Goal: Complete application form: Complete application form

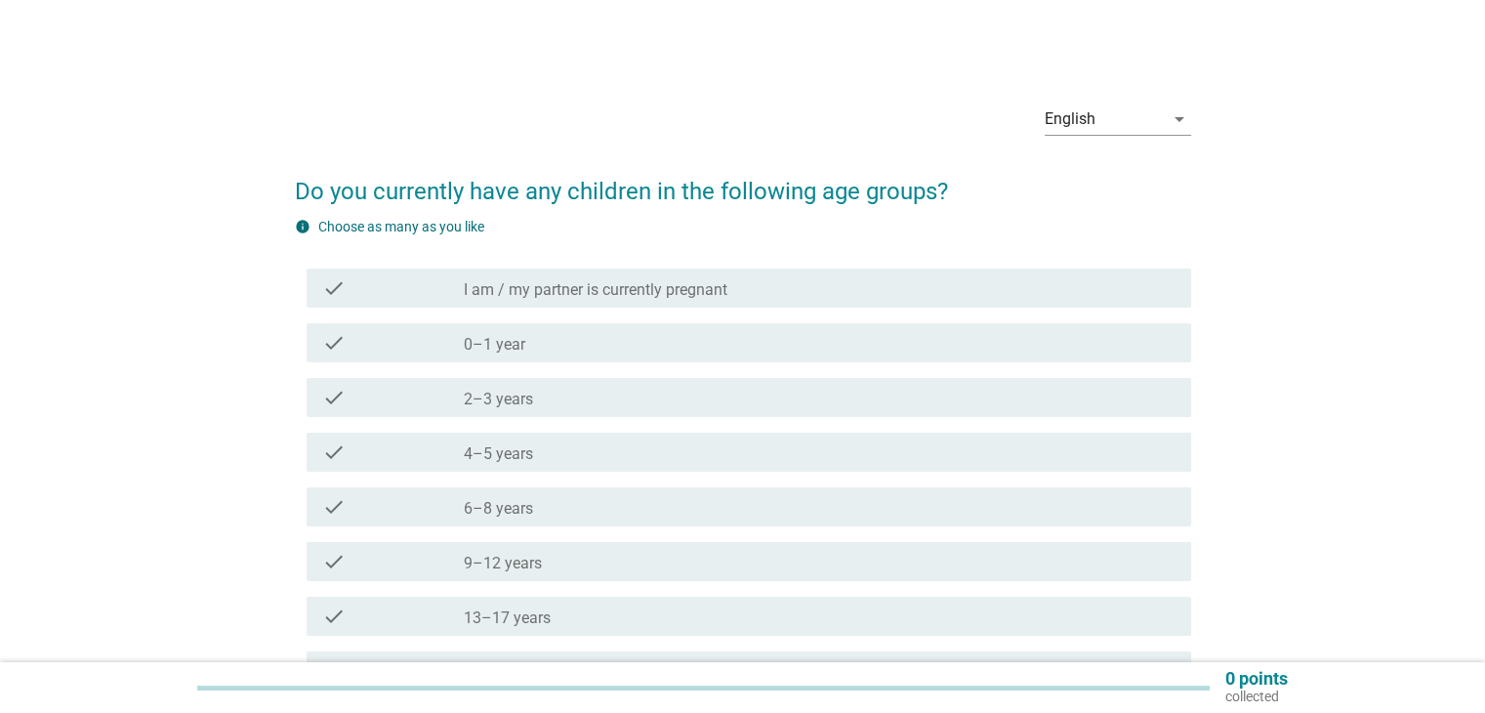
click at [788, 364] on div "check check_box_outline_blank 0–1 year" at bounding box center [743, 342] width 896 height 55
click at [766, 454] on div "check_box_outline_blank 4–5 years" at bounding box center [819, 451] width 711 height 23
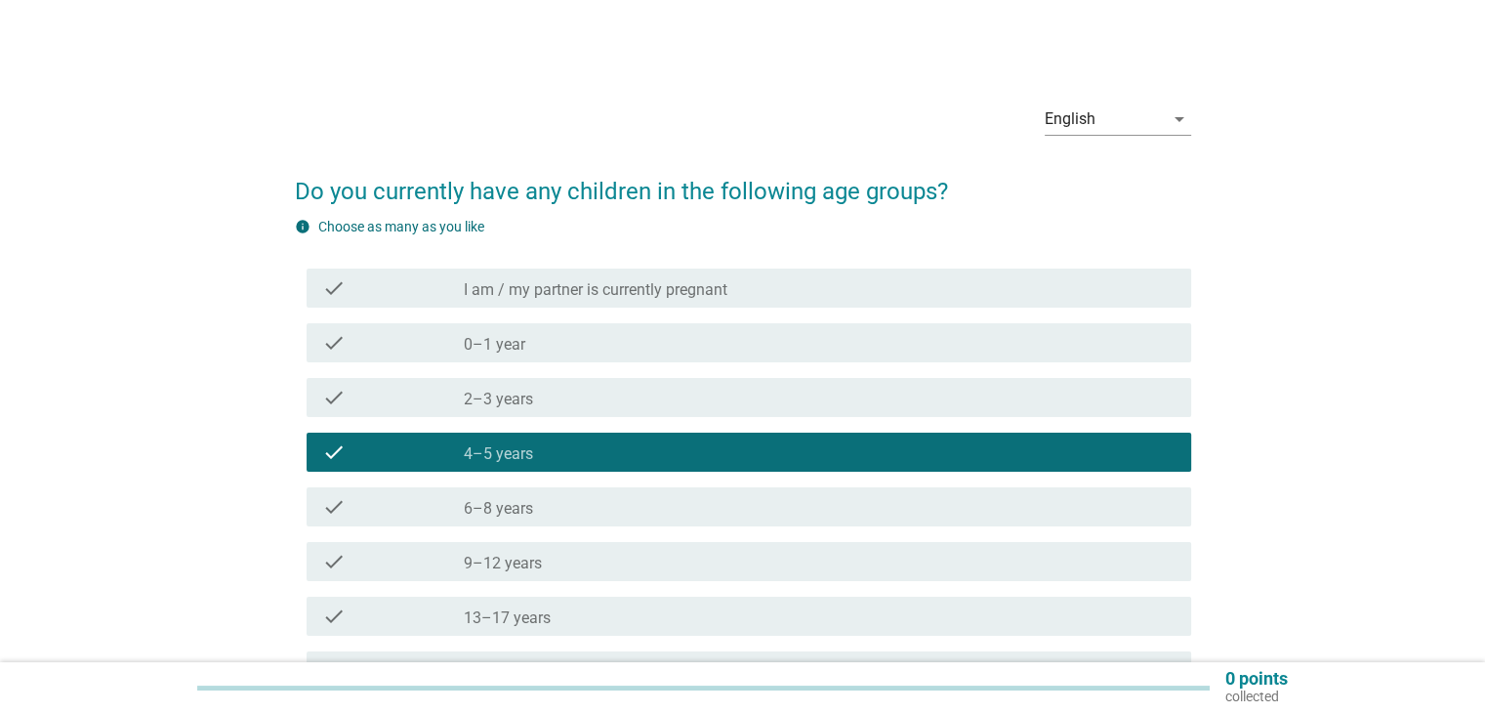
scroll to position [195, 0]
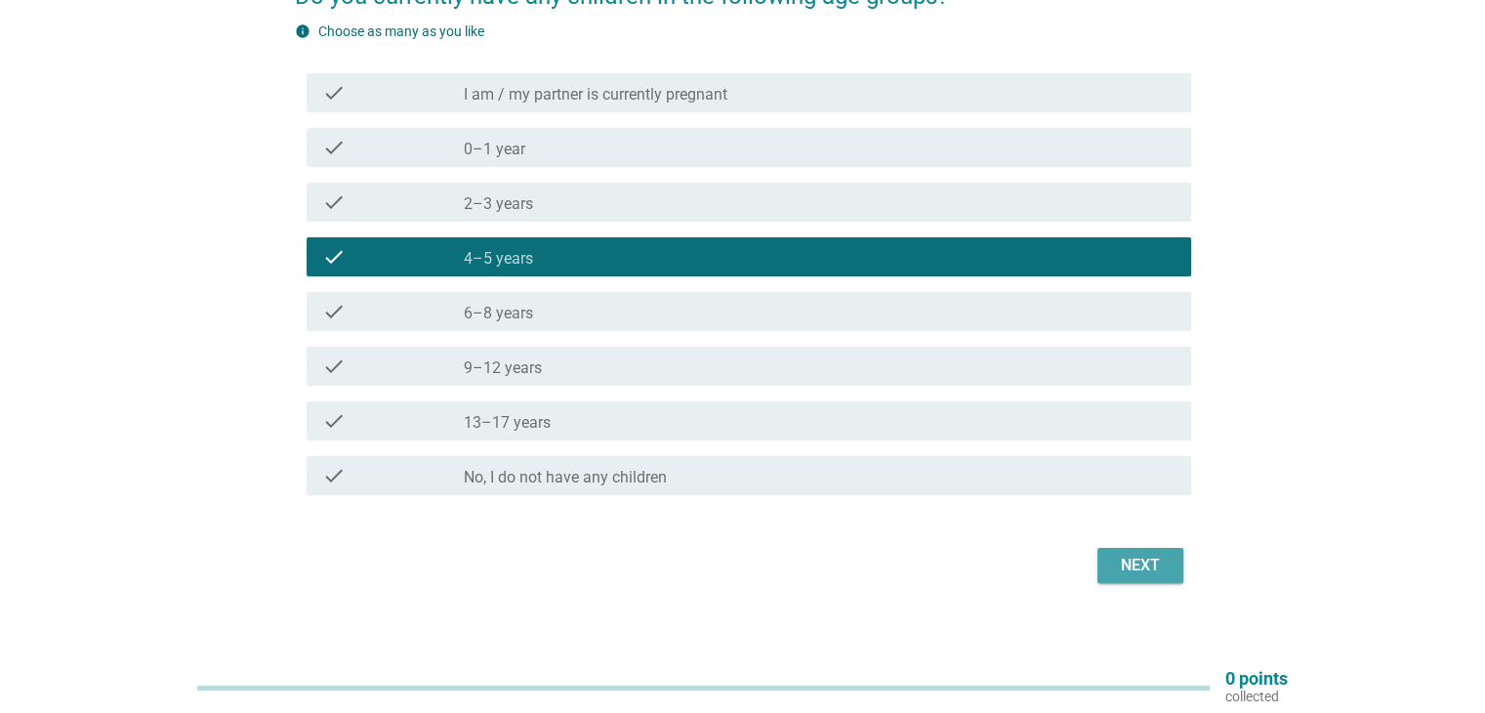
click at [1130, 562] on div "Next" at bounding box center [1140, 565] width 55 height 23
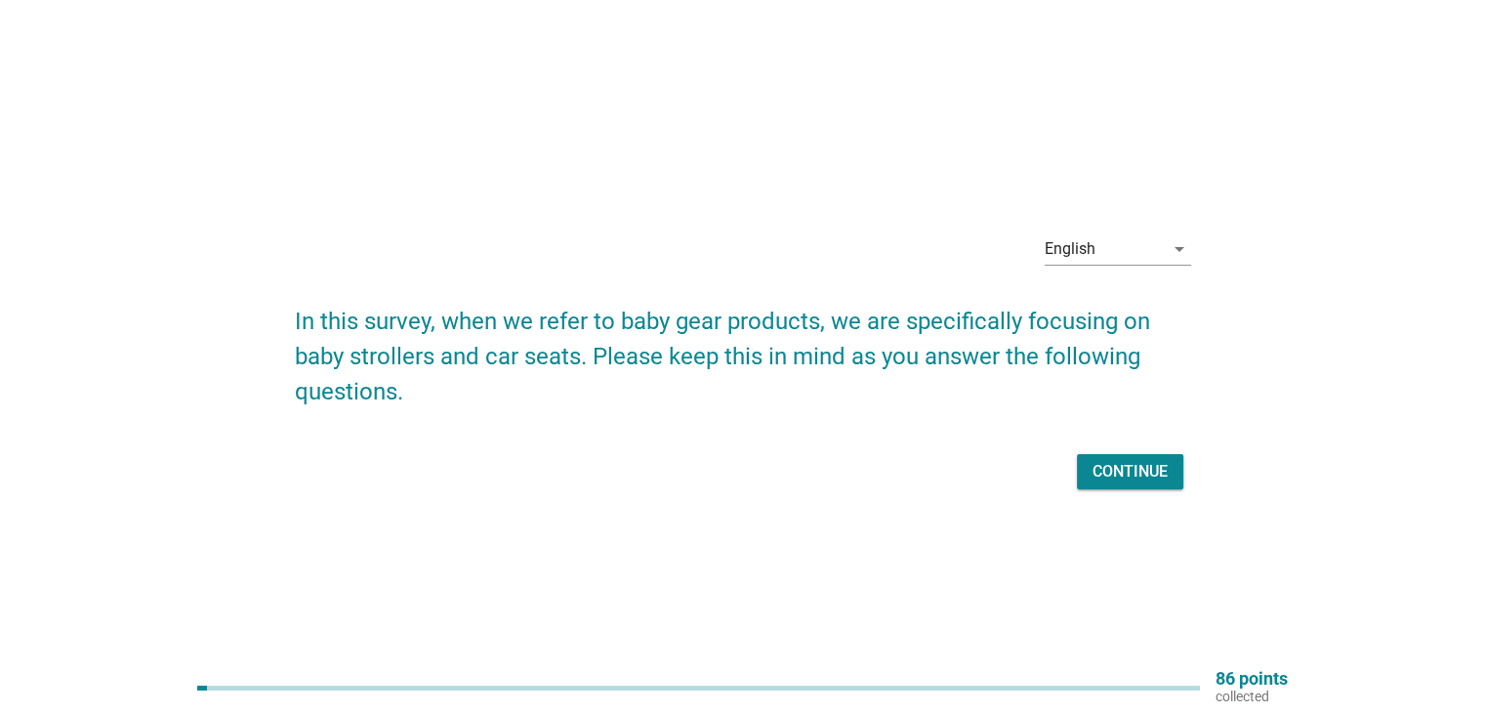
click at [1116, 469] on div "Continue" at bounding box center [1129, 471] width 75 height 23
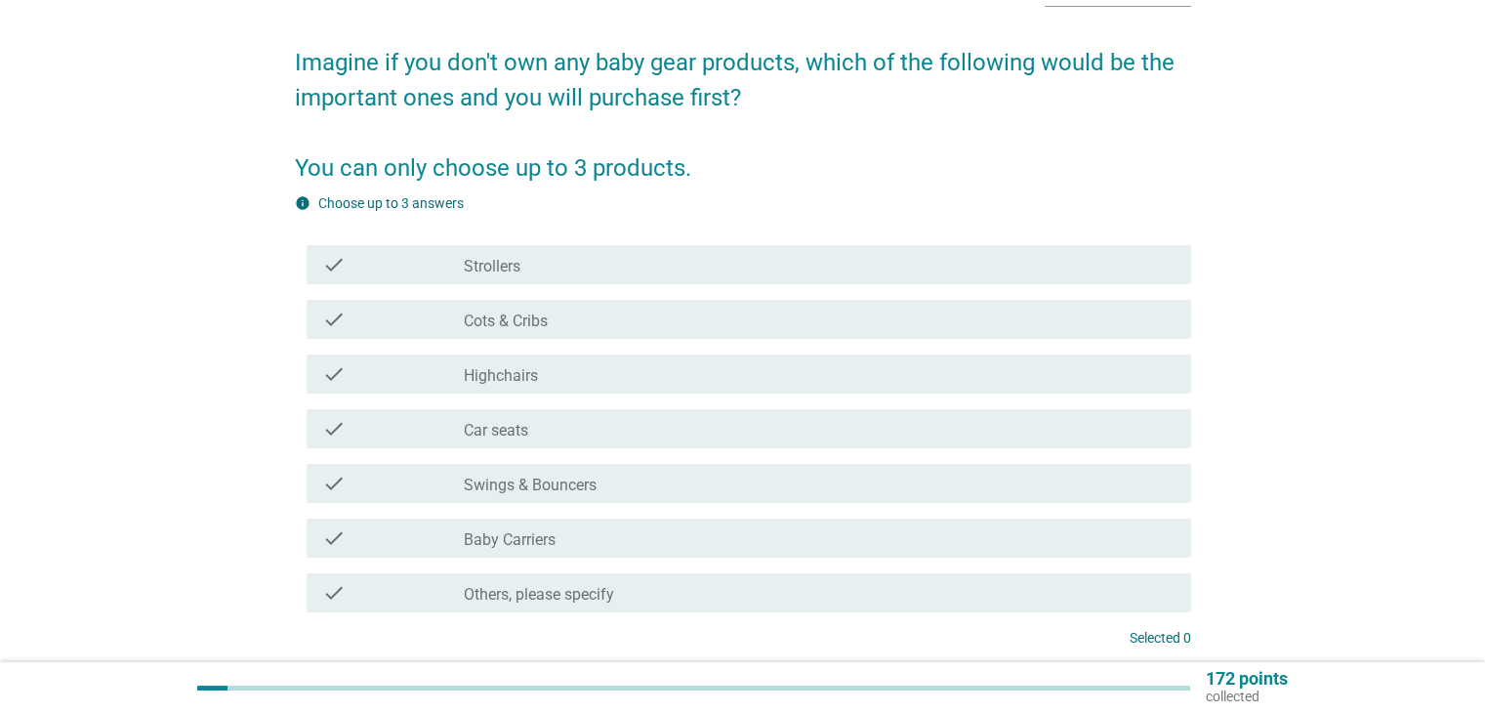
scroll to position [98, 0]
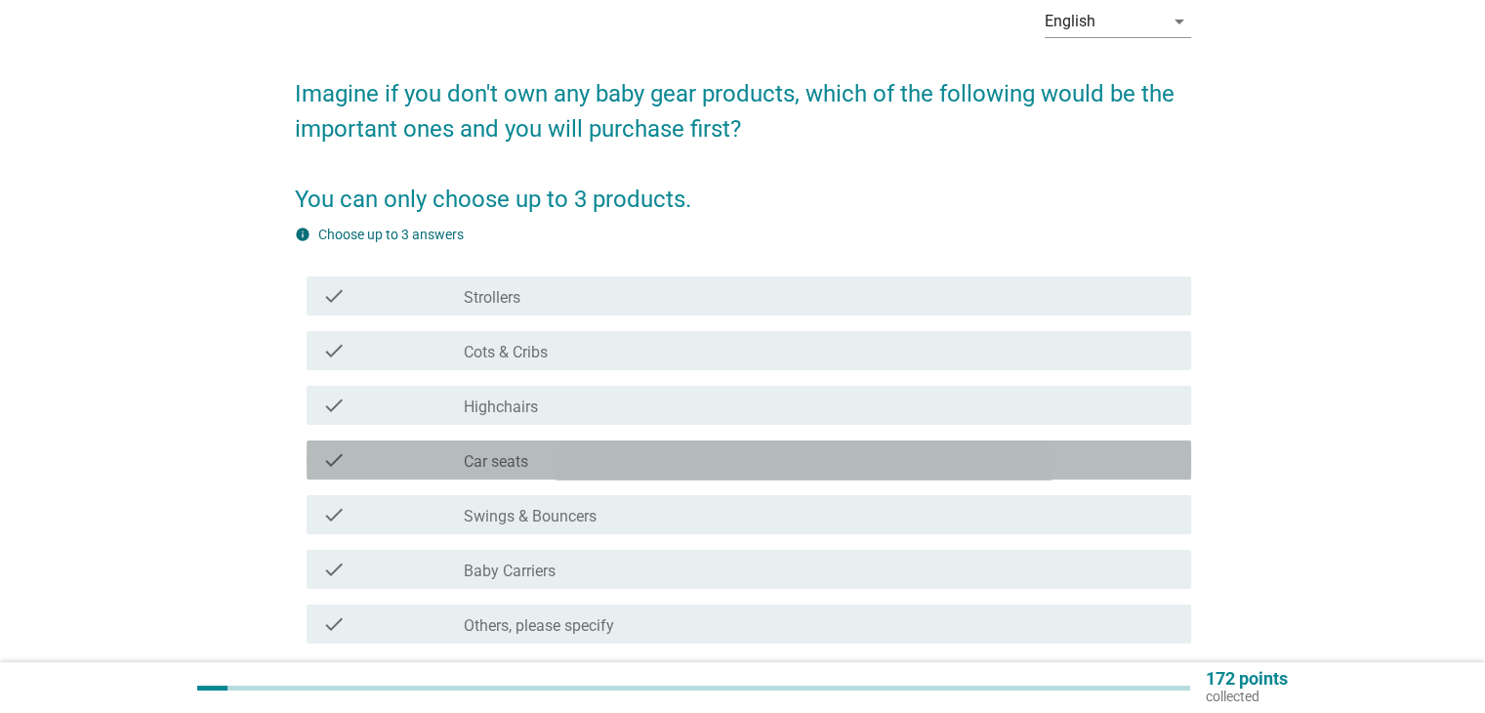
click at [785, 473] on div "check check_box_outline_blank Car seats" at bounding box center [749, 459] width 884 height 39
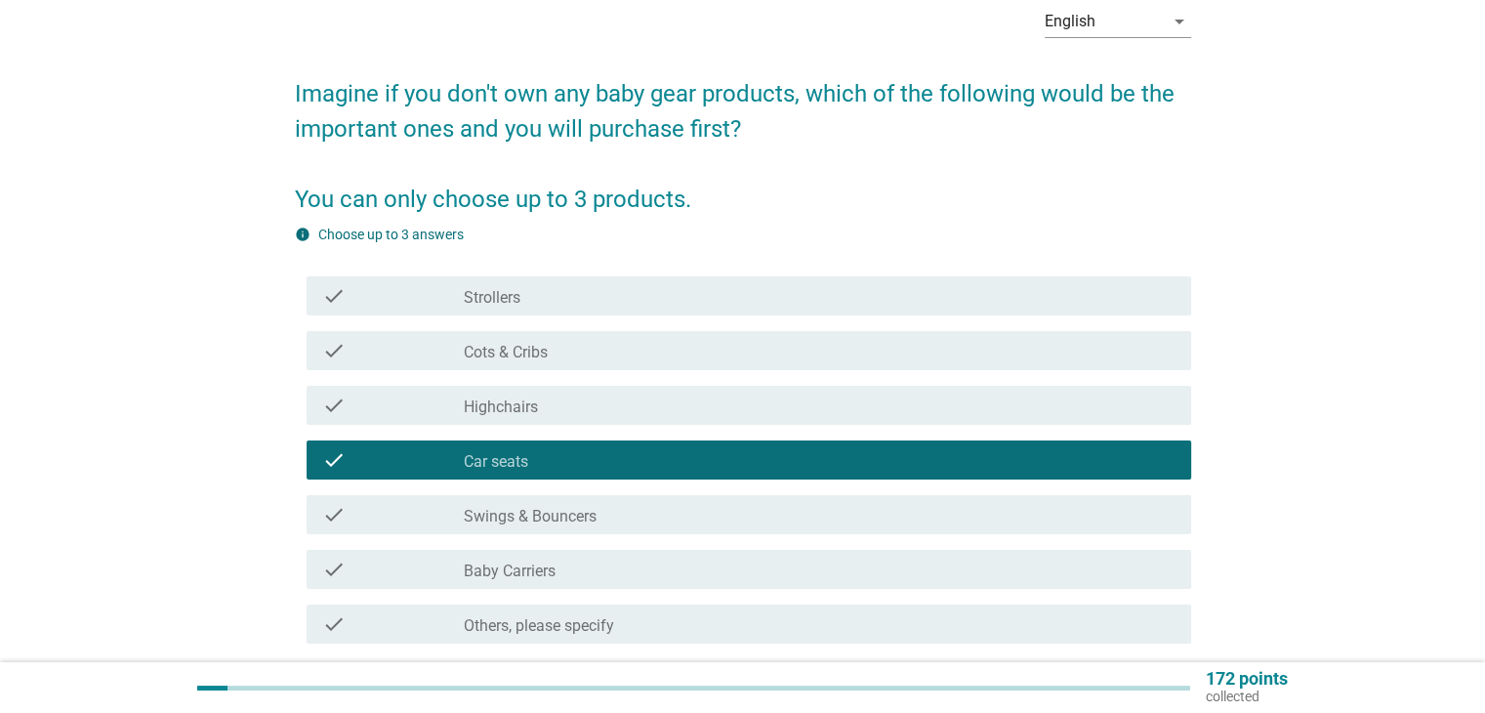
click at [798, 365] on div "check check_box_outline_blank Cots & Cribs" at bounding box center [749, 350] width 884 height 39
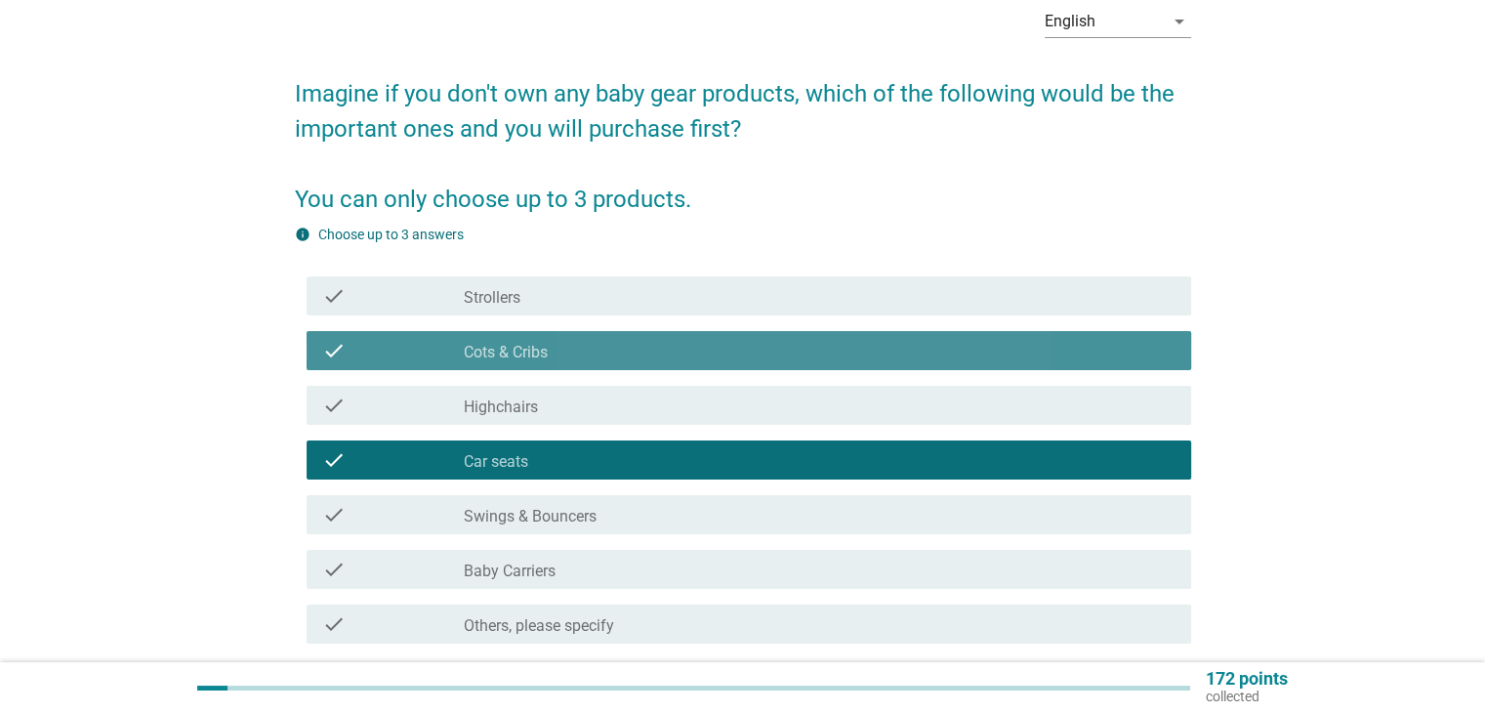
click at [798, 364] on div "check check_box_outline_blank Cots & Cribs" at bounding box center [749, 350] width 884 height 39
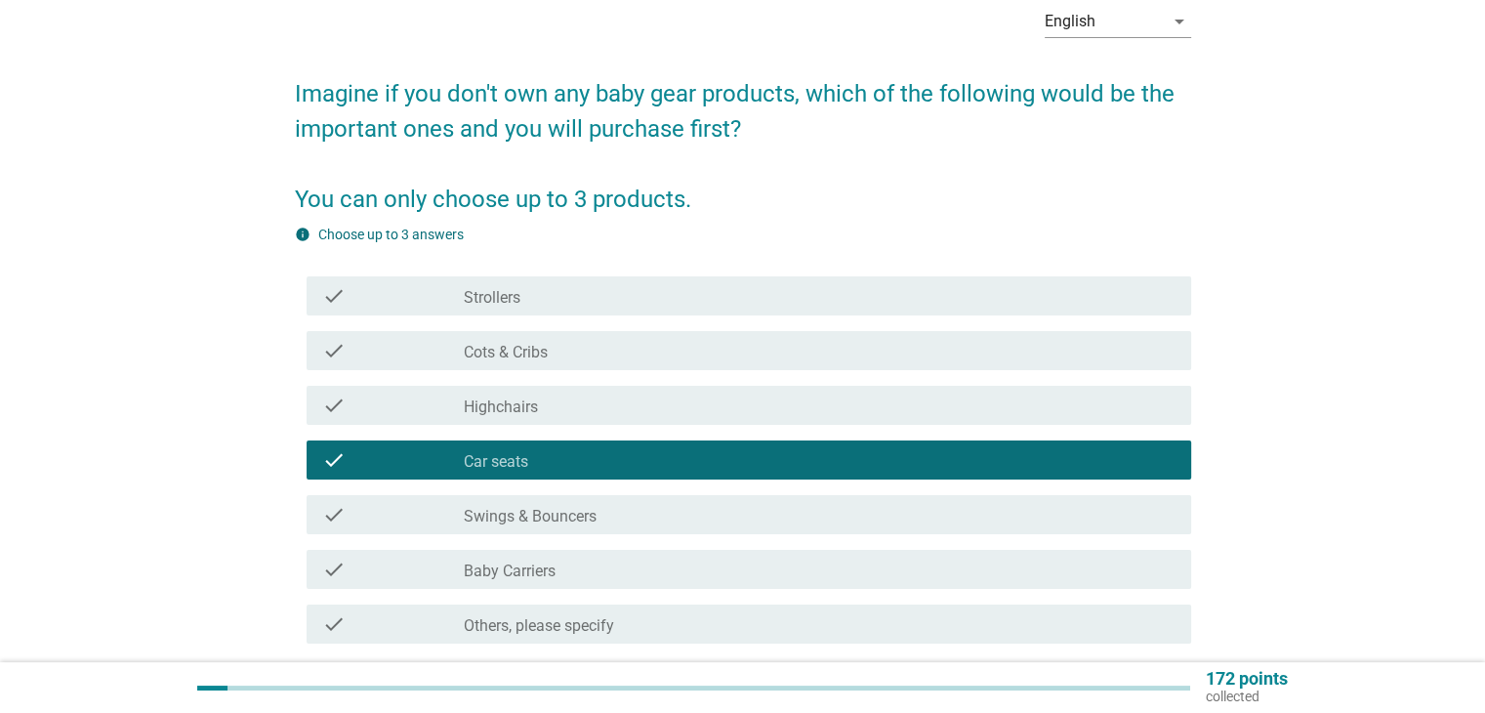
click at [750, 568] on div "check_box_outline_blank Baby Carriers" at bounding box center [819, 568] width 711 height 23
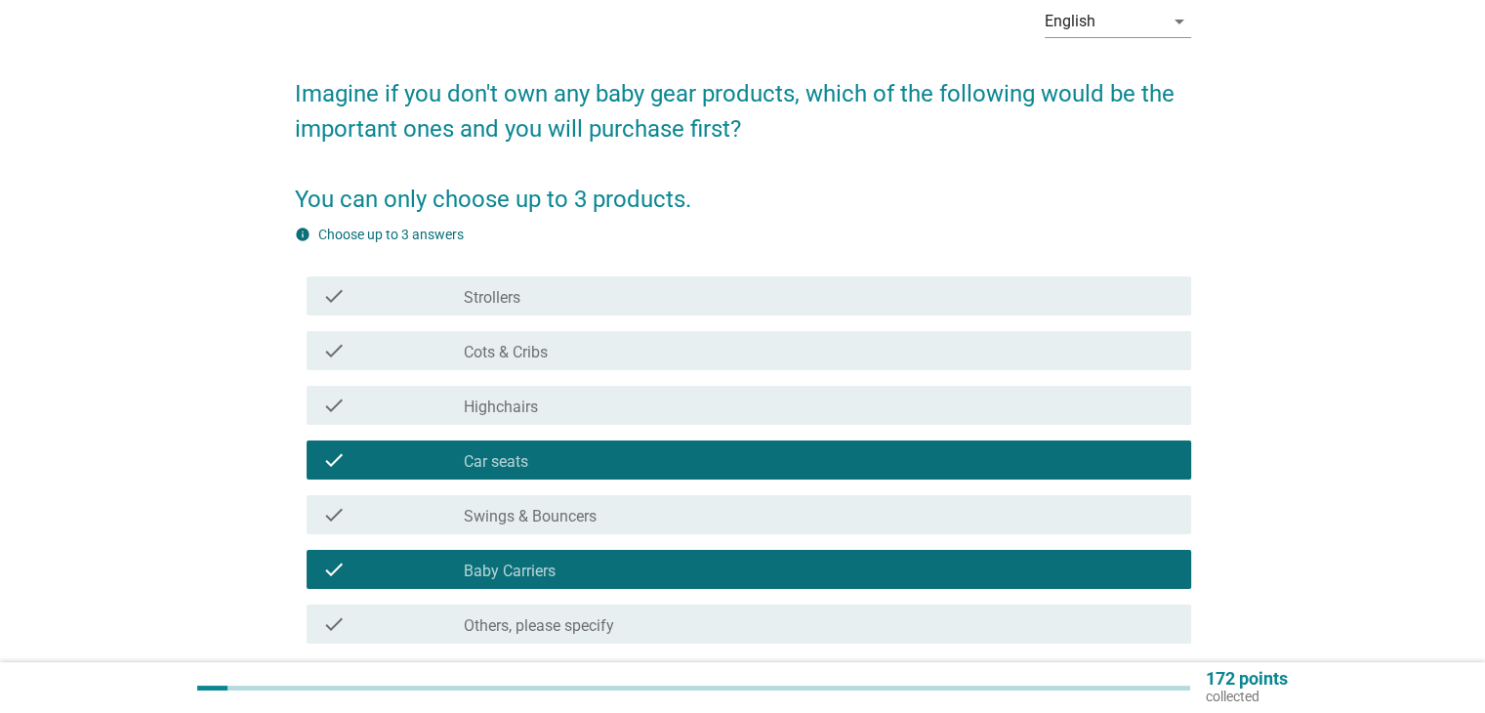
click at [745, 304] on div "check_box_outline_blank Strollers" at bounding box center [819, 295] width 711 height 23
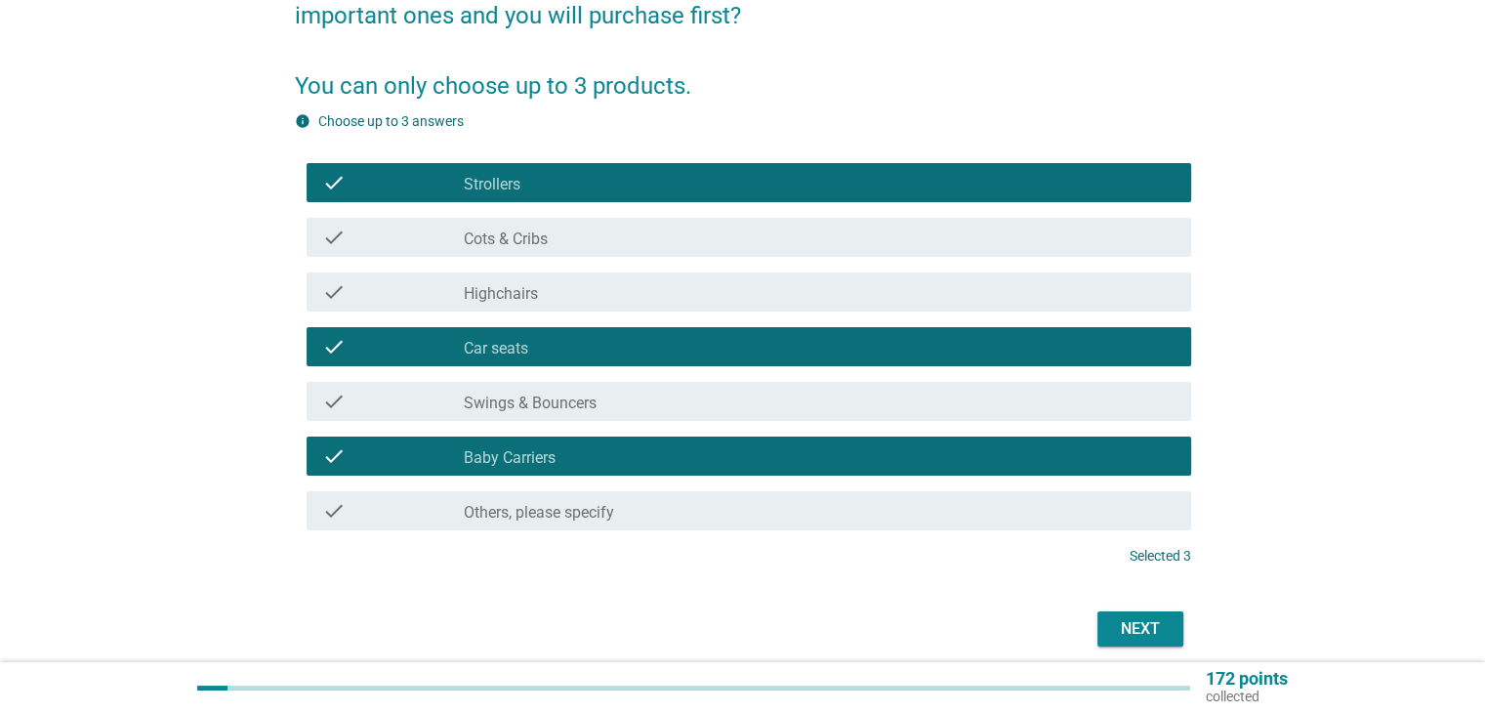
scroll to position [289, 0]
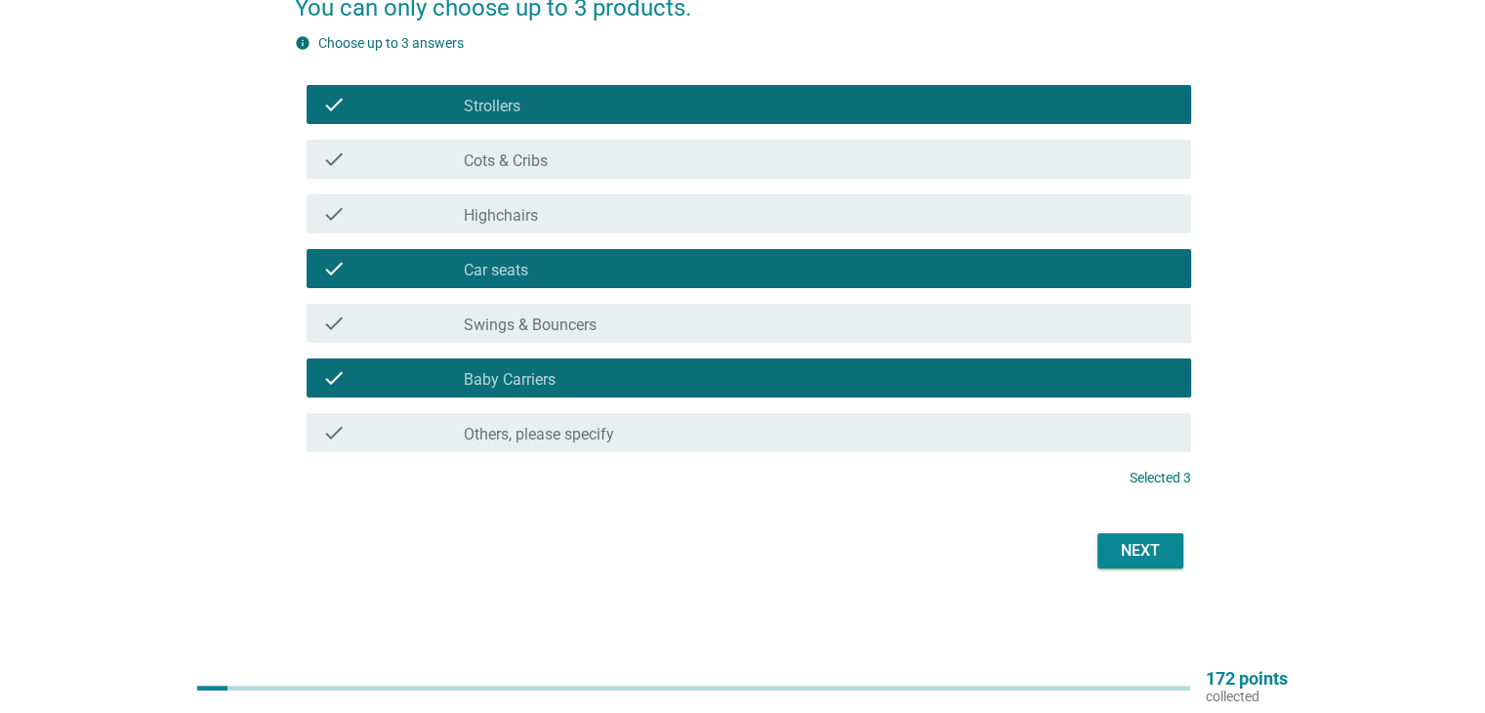
click at [1130, 549] on div "Next" at bounding box center [1140, 550] width 55 height 23
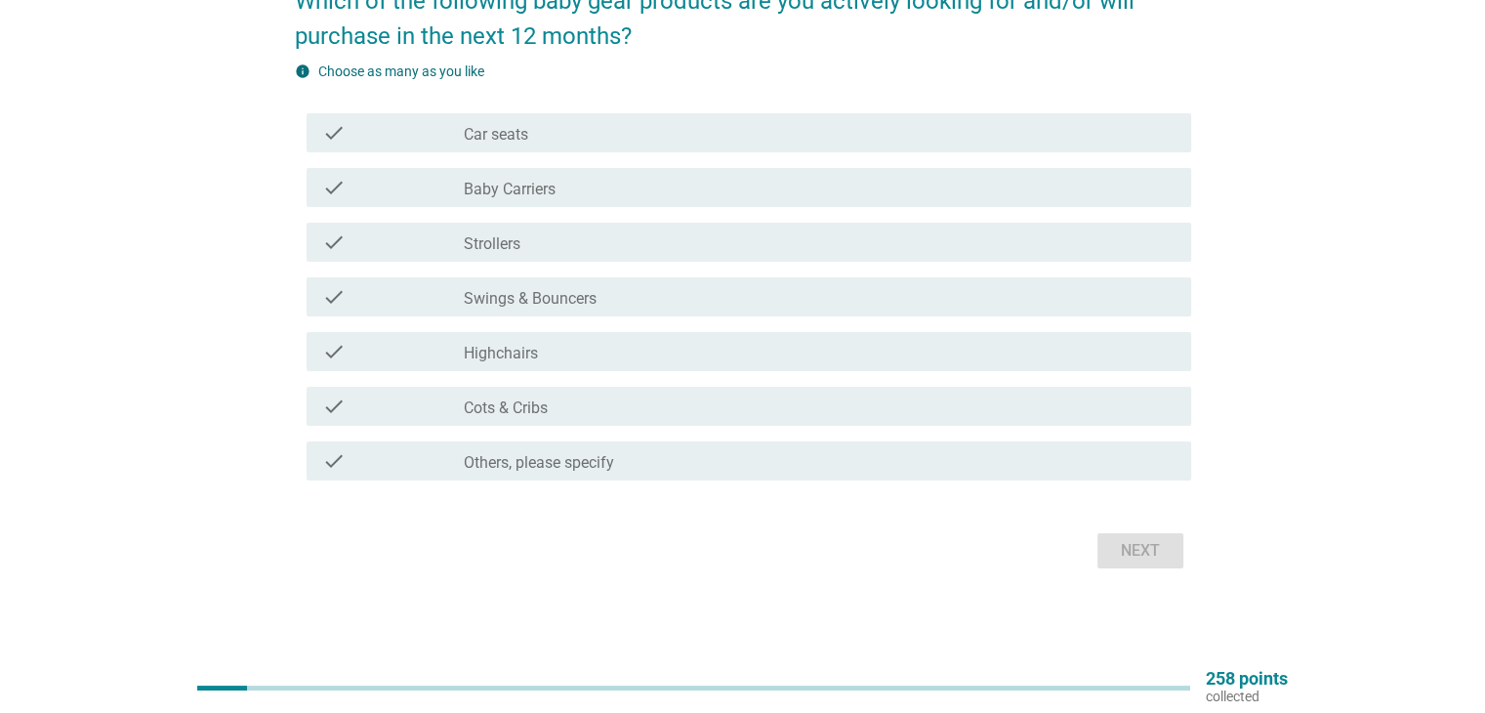
scroll to position [93, 0]
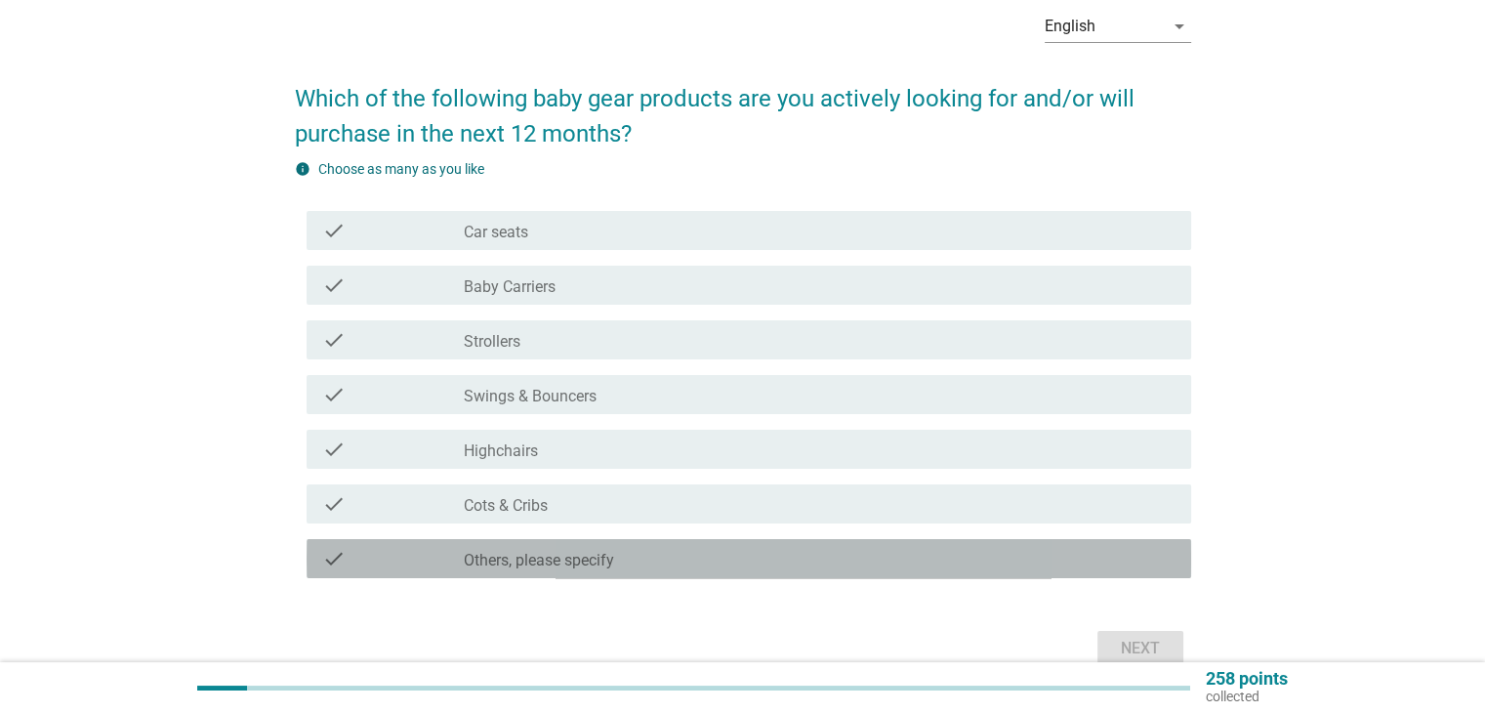
click at [653, 555] on div "check_box_outline_blank Others, please specify" at bounding box center [819, 558] width 711 height 23
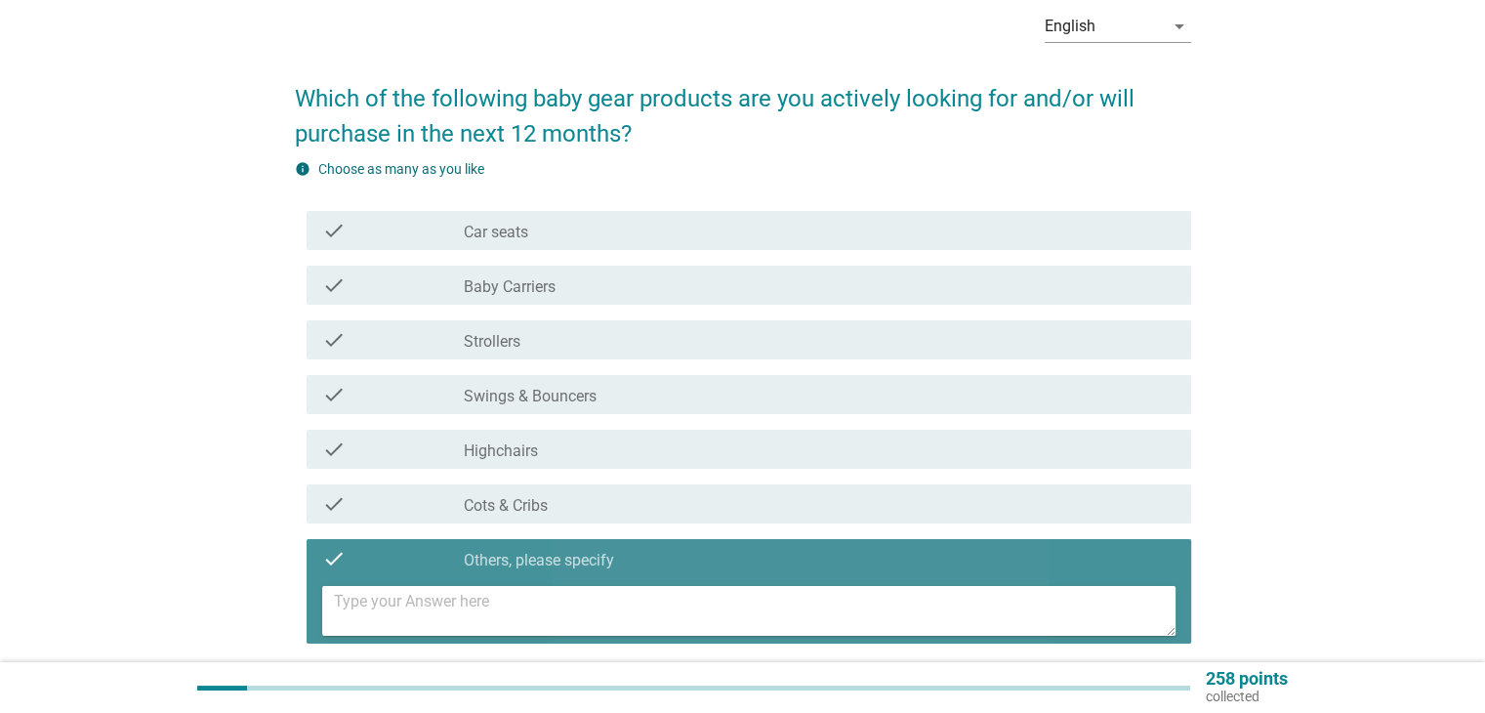
click at [653, 555] on div "check_box_outline_blank Others, please specify" at bounding box center [819, 558] width 711 height 23
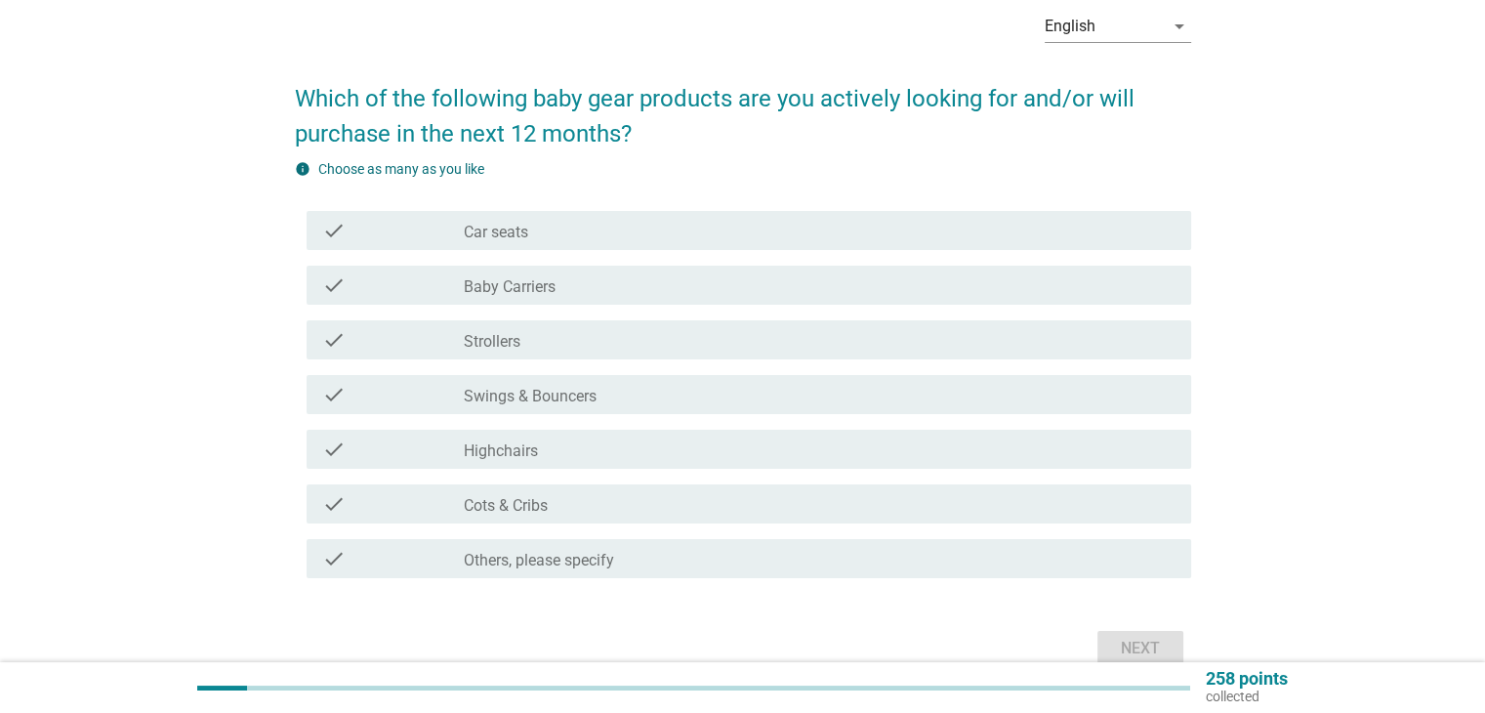
click at [786, 358] on div "check check_box_outline_blank Strollers" at bounding box center [749, 339] width 884 height 39
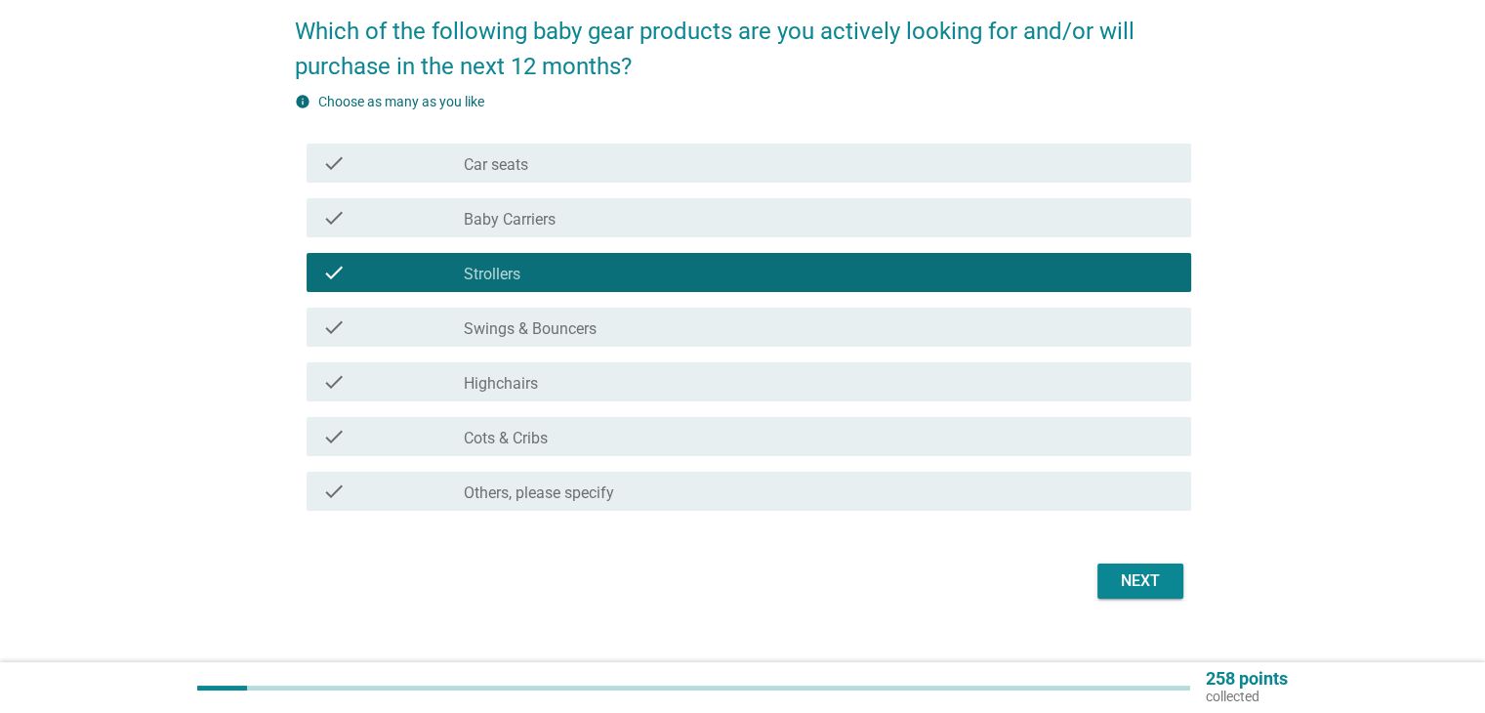
scroll to position [190, 0]
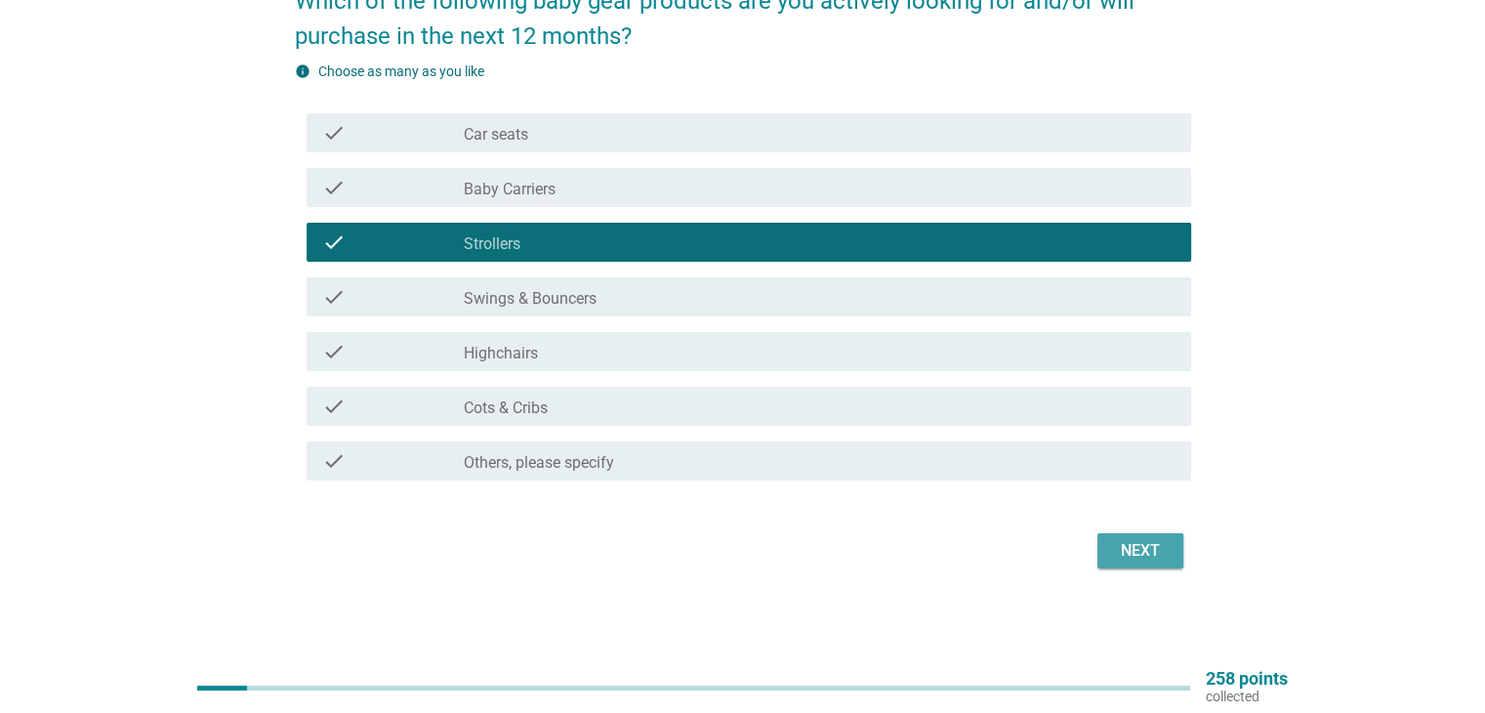
click at [1126, 559] on div "Next" at bounding box center [1140, 550] width 55 height 23
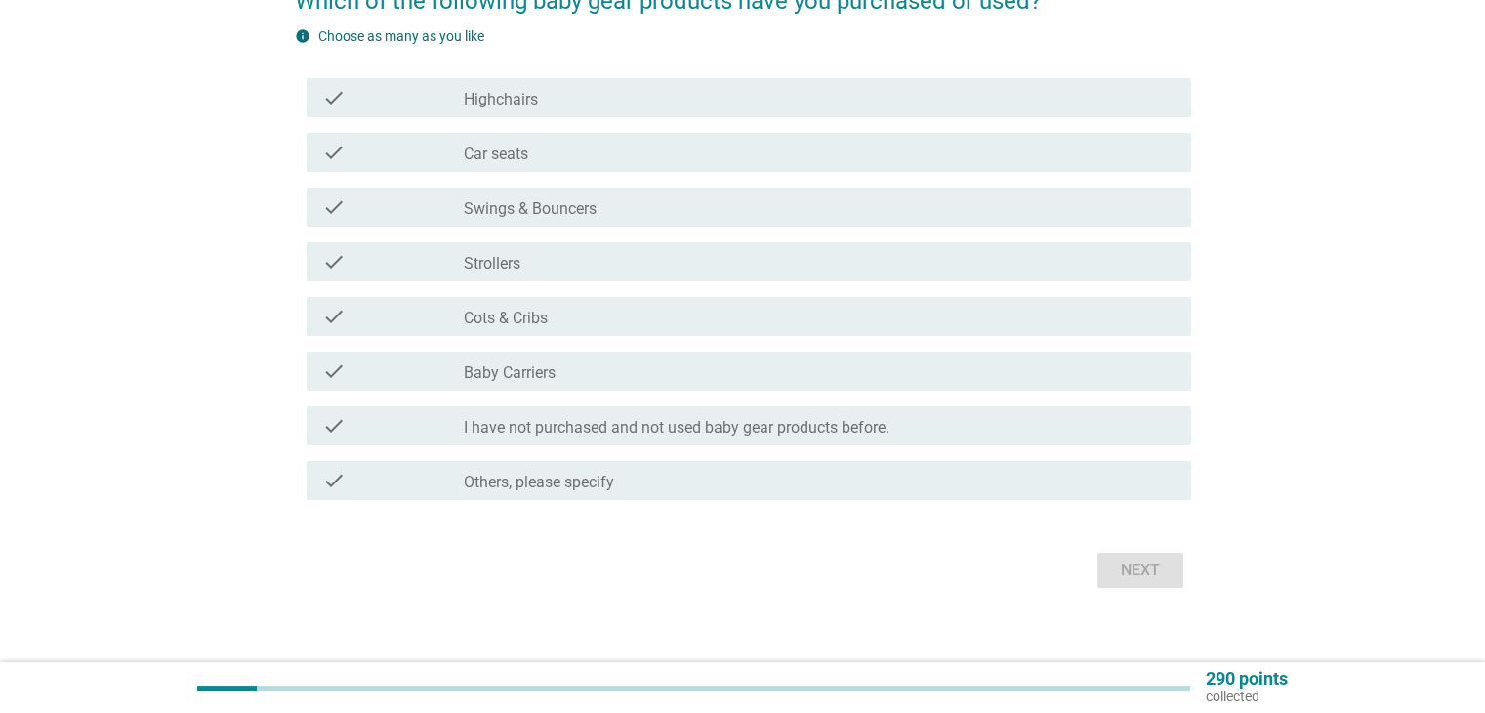
scroll to position [0, 0]
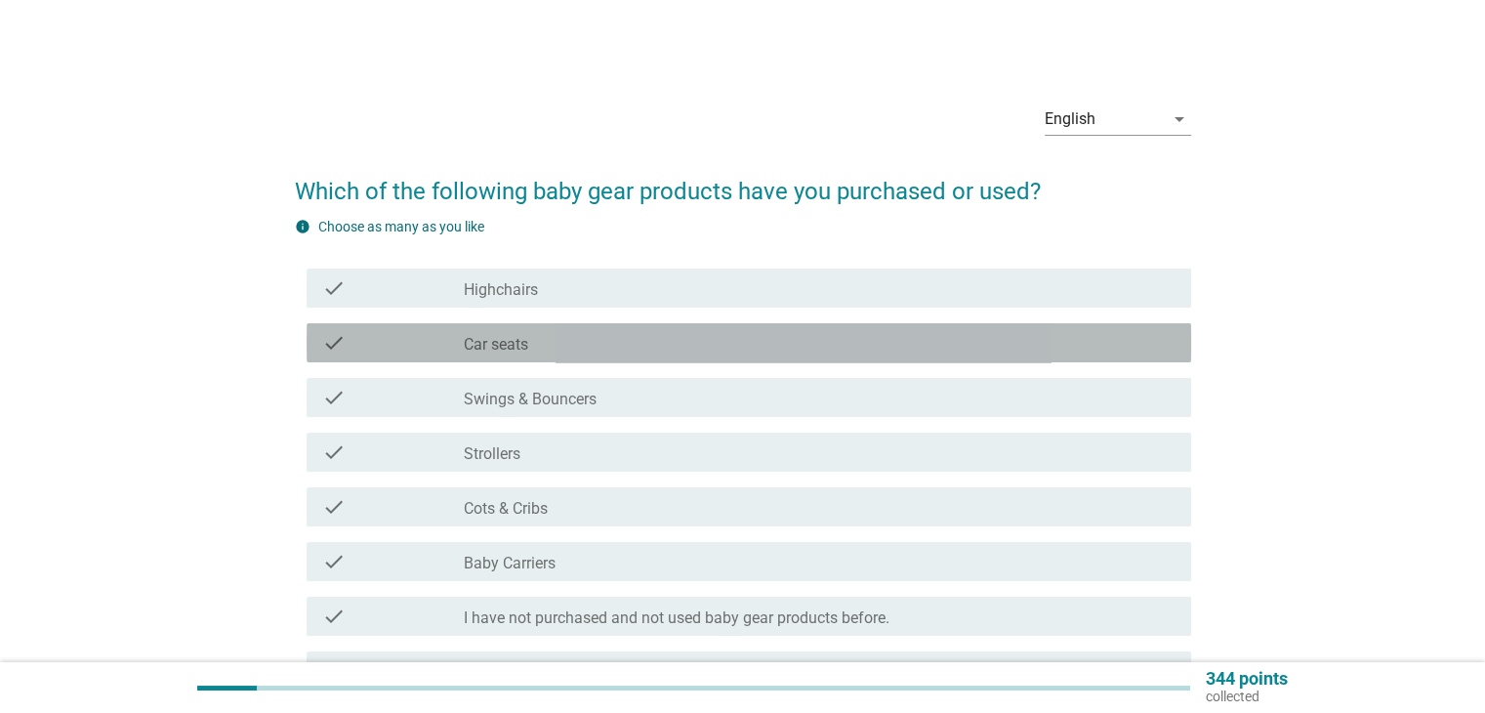
click at [746, 352] on div "check_box_outline_blank Car seats" at bounding box center [819, 342] width 711 height 23
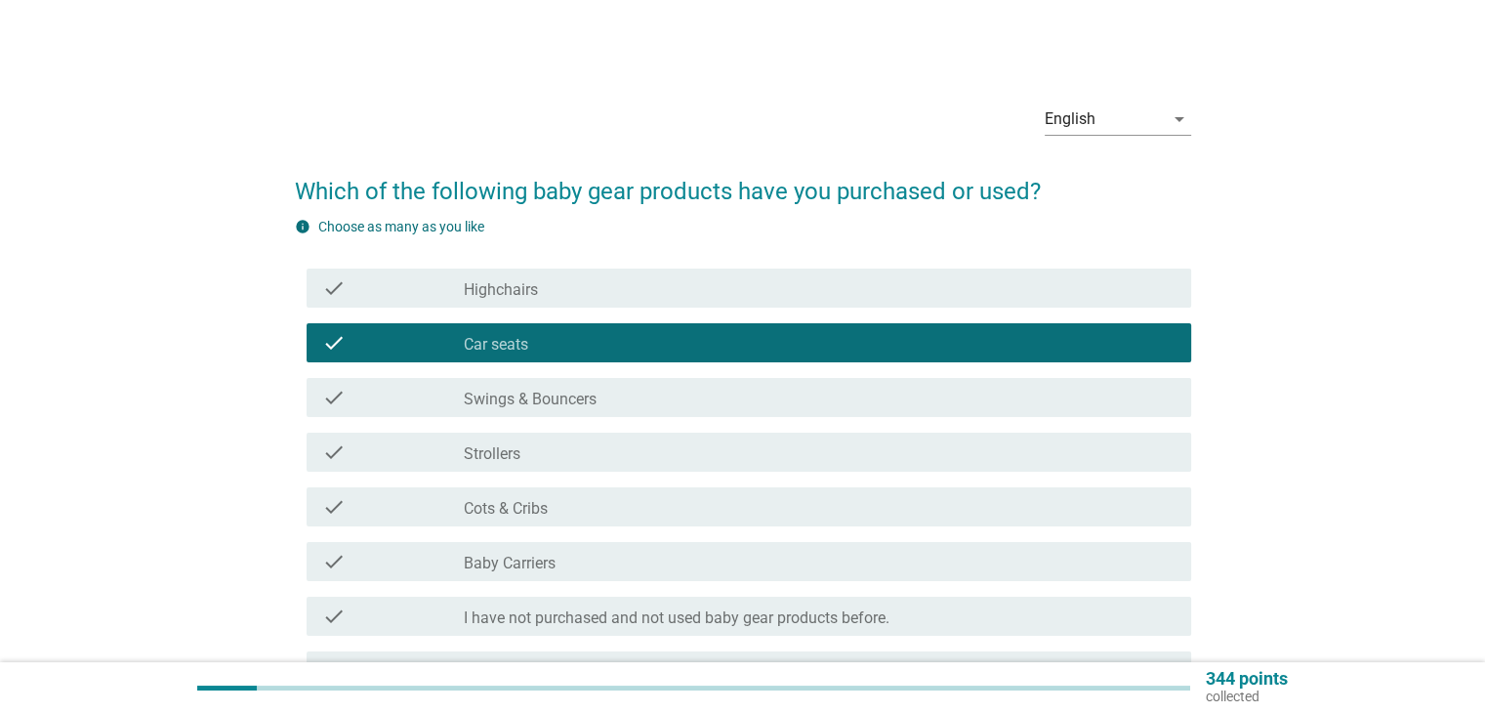
click at [754, 289] on div "check_box_outline_blank Highchairs" at bounding box center [819, 287] width 711 height 23
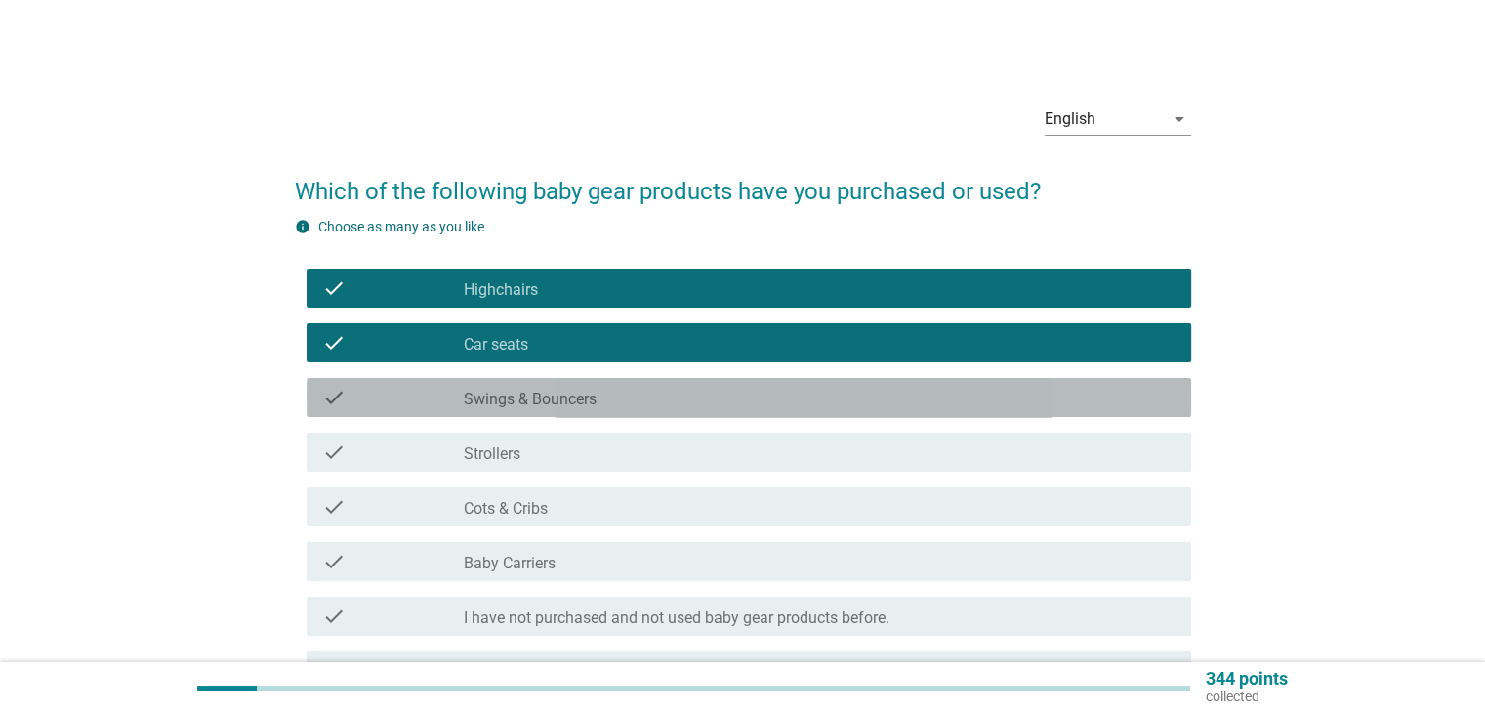
click at [733, 410] on div "check check_box_outline_blank Swings & Bouncers" at bounding box center [749, 397] width 884 height 39
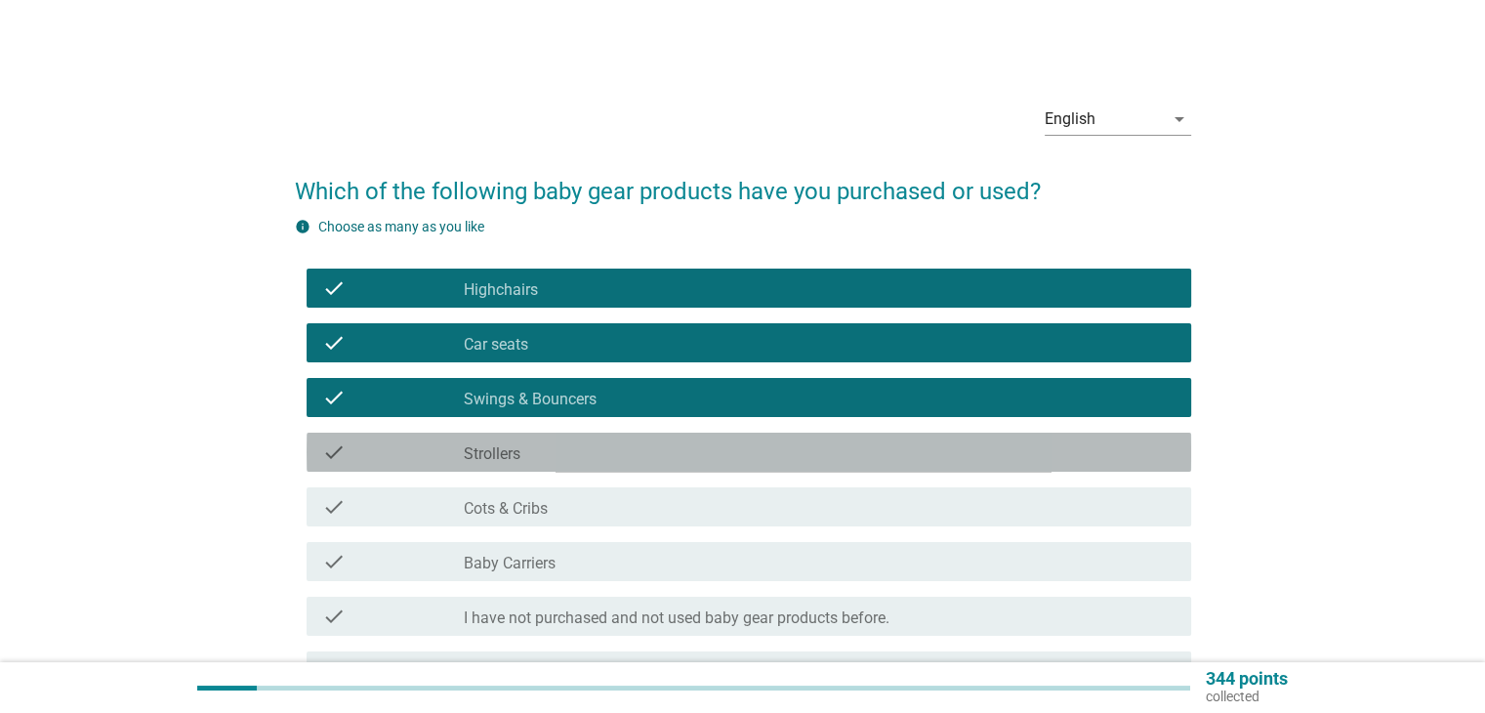
click at [720, 451] on div "check_box_outline_blank Strollers" at bounding box center [819, 451] width 711 height 23
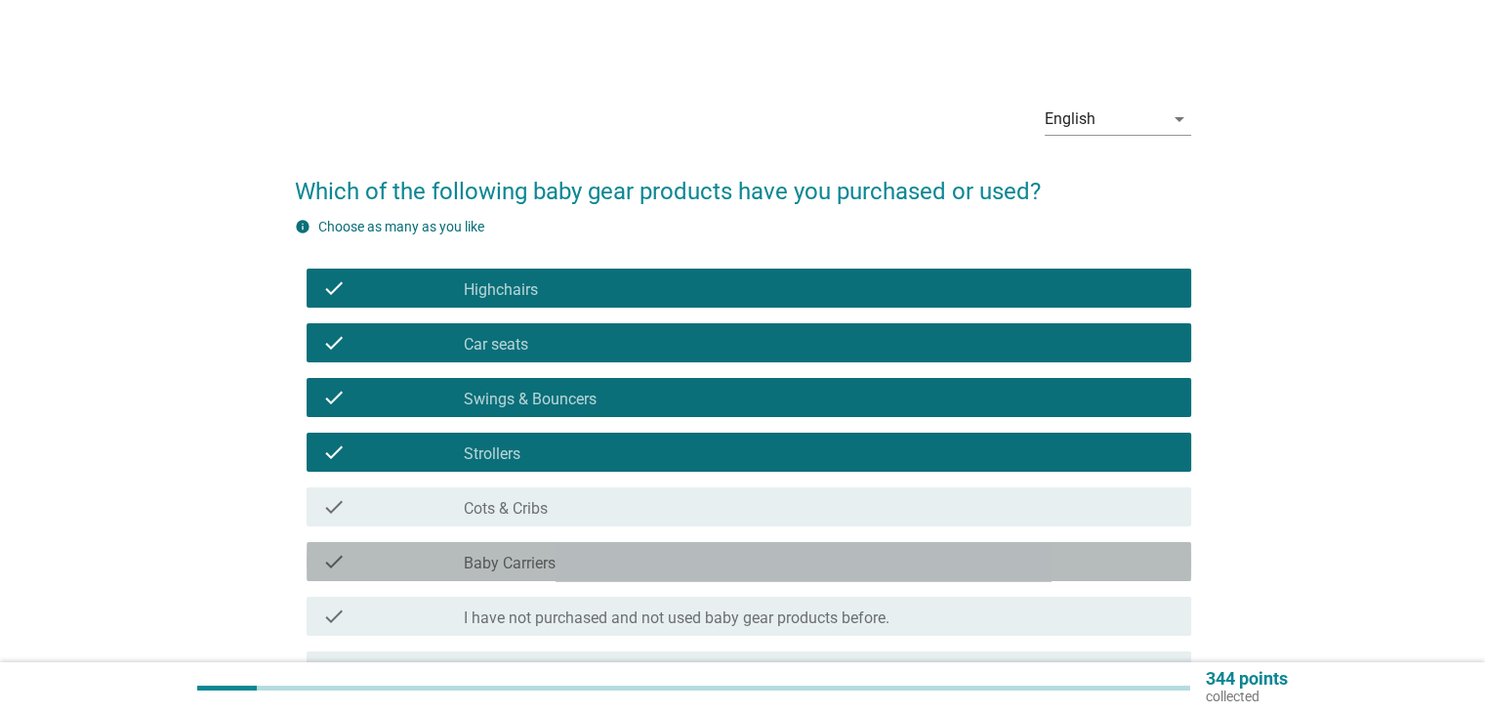
click at [705, 577] on div "check check_box_outline_blank Baby Carriers" at bounding box center [749, 561] width 884 height 39
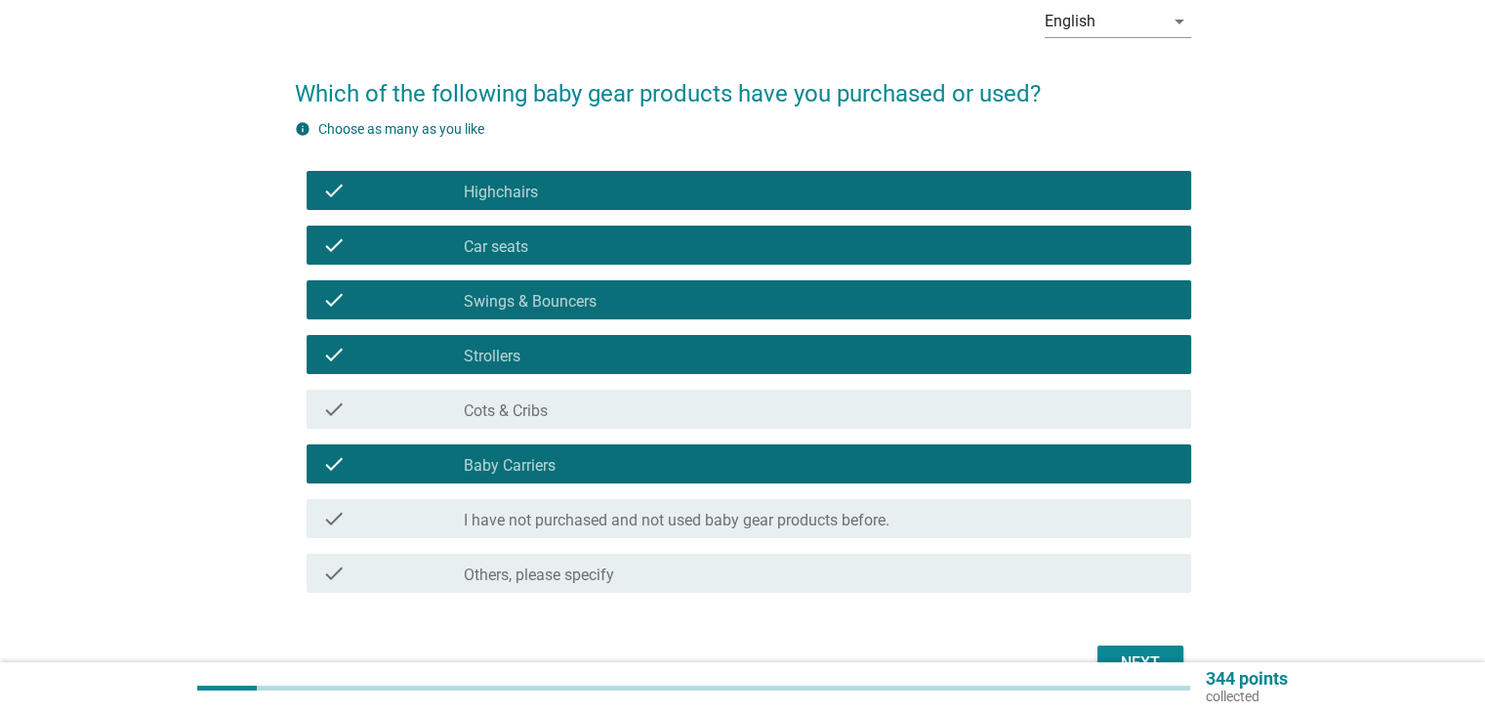
scroll to position [195, 0]
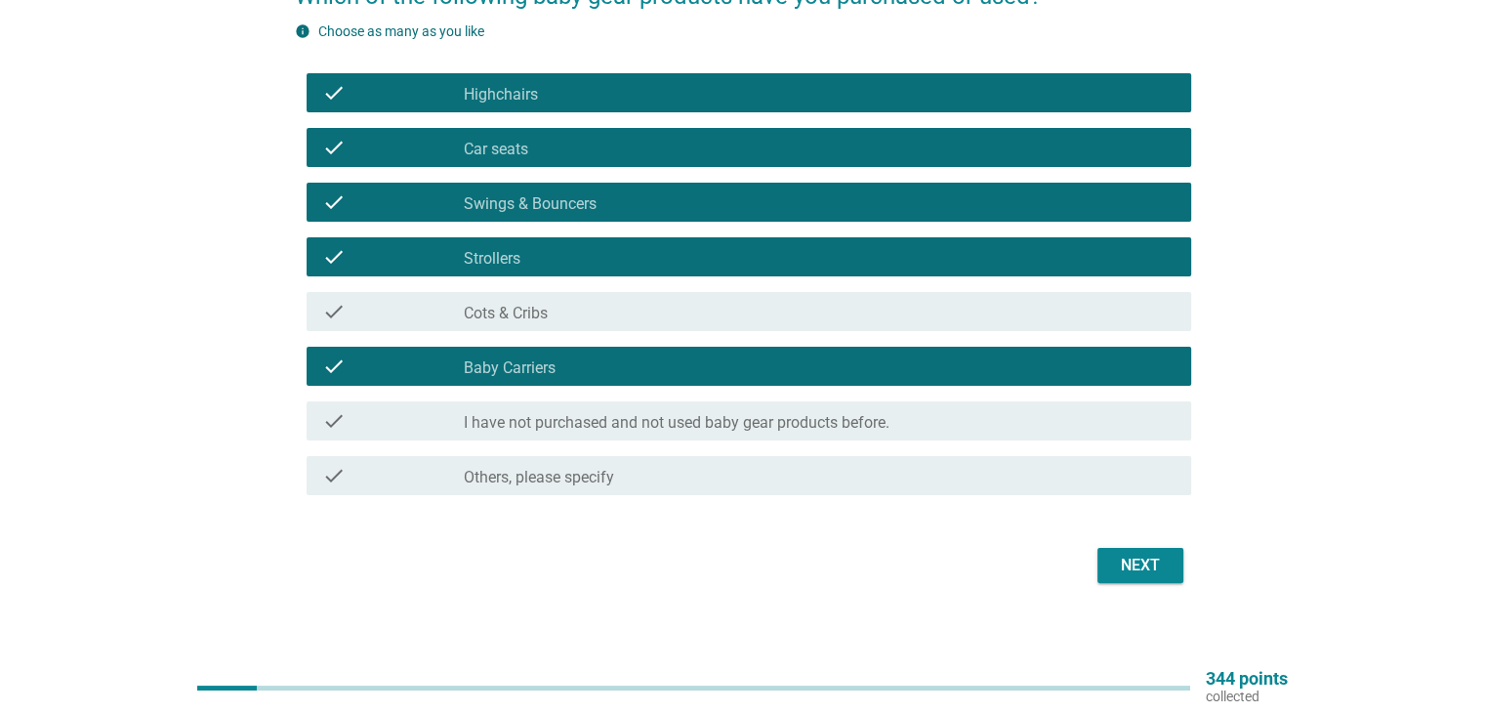
click at [1141, 565] on div "Next" at bounding box center [1140, 565] width 55 height 23
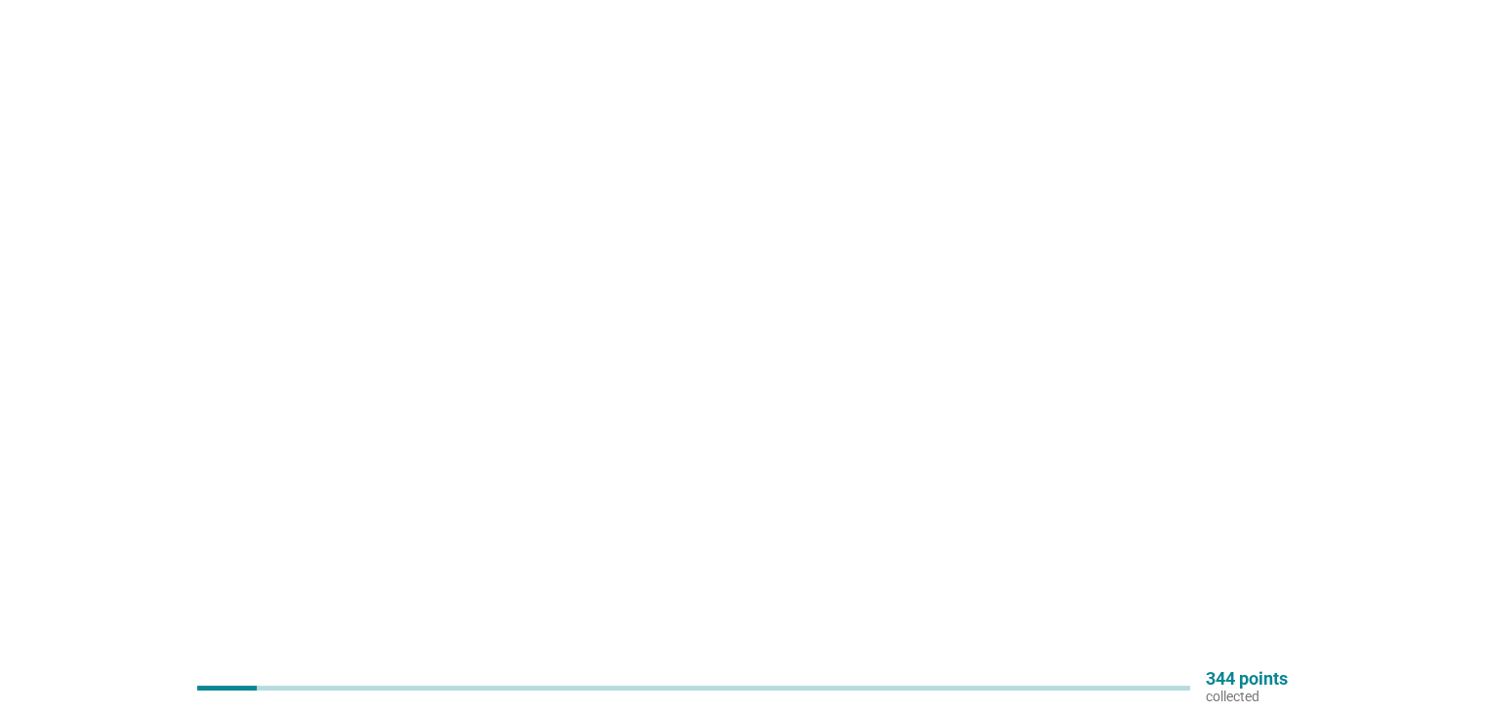
scroll to position [0, 0]
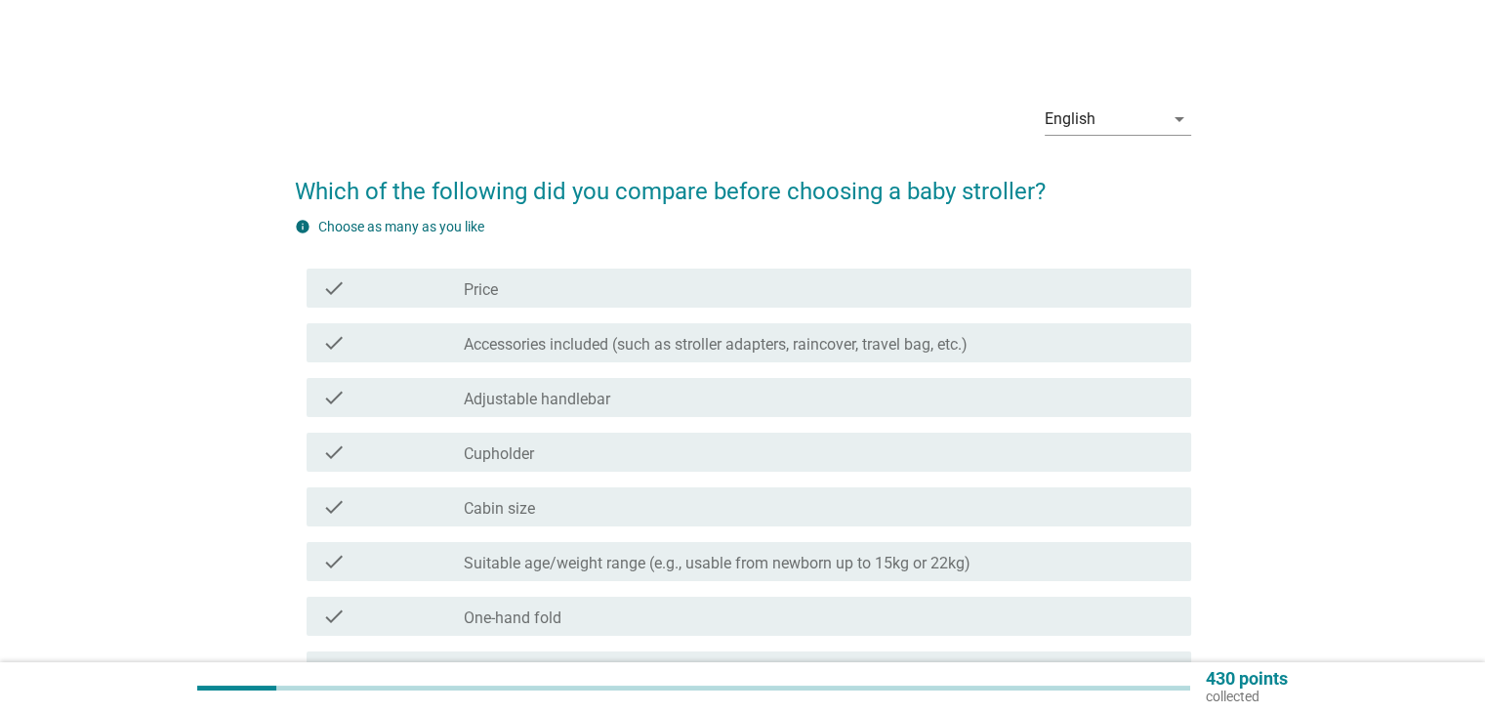
click at [961, 345] on label "Accessories included (such as stroller adapters, raincover, travel bag, etc.)" at bounding box center [716, 345] width 504 height 20
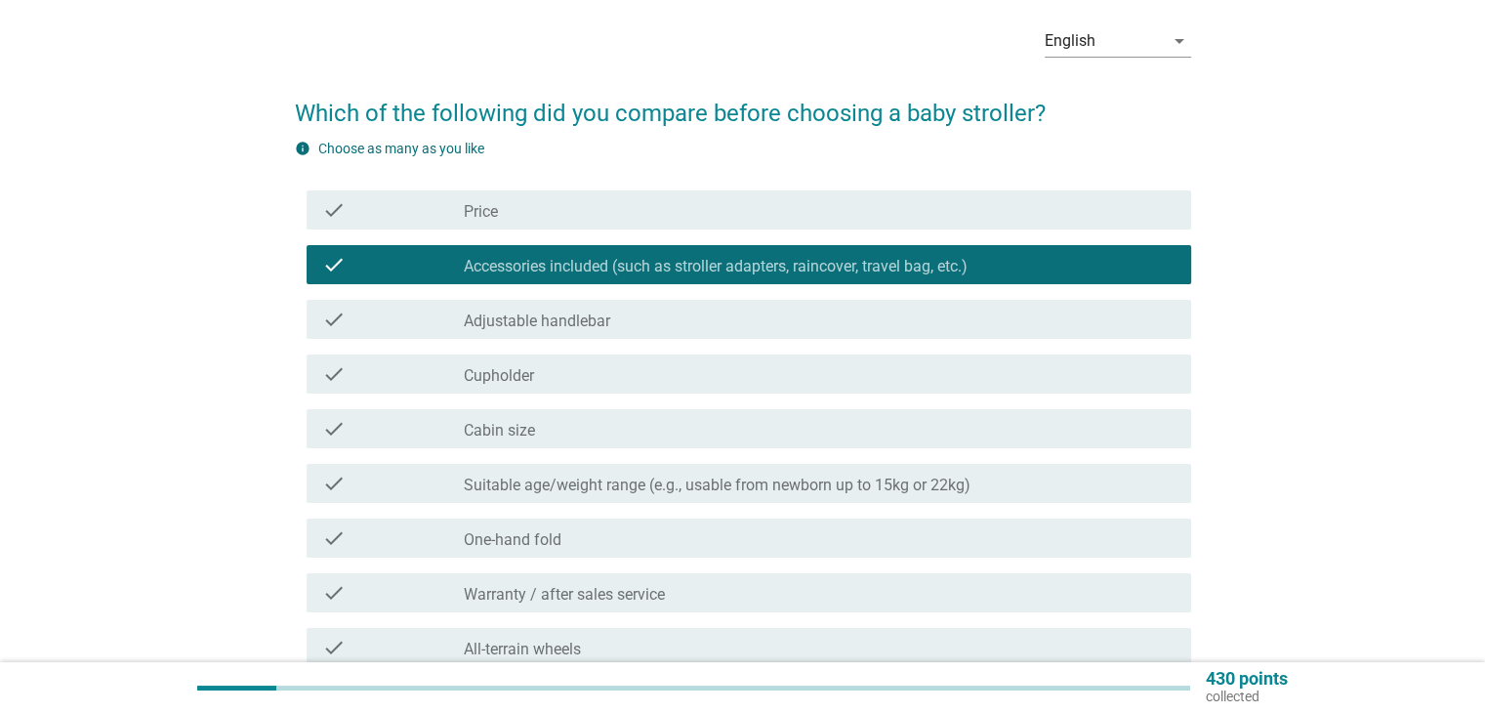
scroll to position [195, 0]
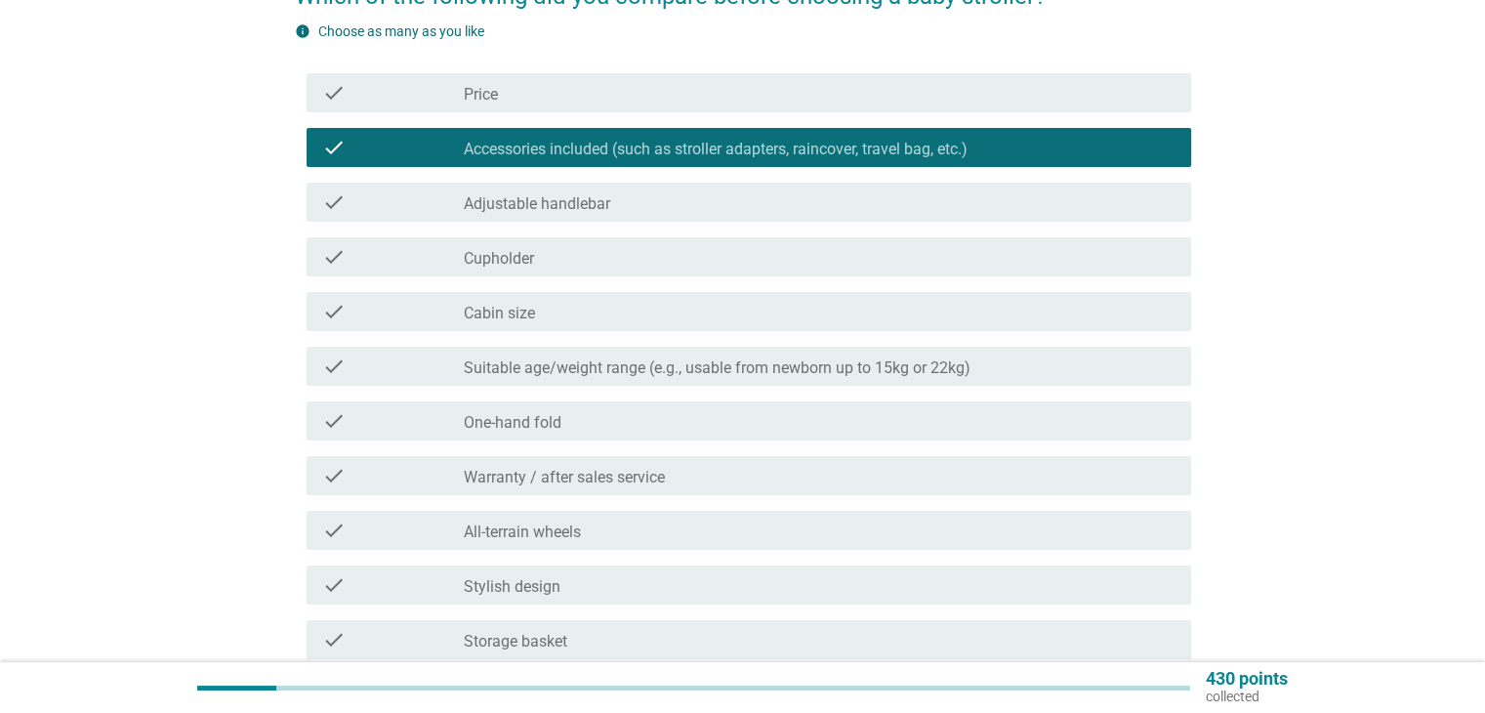
click at [1048, 364] on div "check_box_outline_blank Suitable age/weight range (e.g., usable from newborn up…" at bounding box center [819, 365] width 711 height 23
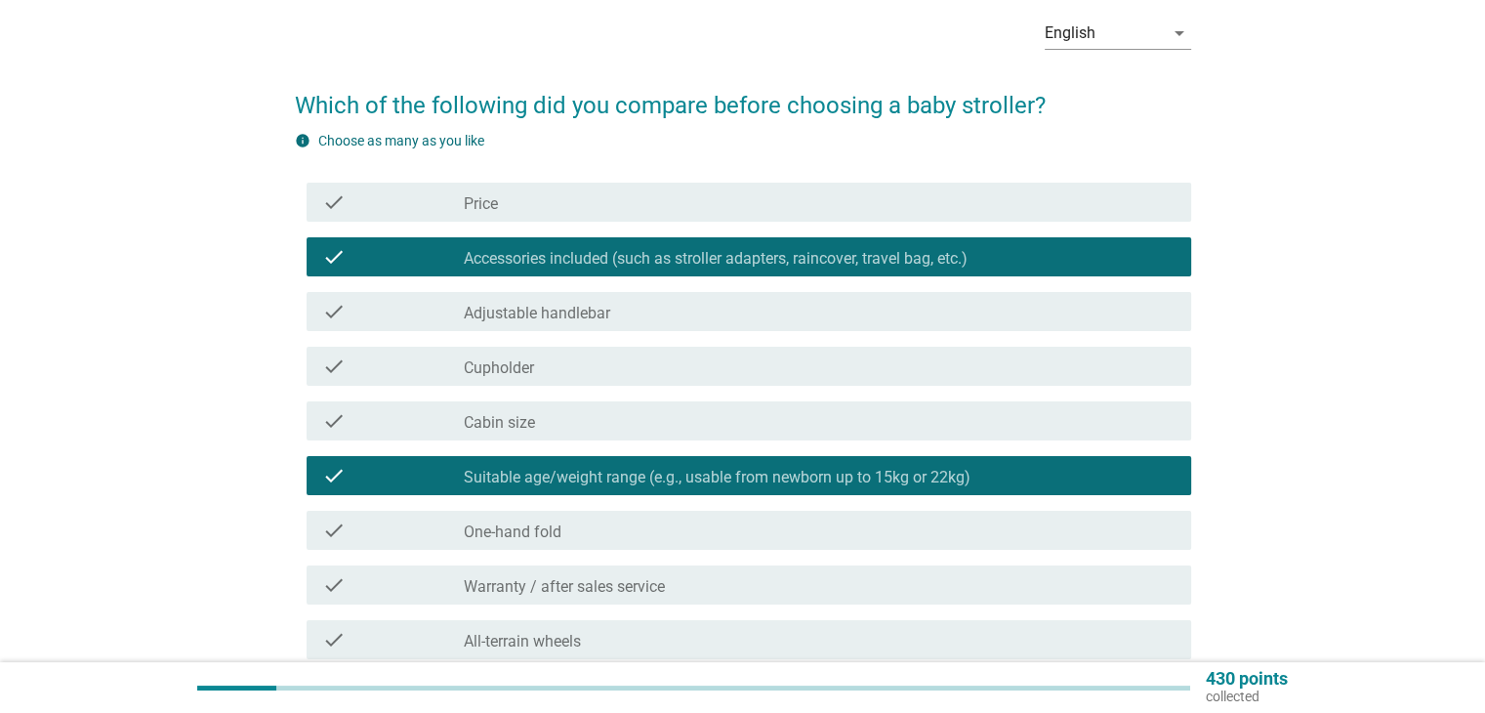
scroll to position [85, 0]
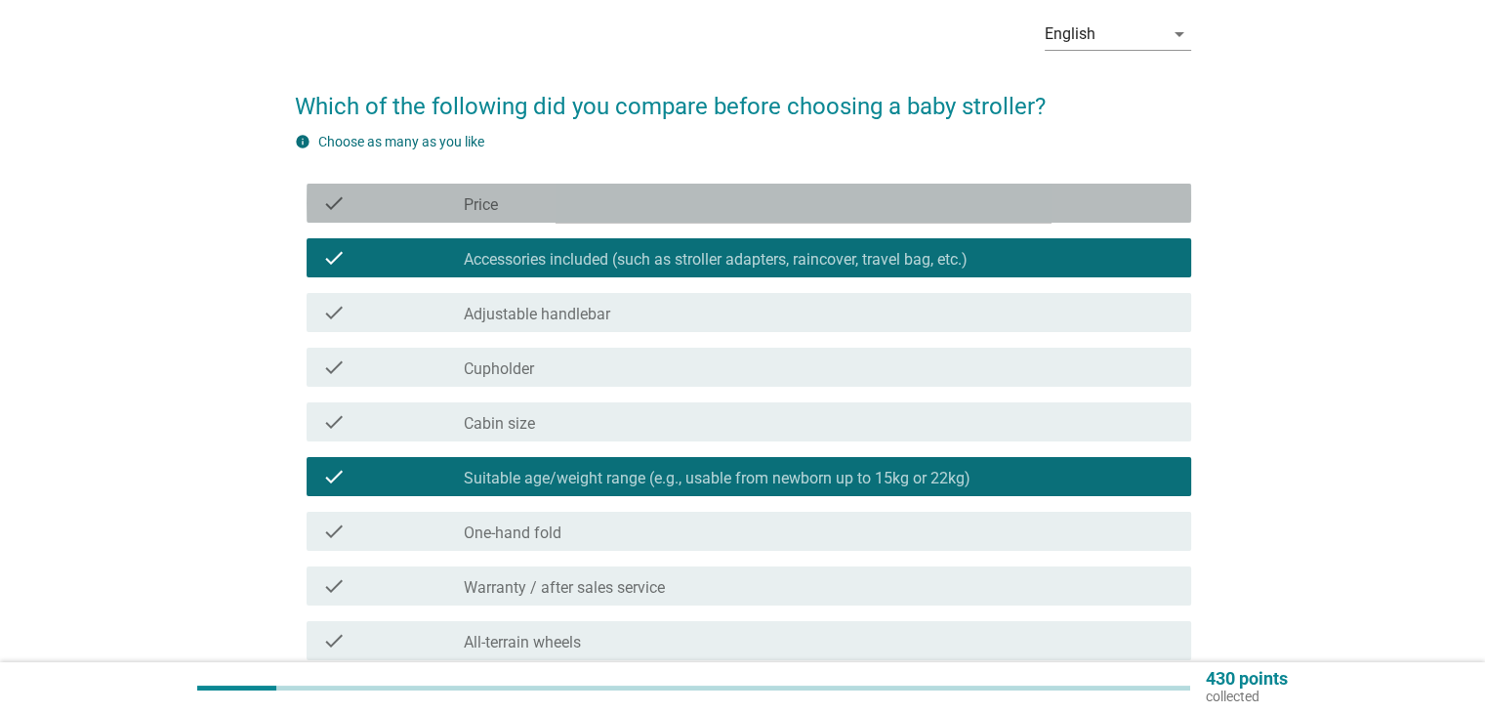
click at [842, 208] on div "check_box_outline_blank Price" at bounding box center [819, 202] width 711 height 23
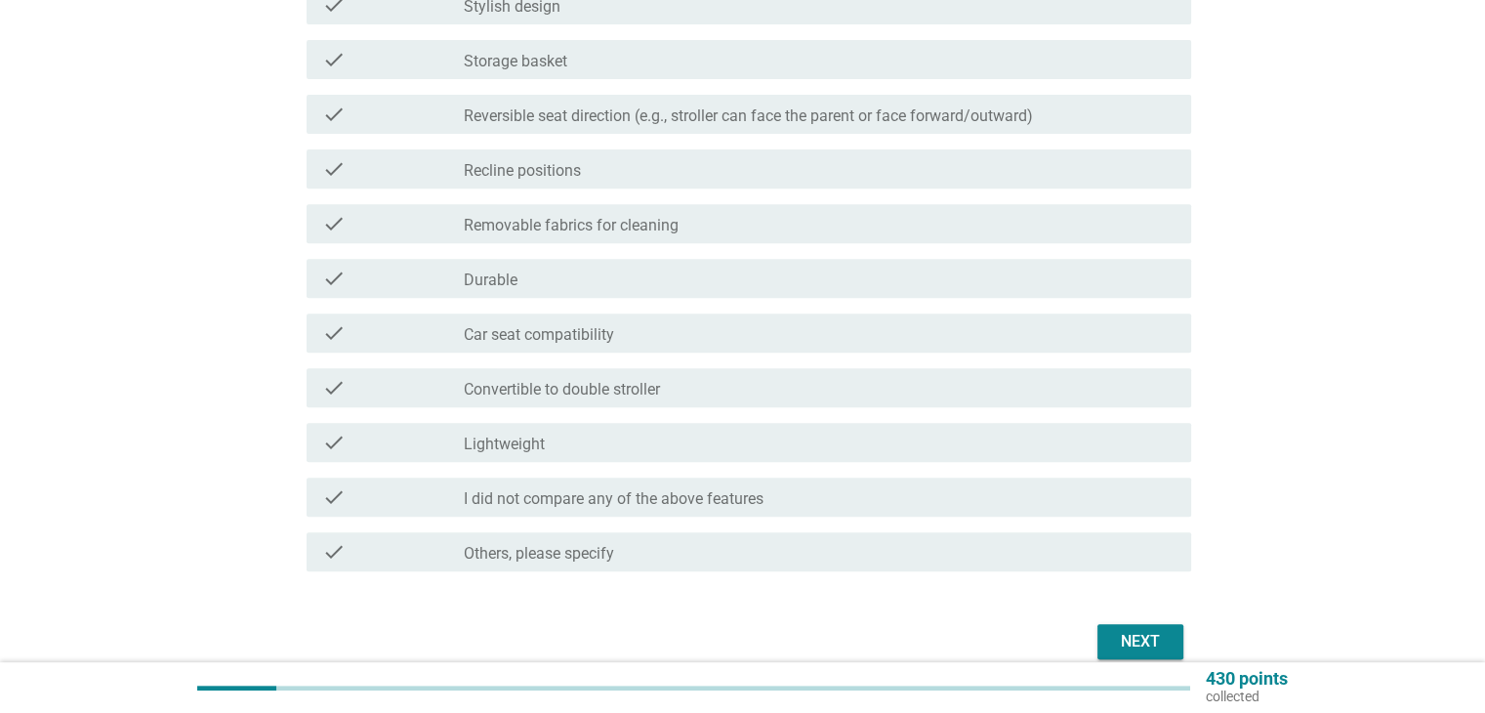
scroll to position [866, 0]
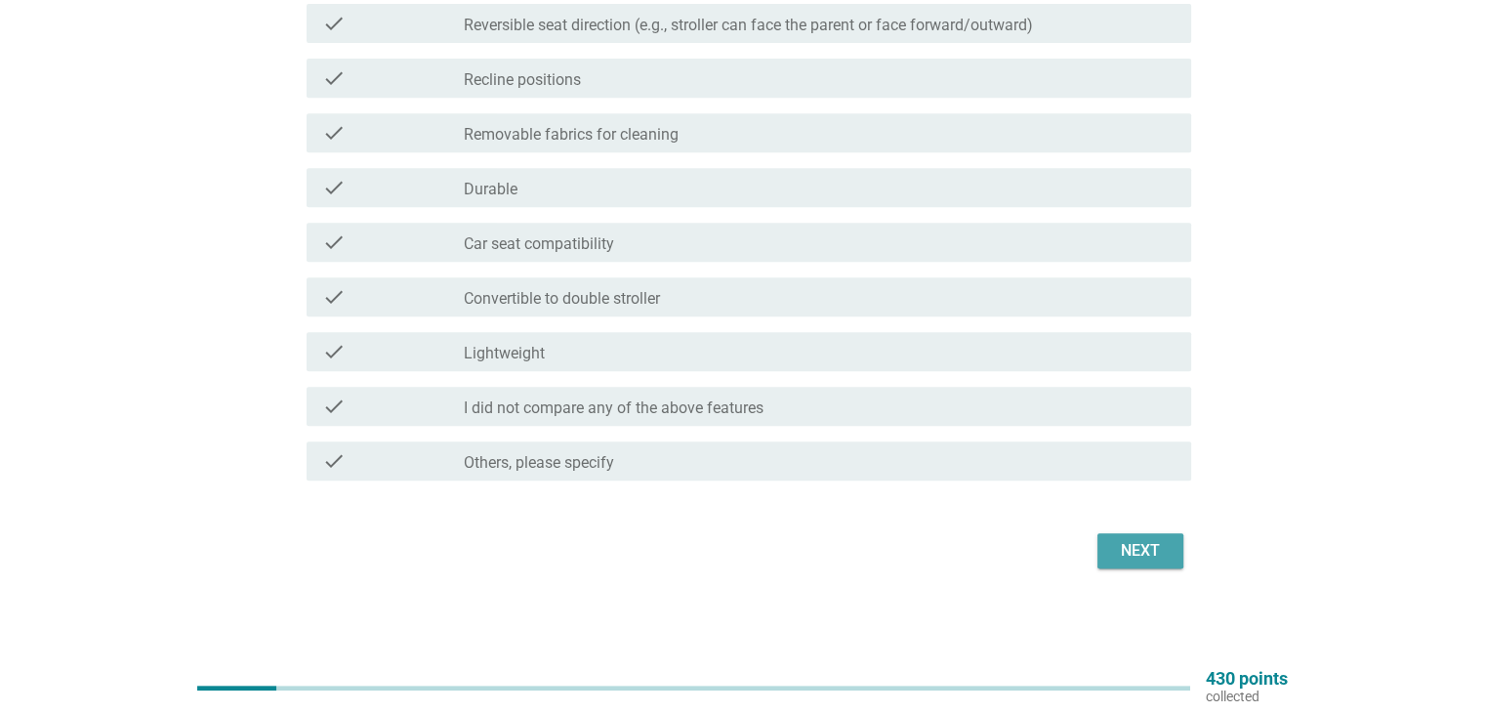
click at [1131, 548] on div "Next" at bounding box center [1140, 550] width 55 height 23
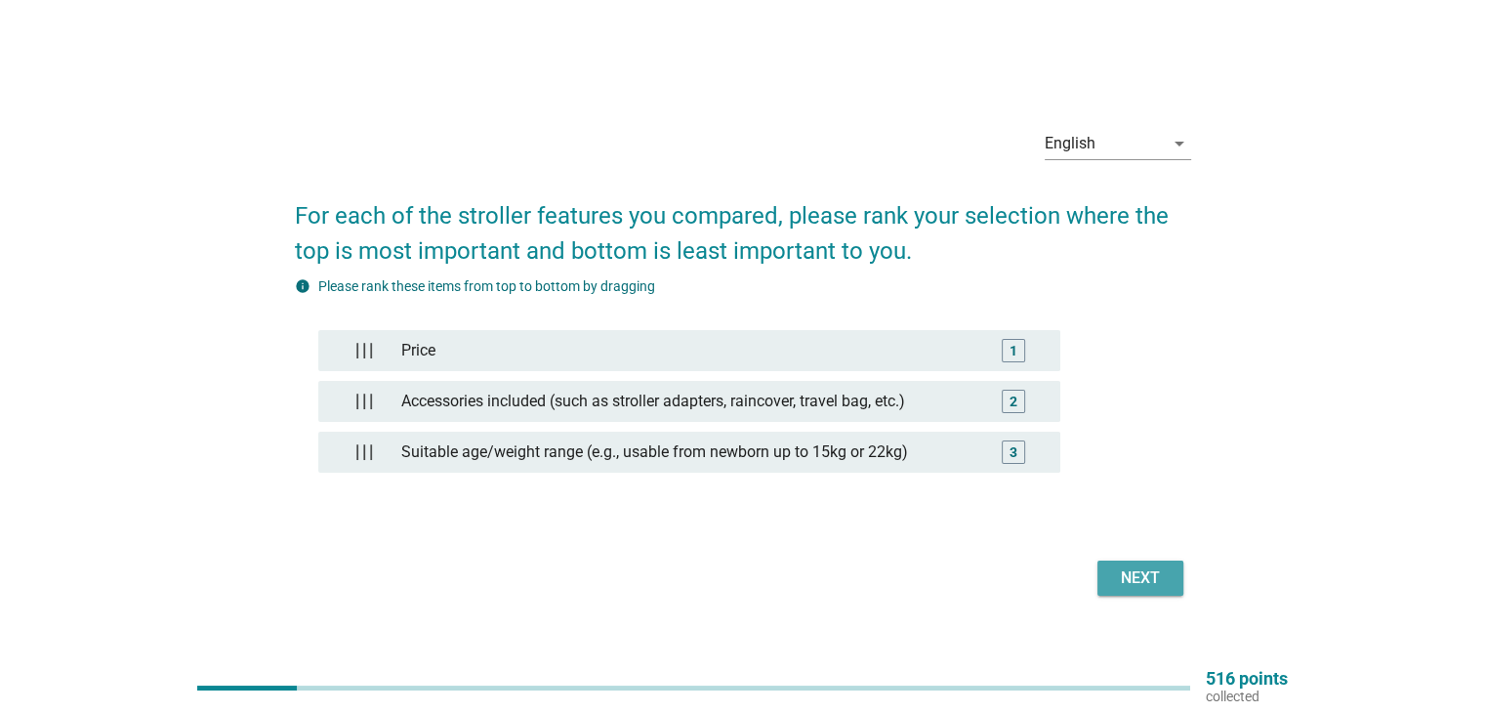
click at [1113, 566] on div "Next" at bounding box center [1140, 577] width 55 height 23
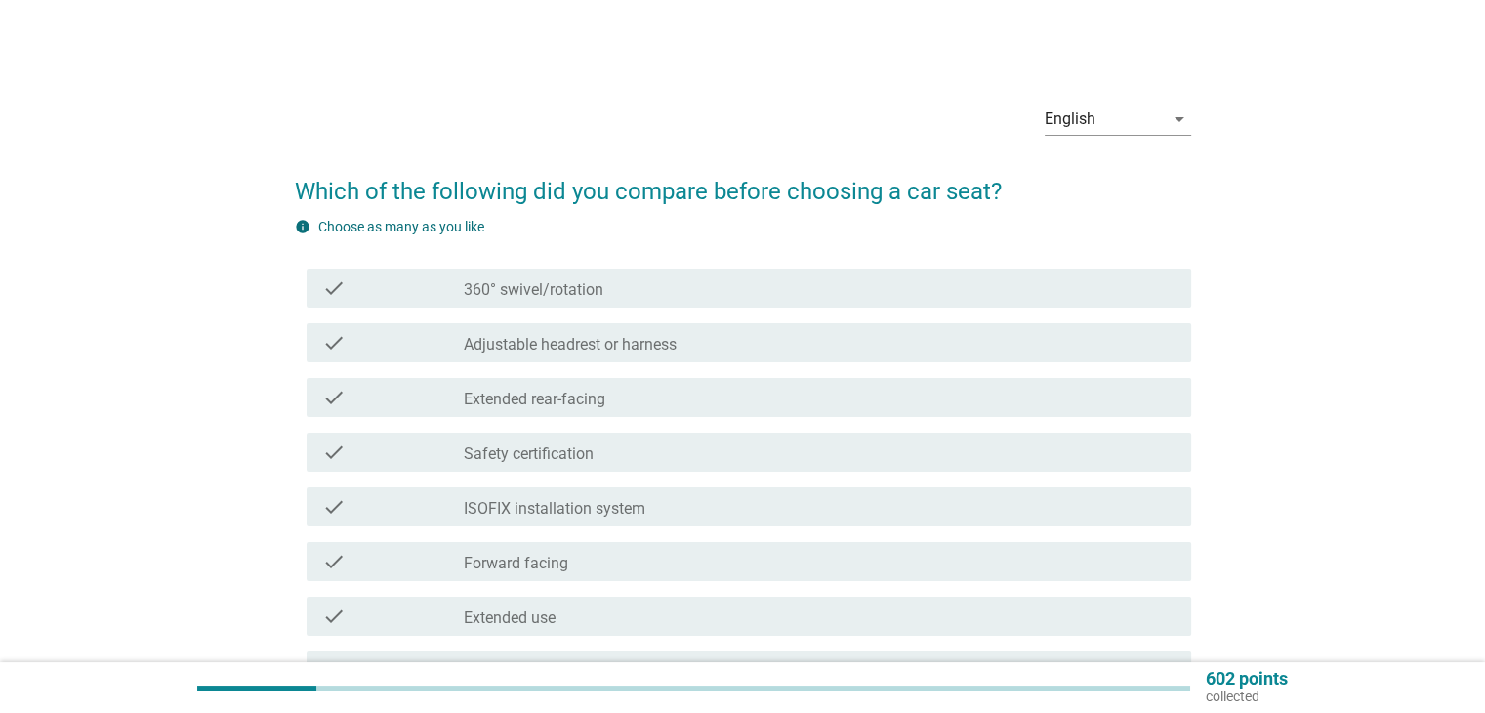
click at [685, 506] on div "check_box_outline_blank ISOFIX installation system" at bounding box center [819, 506] width 711 height 23
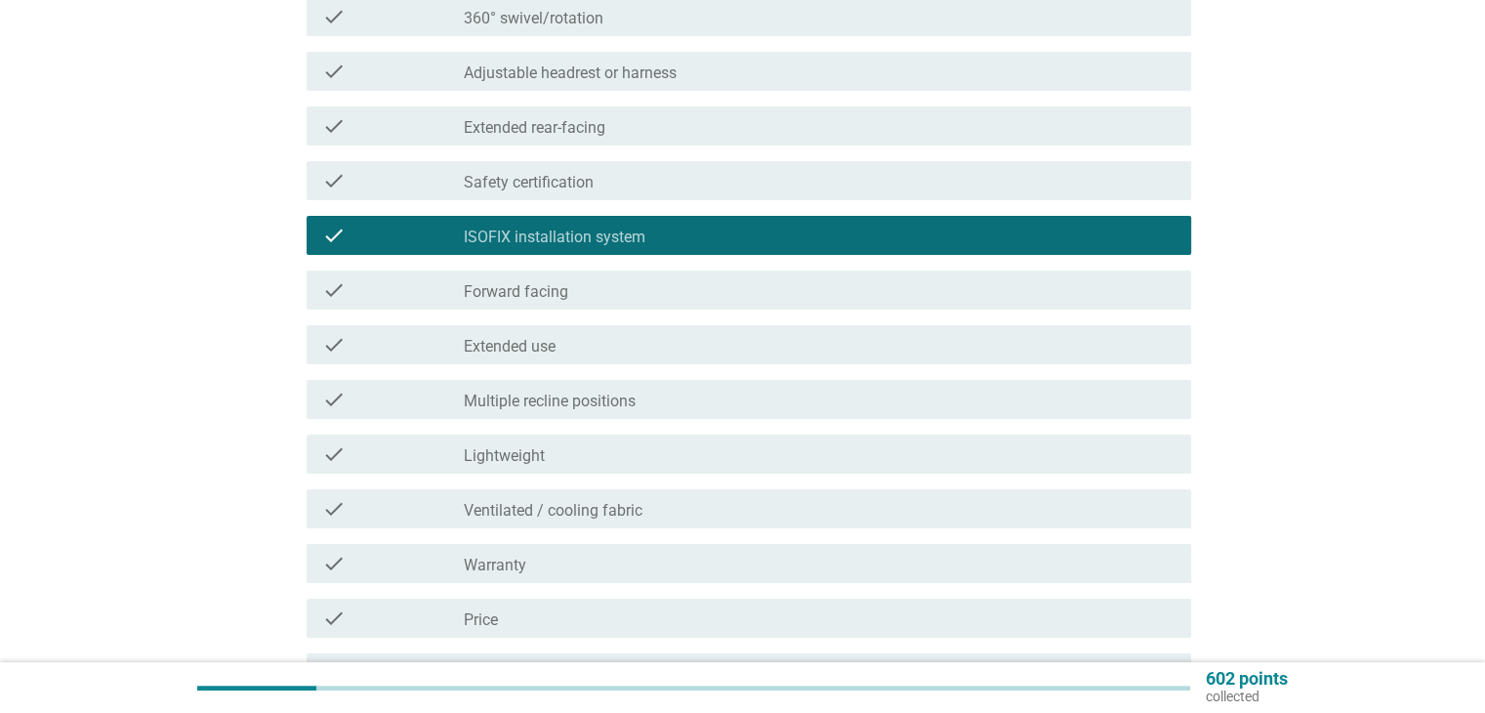
scroll to position [293, 0]
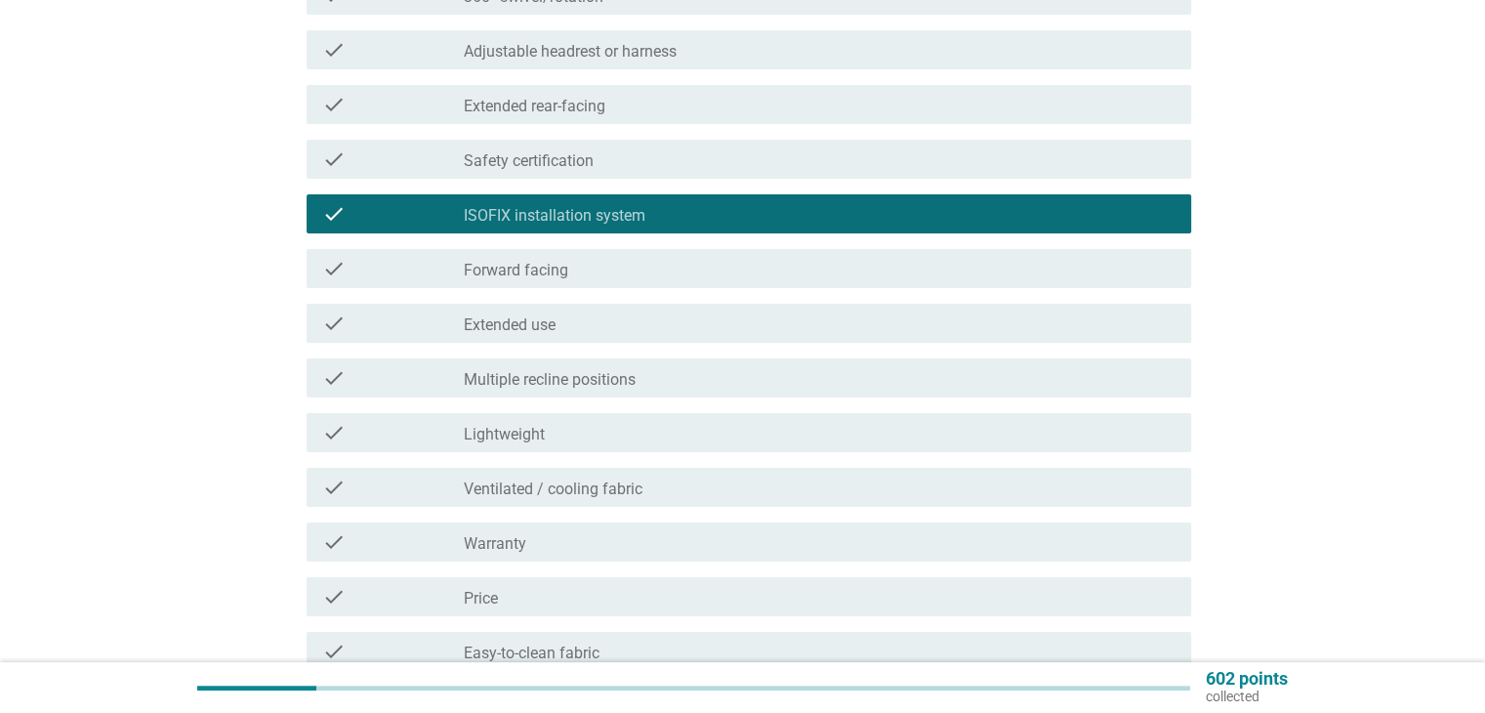
click at [843, 581] on div "check check_box_outline_blank Price" at bounding box center [749, 596] width 884 height 39
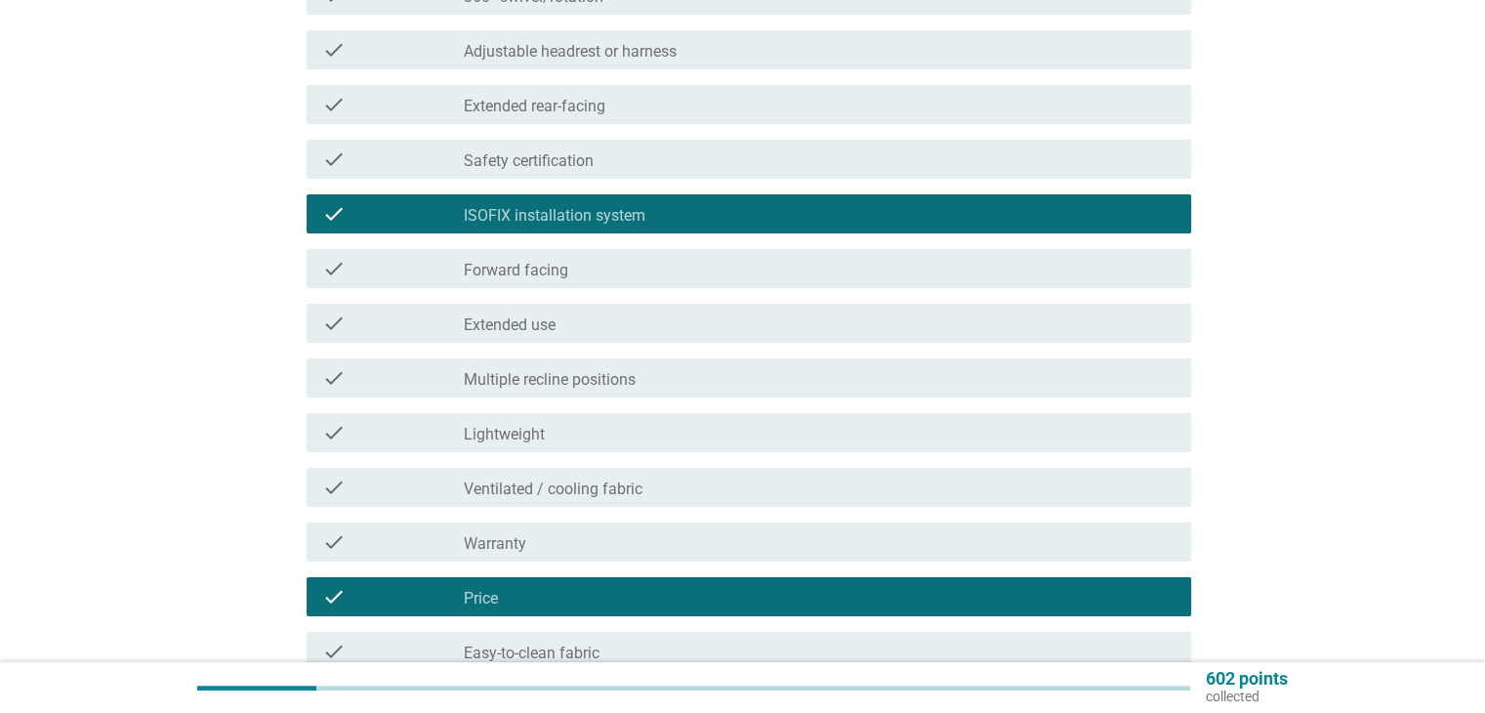
click at [734, 153] on div "check_box_outline_blank Safety certification" at bounding box center [819, 158] width 711 height 23
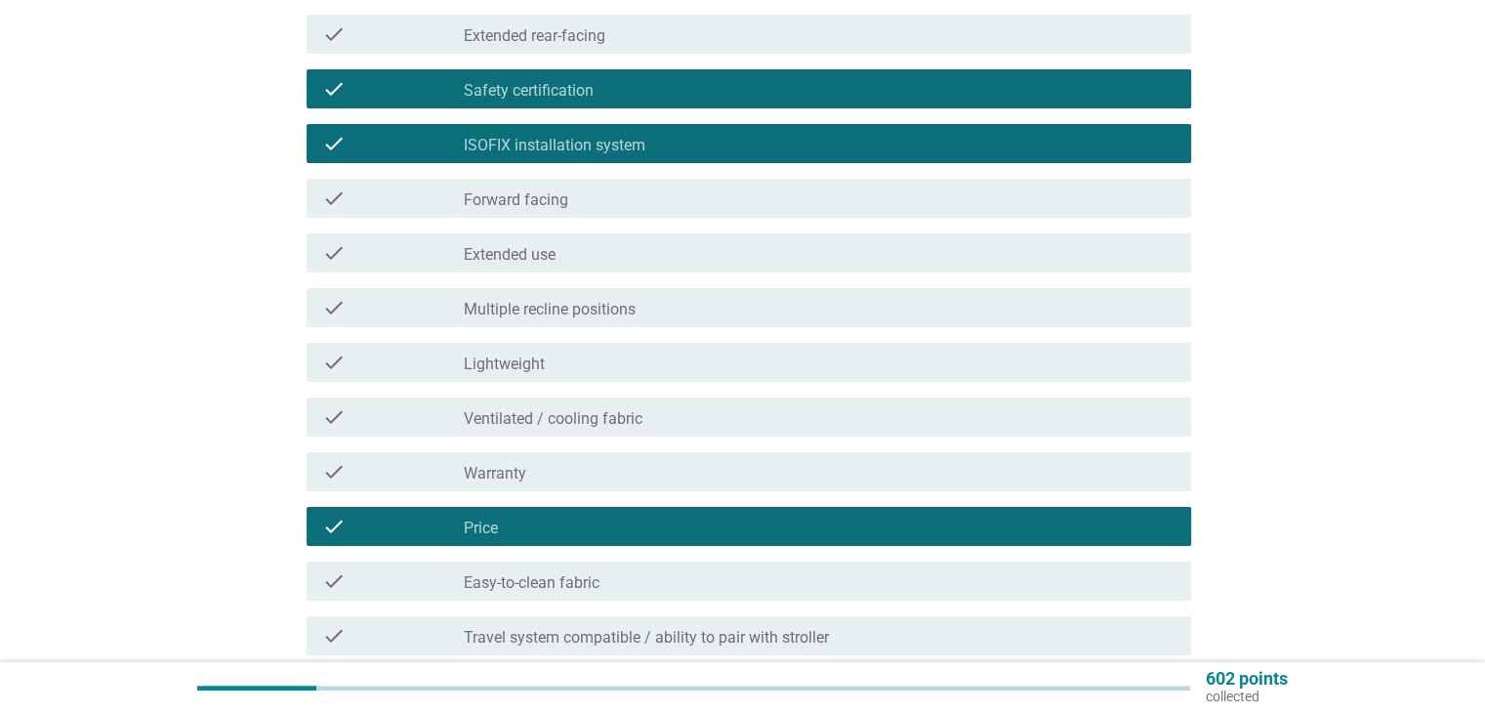
scroll to position [586, 0]
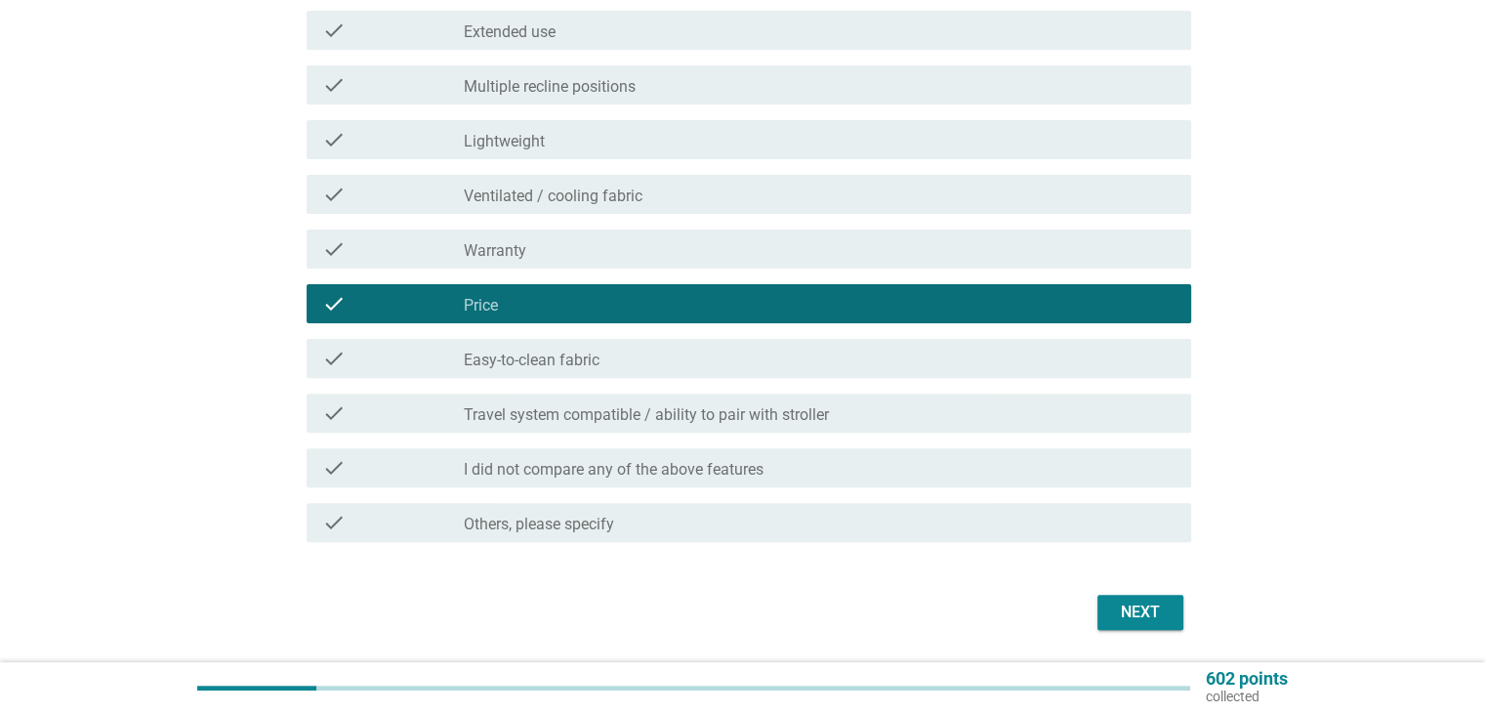
click at [1136, 614] on div "Next" at bounding box center [1140, 611] width 55 height 23
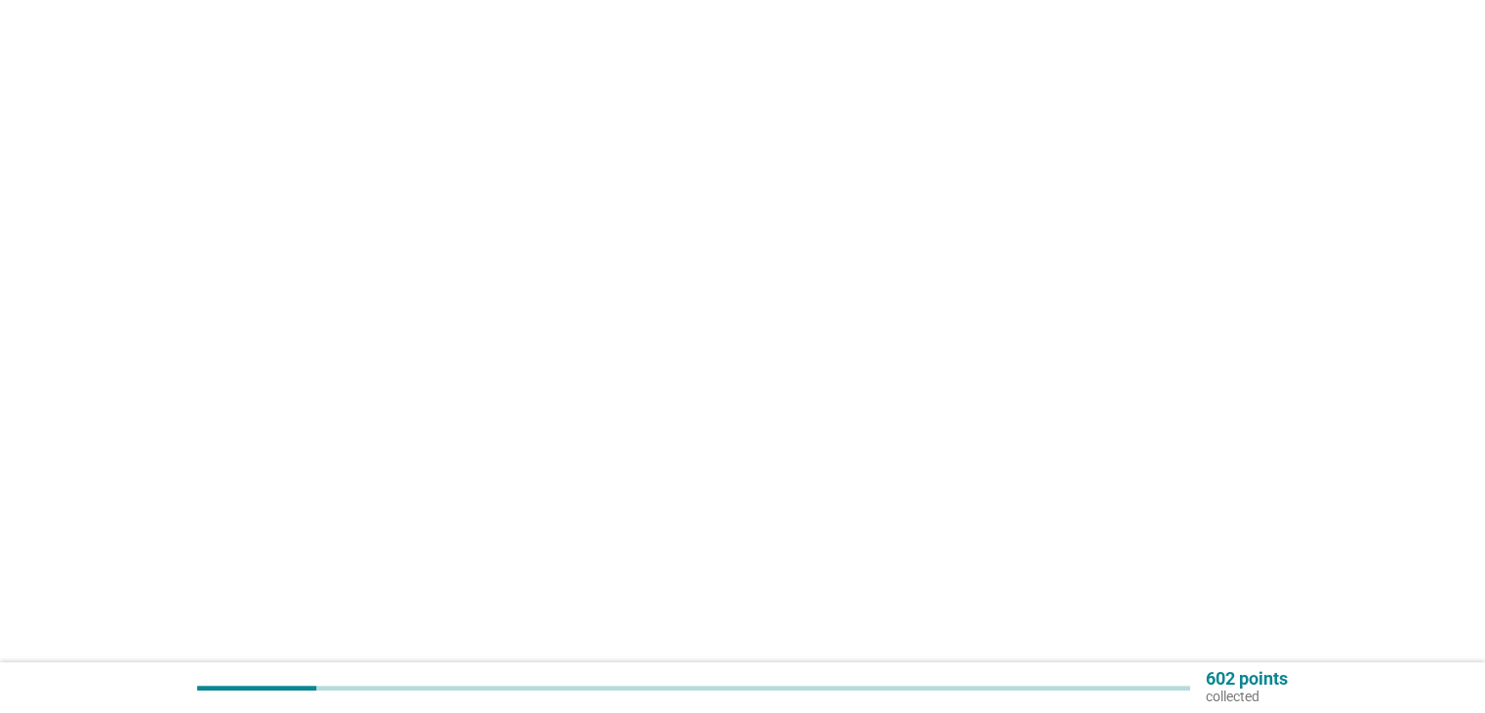
scroll to position [0, 0]
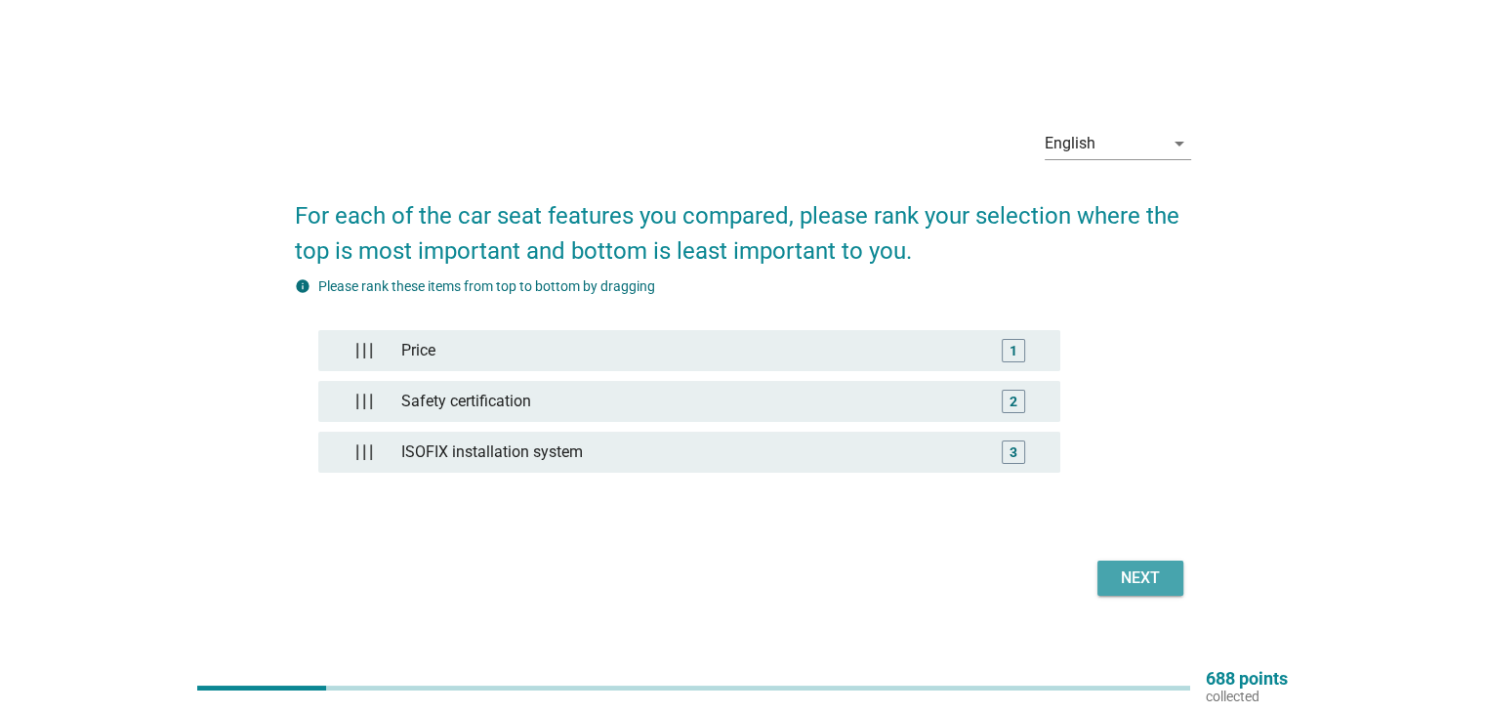
click at [1135, 582] on div "Next" at bounding box center [1140, 577] width 55 height 23
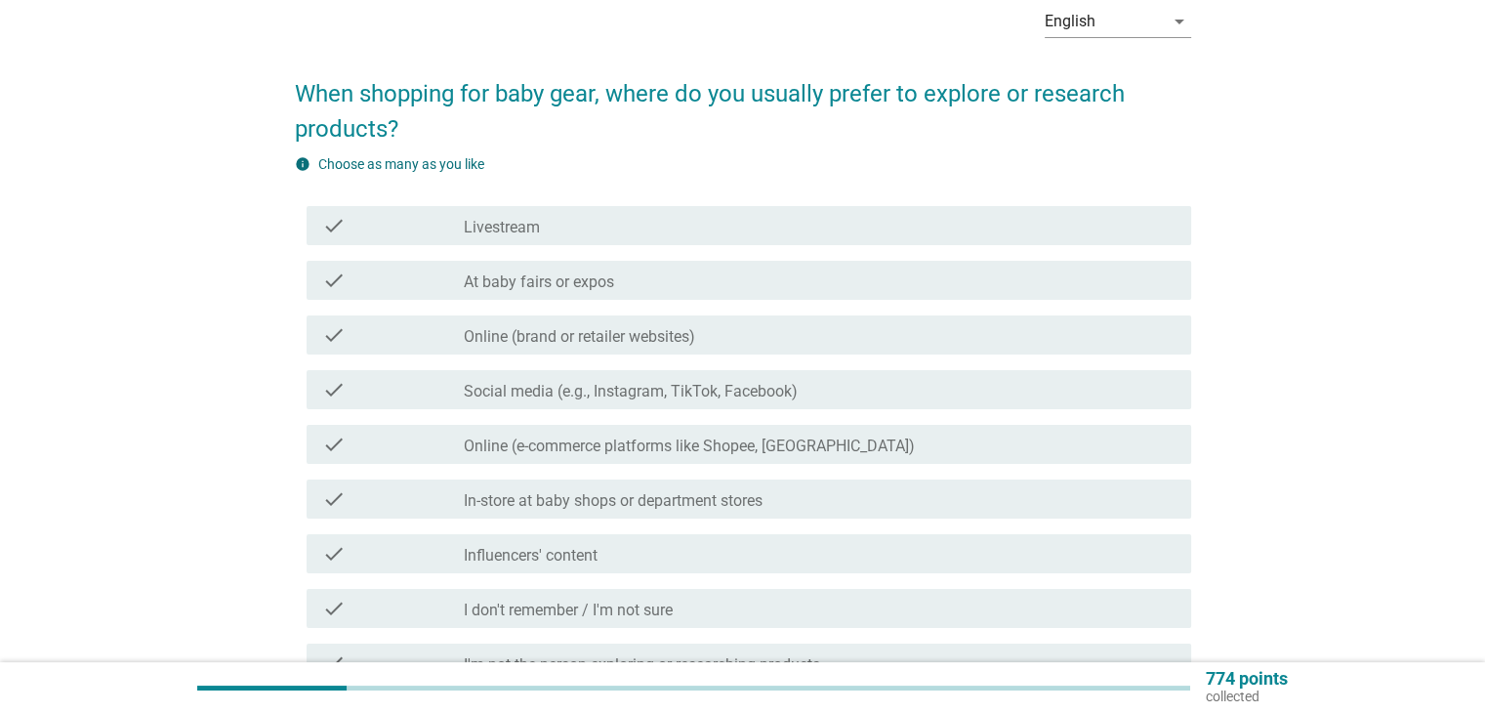
scroll to position [195, 0]
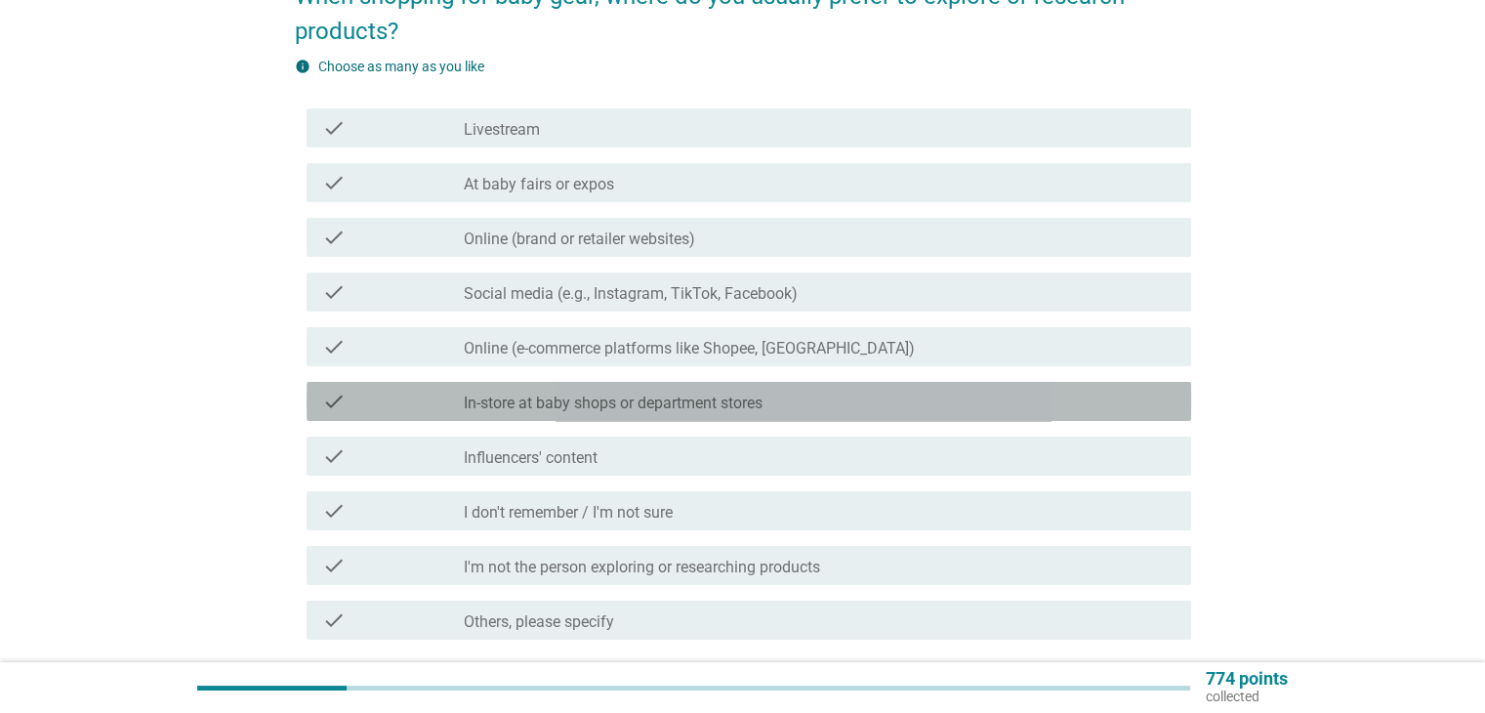
click at [868, 413] on div "check check_box_outline_blank In-store at baby shops or department stores" at bounding box center [749, 401] width 884 height 39
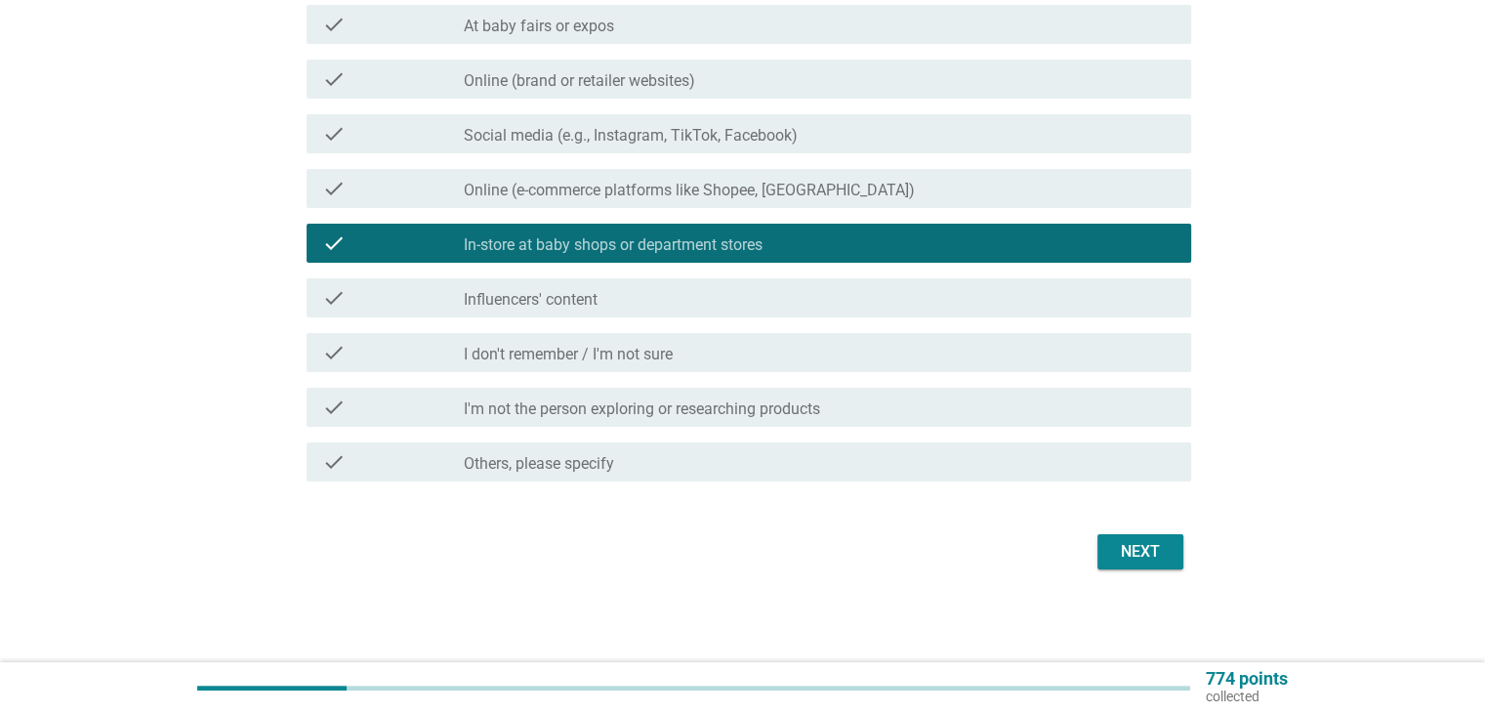
scroll to position [354, 0]
click at [1047, 189] on div "check_box_outline_blank Online (e-commerce platforms like Shopee, Lazada)" at bounding box center [819, 187] width 711 height 23
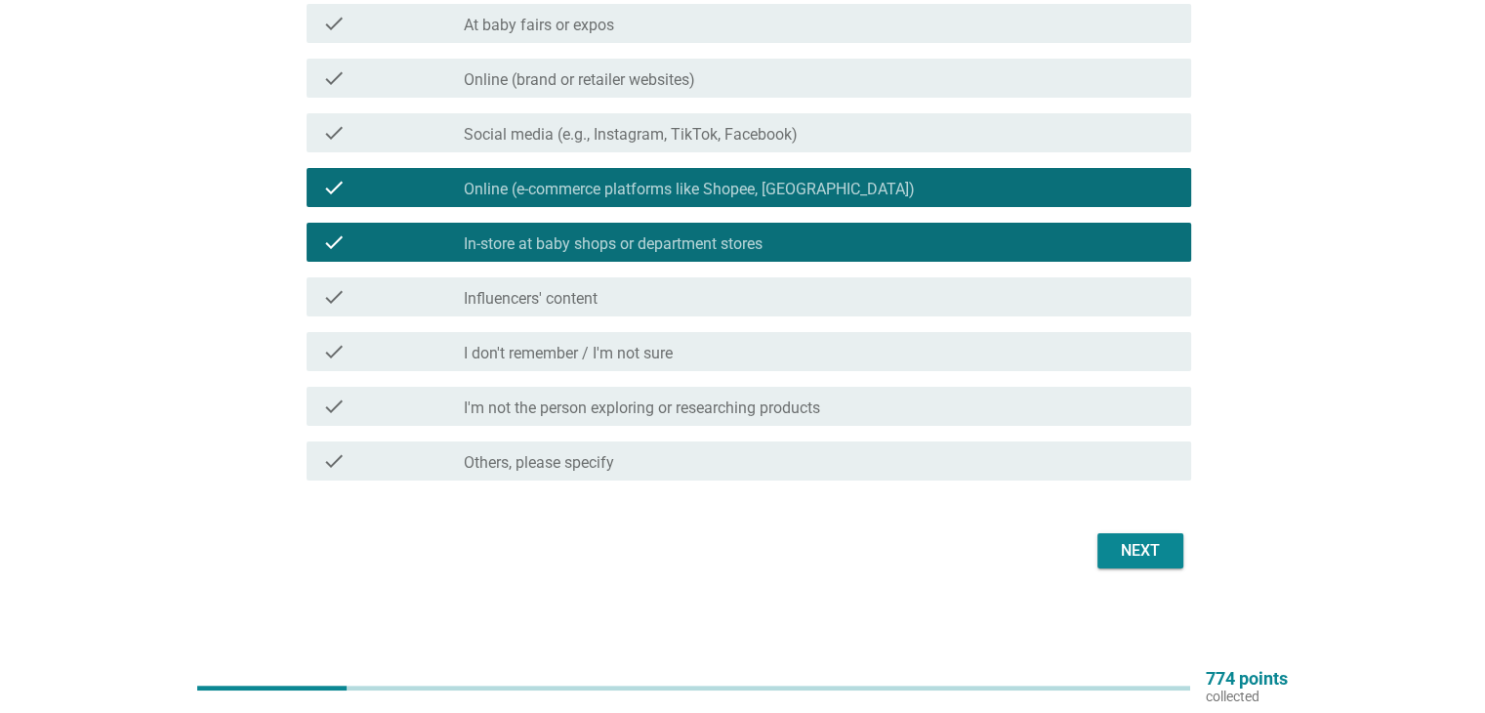
click at [1133, 548] on div "Next" at bounding box center [1140, 550] width 55 height 23
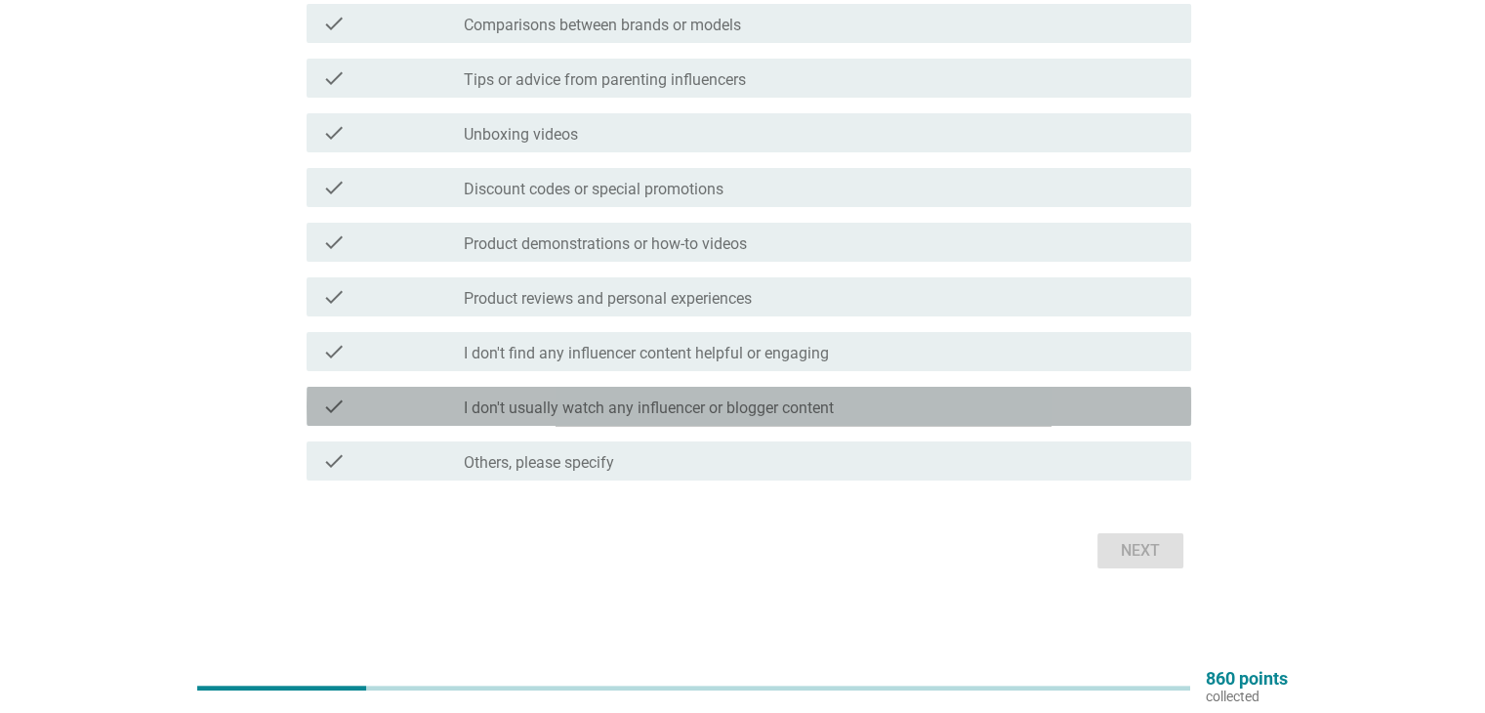
click at [770, 411] on label "I don't usually watch any influencer or blogger content" at bounding box center [649, 408] width 370 height 20
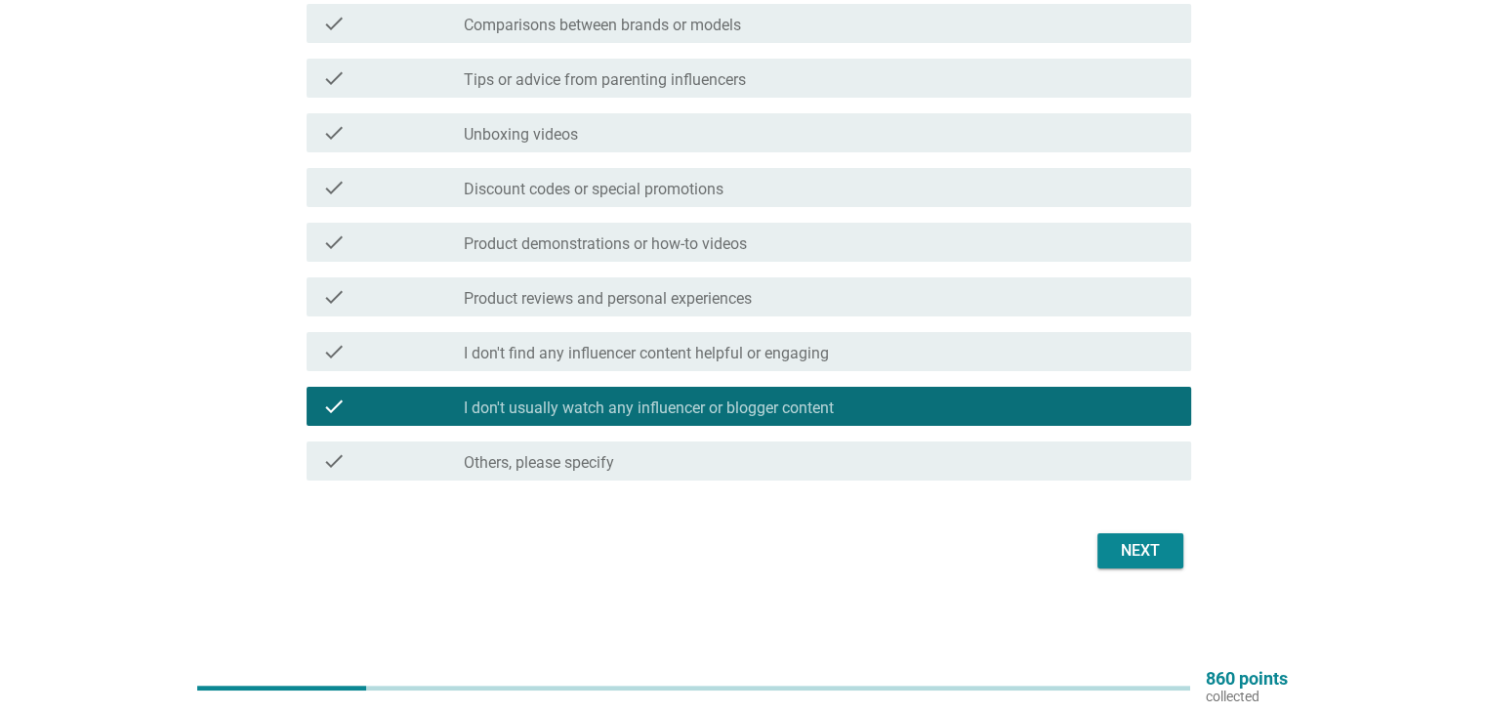
click at [1156, 570] on div "Next" at bounding box center [743, 550] width 896 height 47
click at [1154, 547] on div "Next" at bounding box center [1140, 550] width 55 height 23
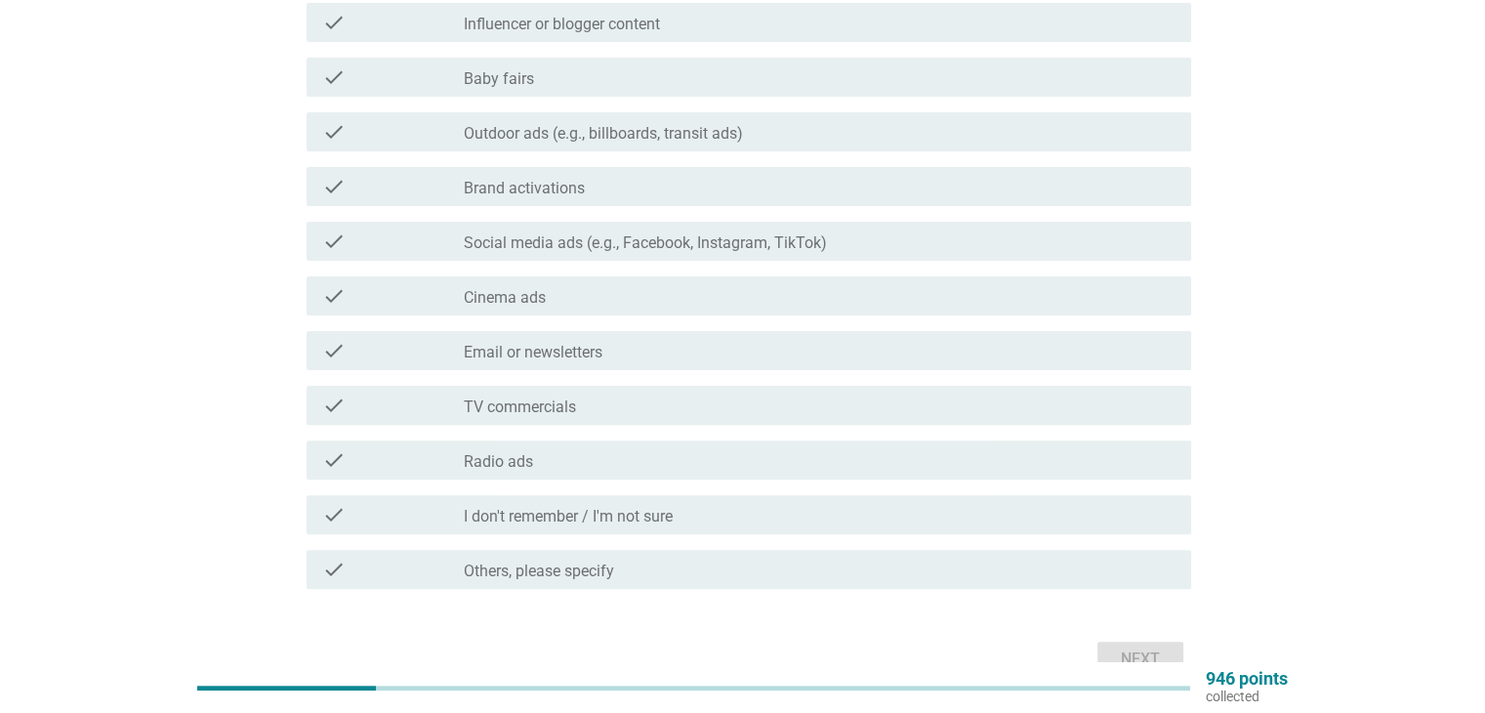
scroll to position [488, 0]
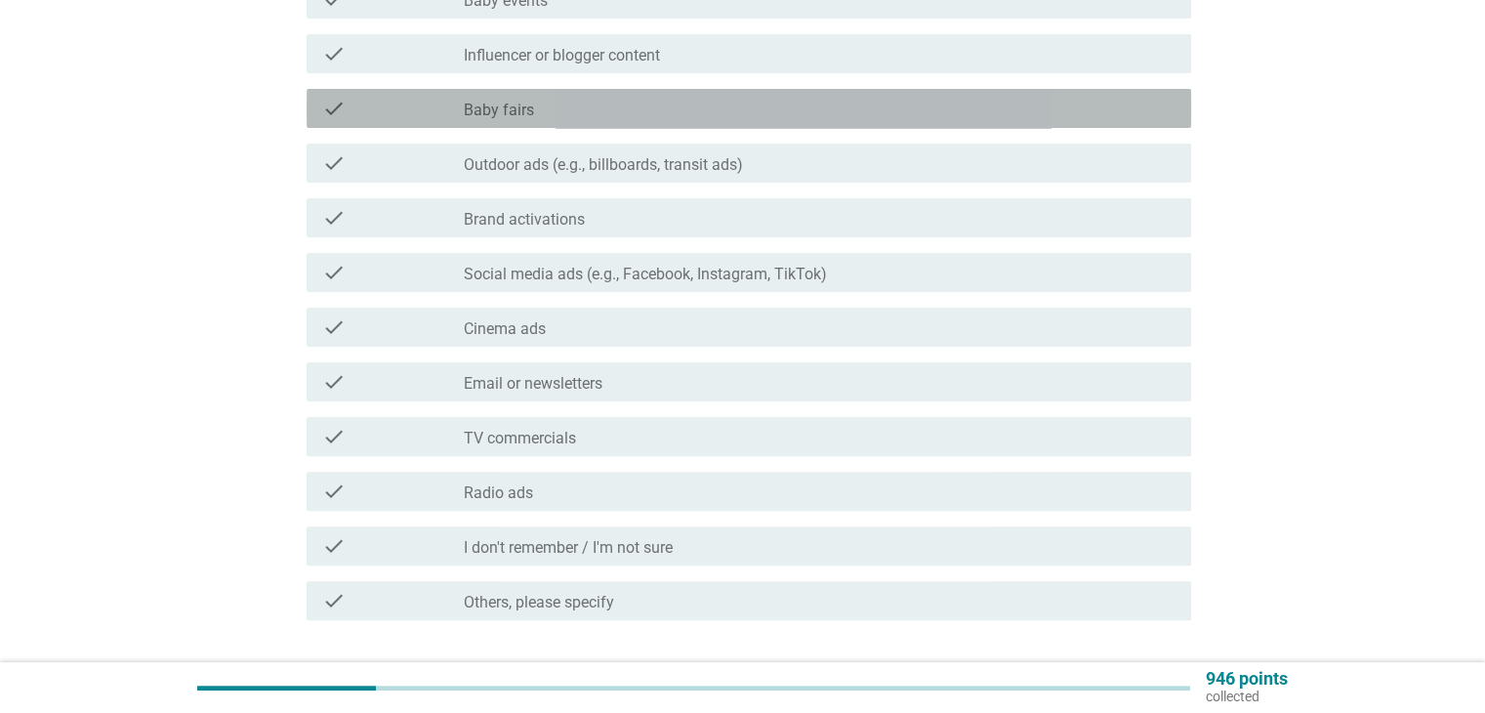
click at [838, 119] on div "check_box_outline_blank Baby fairs" at bounding box center [819, 108] width 711 height 23
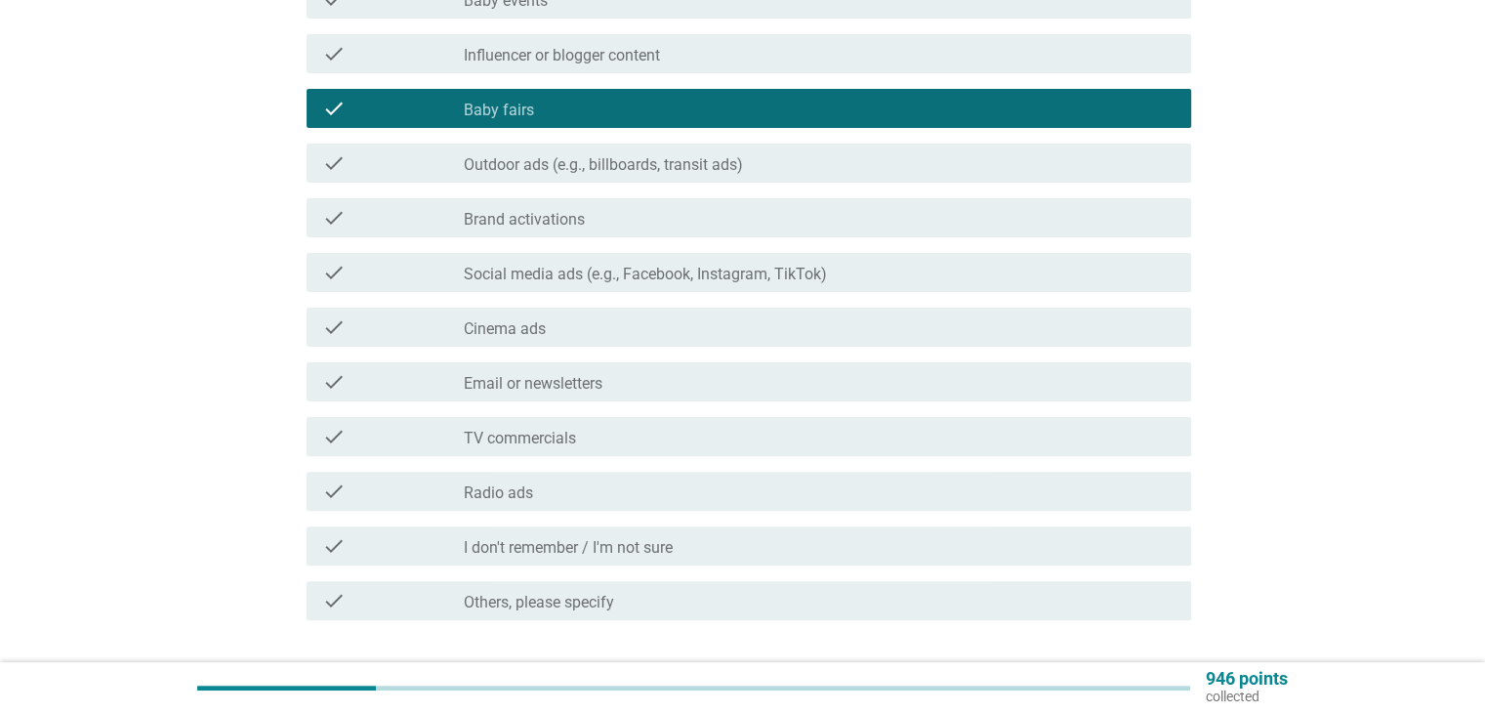
scroll to position [586, 0]
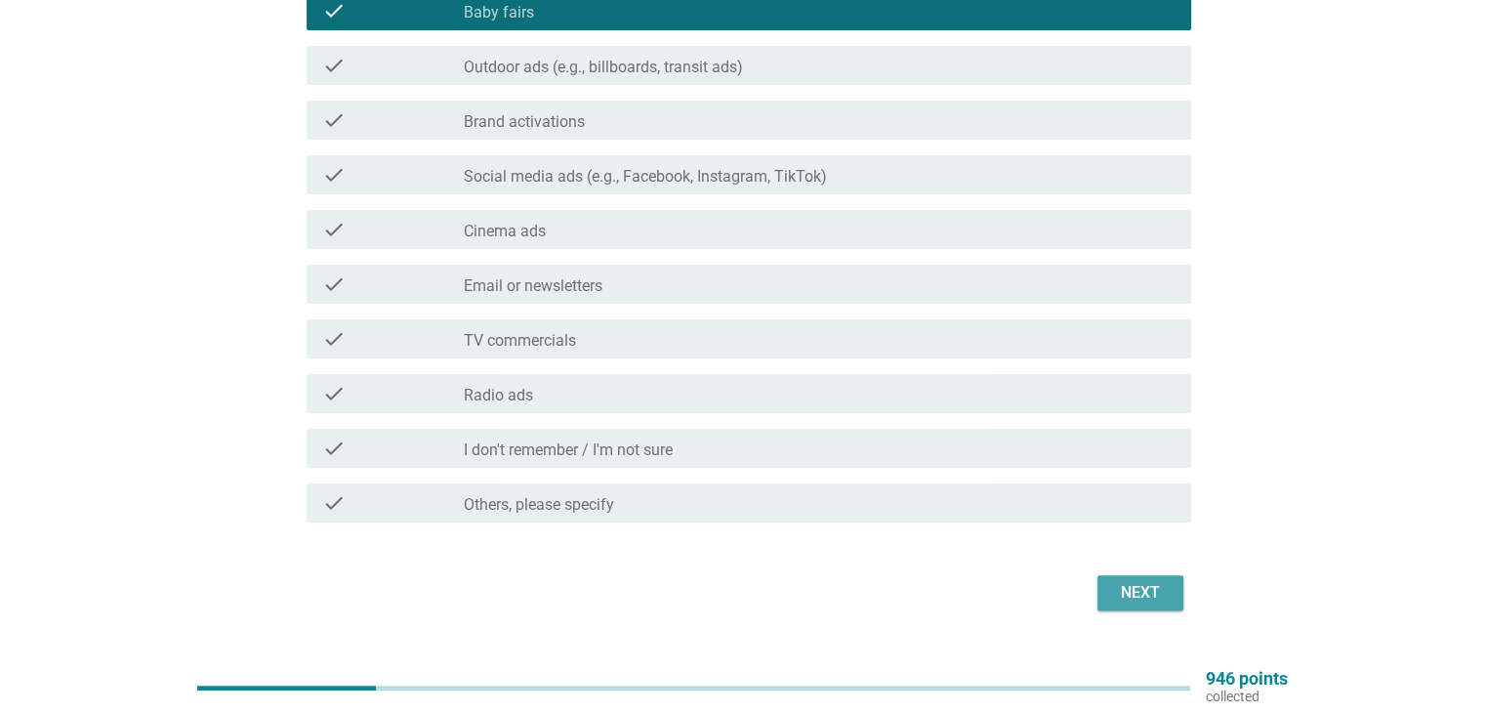
click at [1154, 588] on div "Next" at bounding box center [1140, 592] width 55 height 23
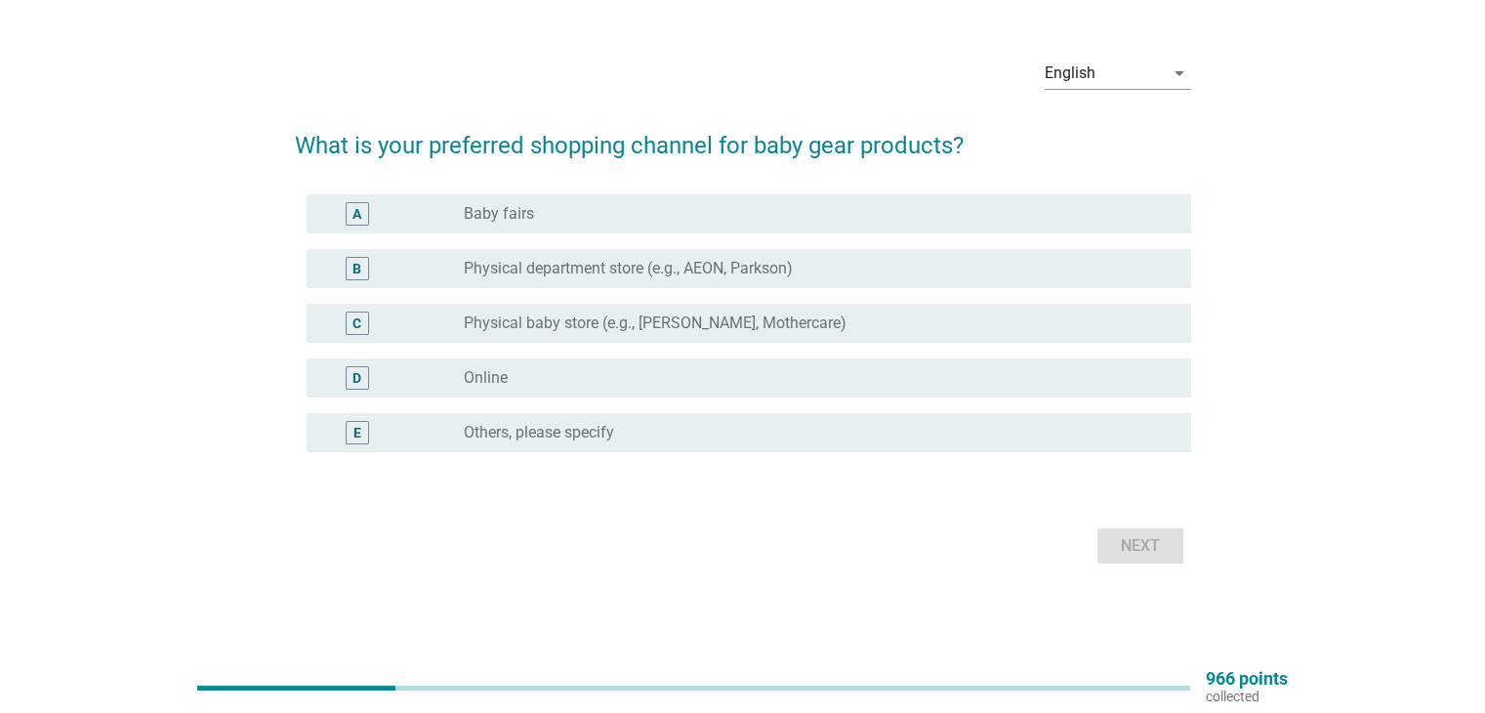
scroll to position [0, 0]
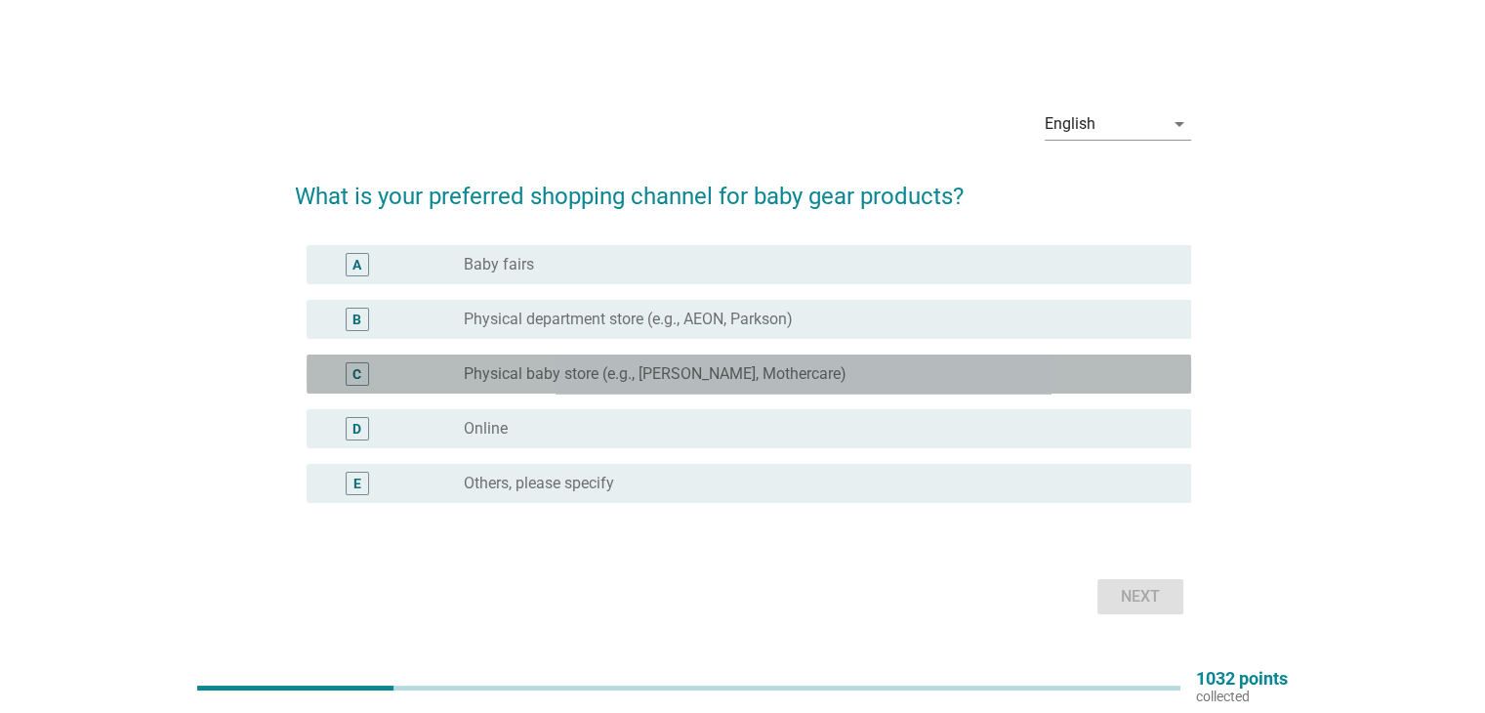
click at [816, 368] on div "radio_button_unchecked Physical baby store (e.g., Happikiddo, Mothercare)" at bounding box center [811, 374] width 695 height 20
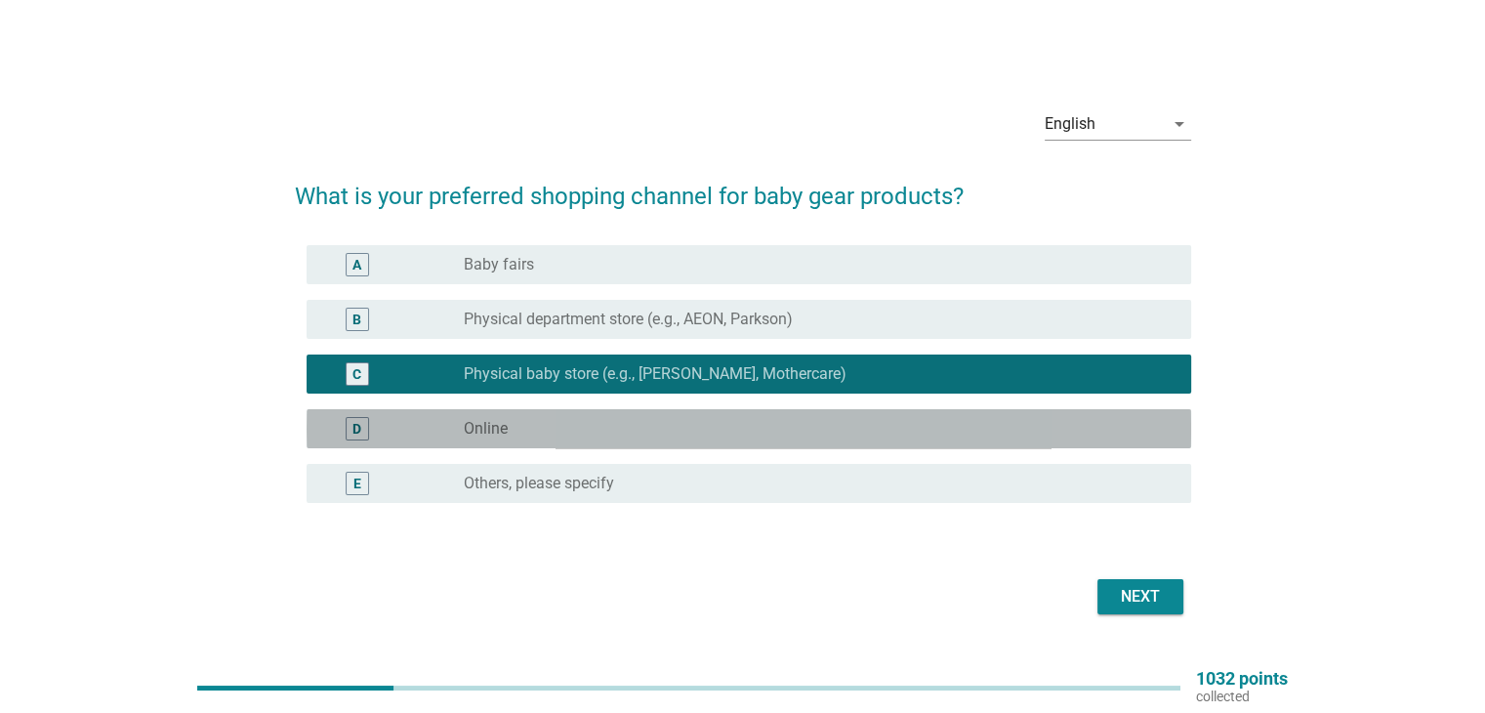
click at [816, 419] on div "radio_button_unchecked Online" at bounding box center [811, 429] width 695 height 20
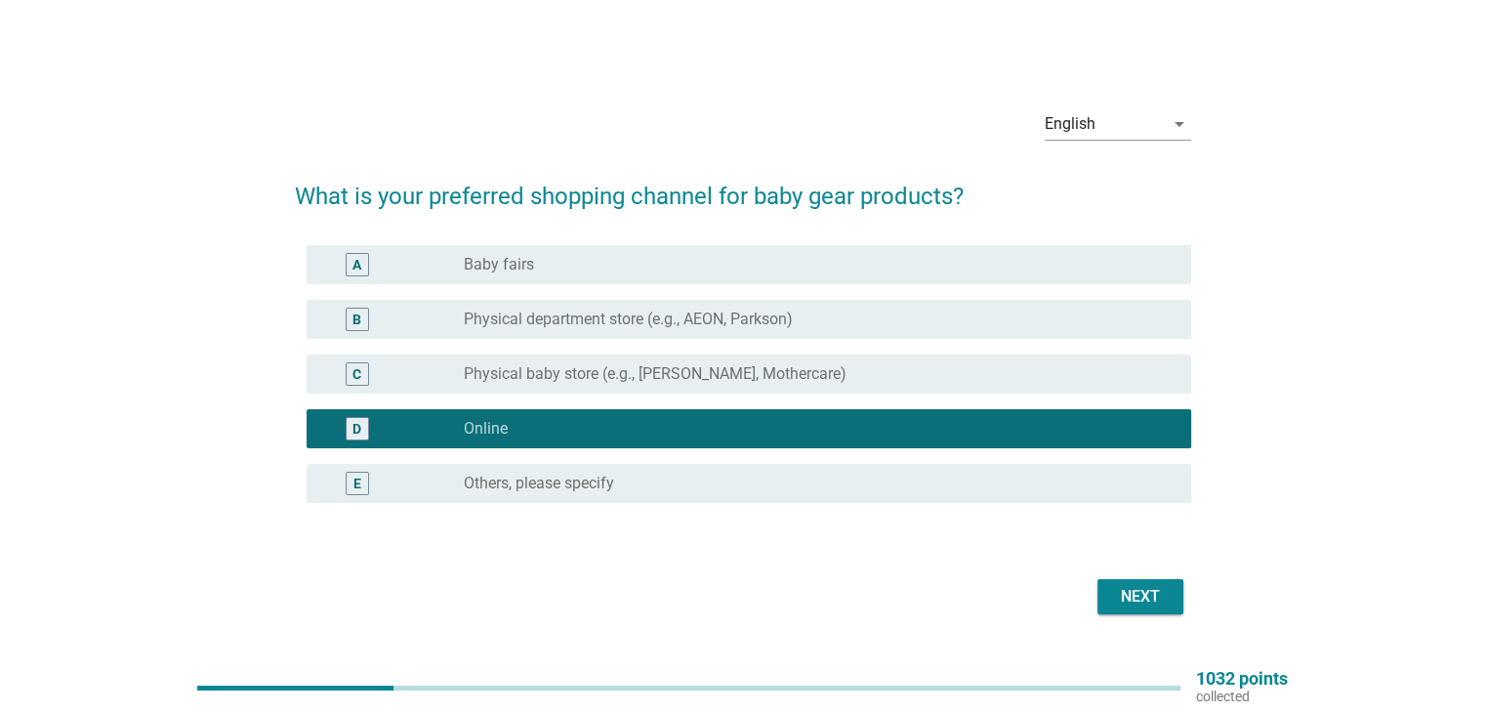
click at [941, 383] on div "radio_button_unchecked Physical baby store (e.g., Happikiddo, Mothercare)" at bounding box center [811, 374] width 695 height 20
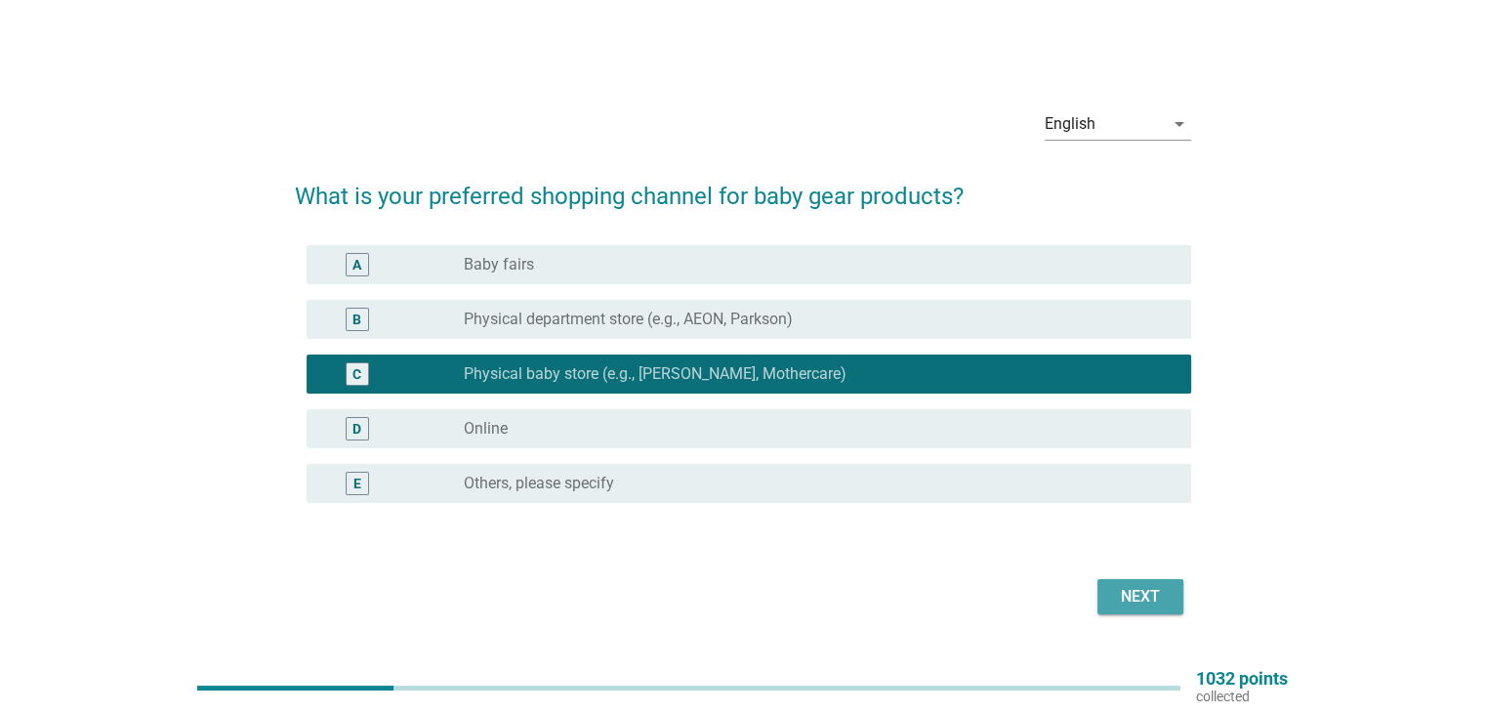
click at [1144, 591] on div "Next" at bounding box center [1140, 596] width 55 height 23
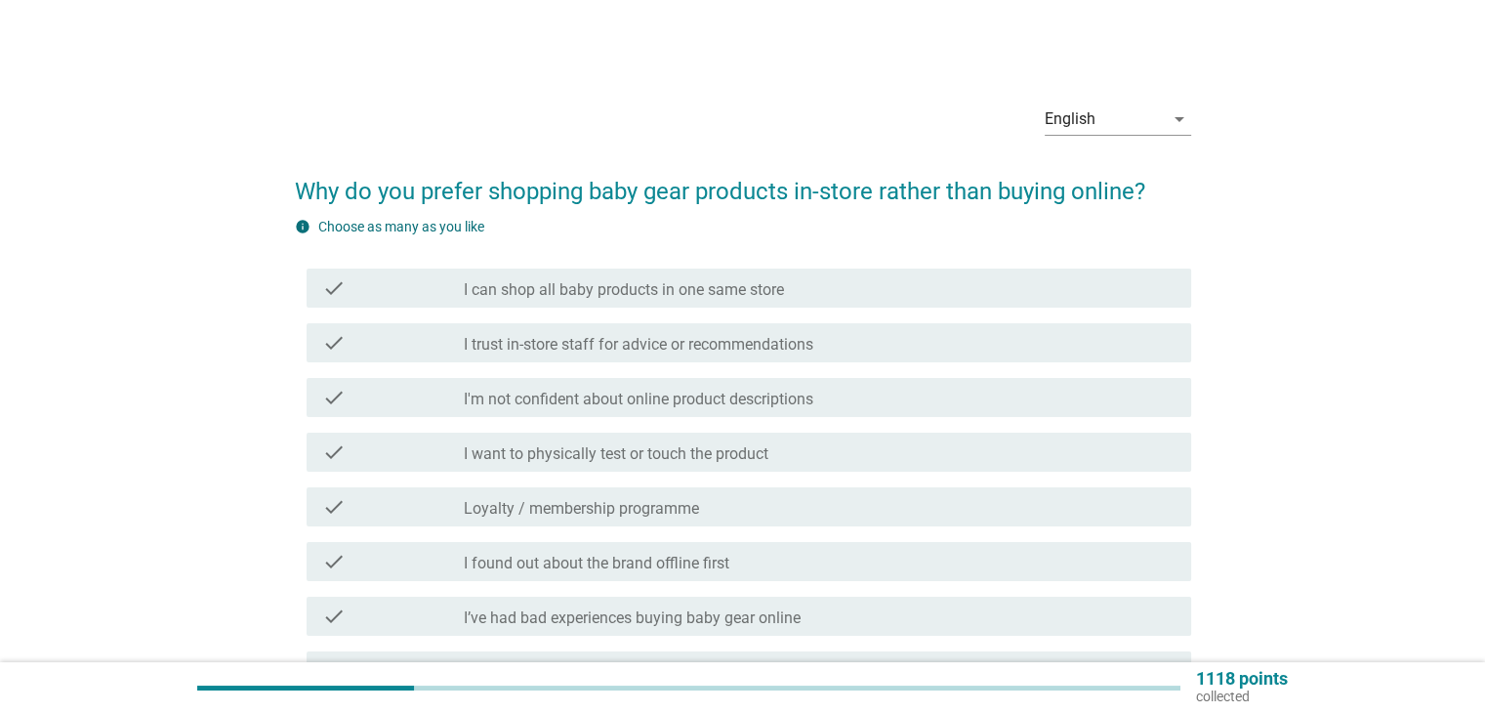
click at [868, 462] on div "check_box_outline_blank I want to physically test or touch the product" at bounding box center [819, 451] width 711 height 23
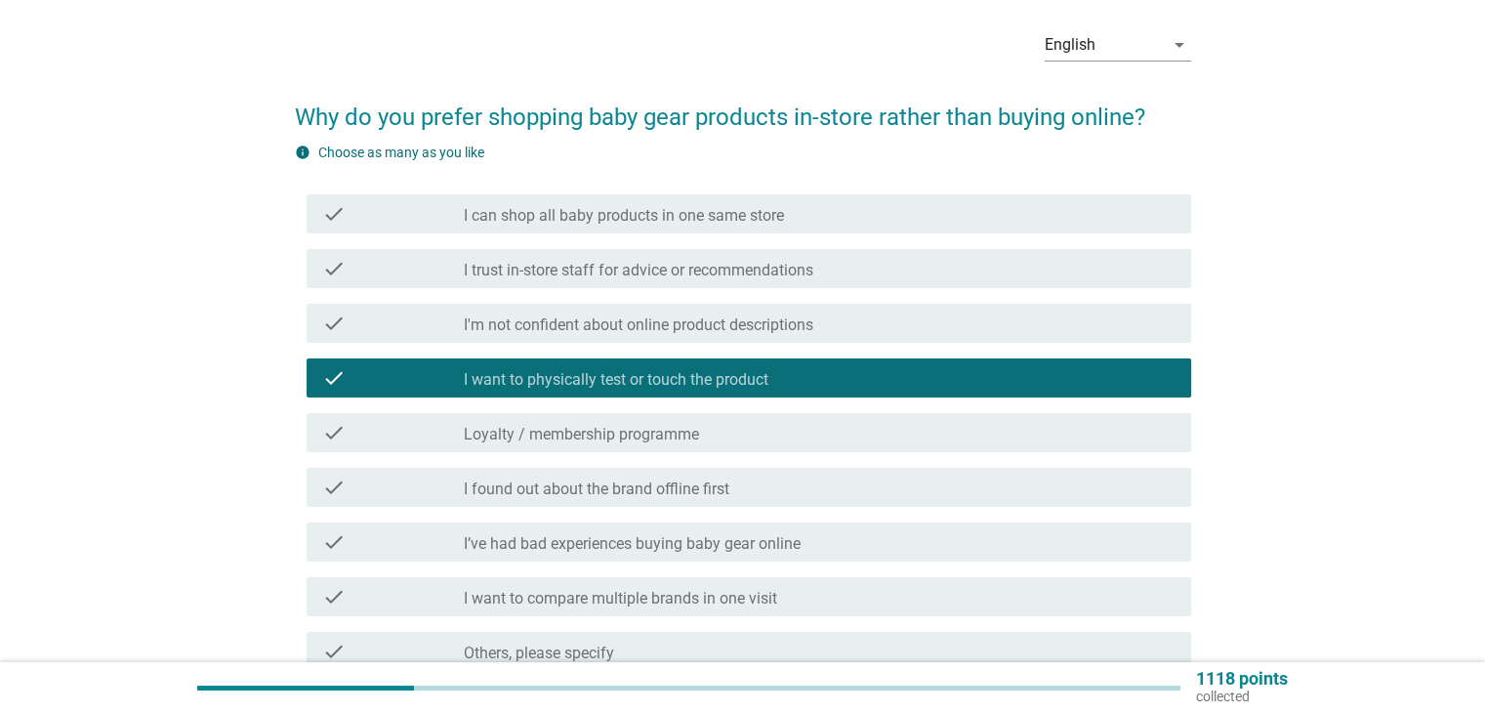
scroll to position [195, 0]
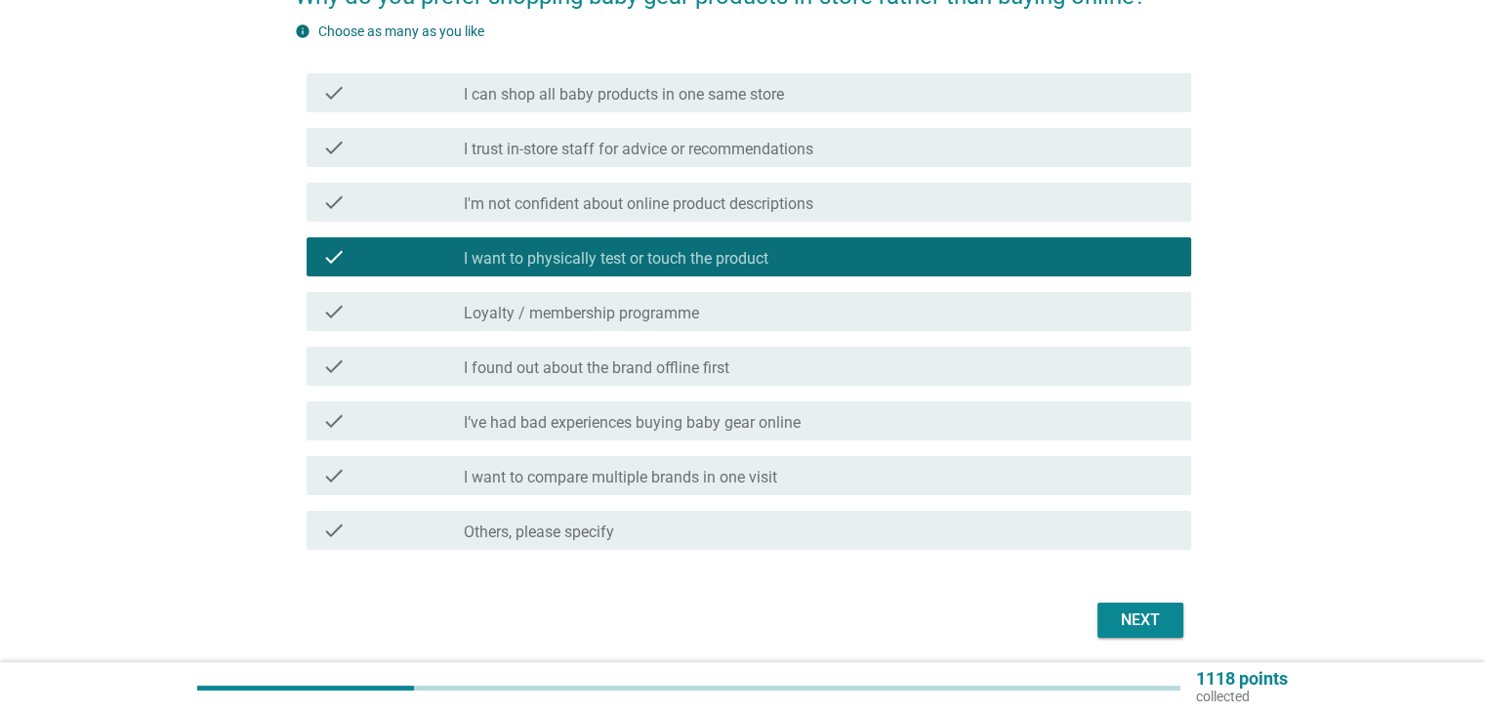
click at [1140, 623] on div "Next" at bounding box center [1140, 619] width 55 height 23
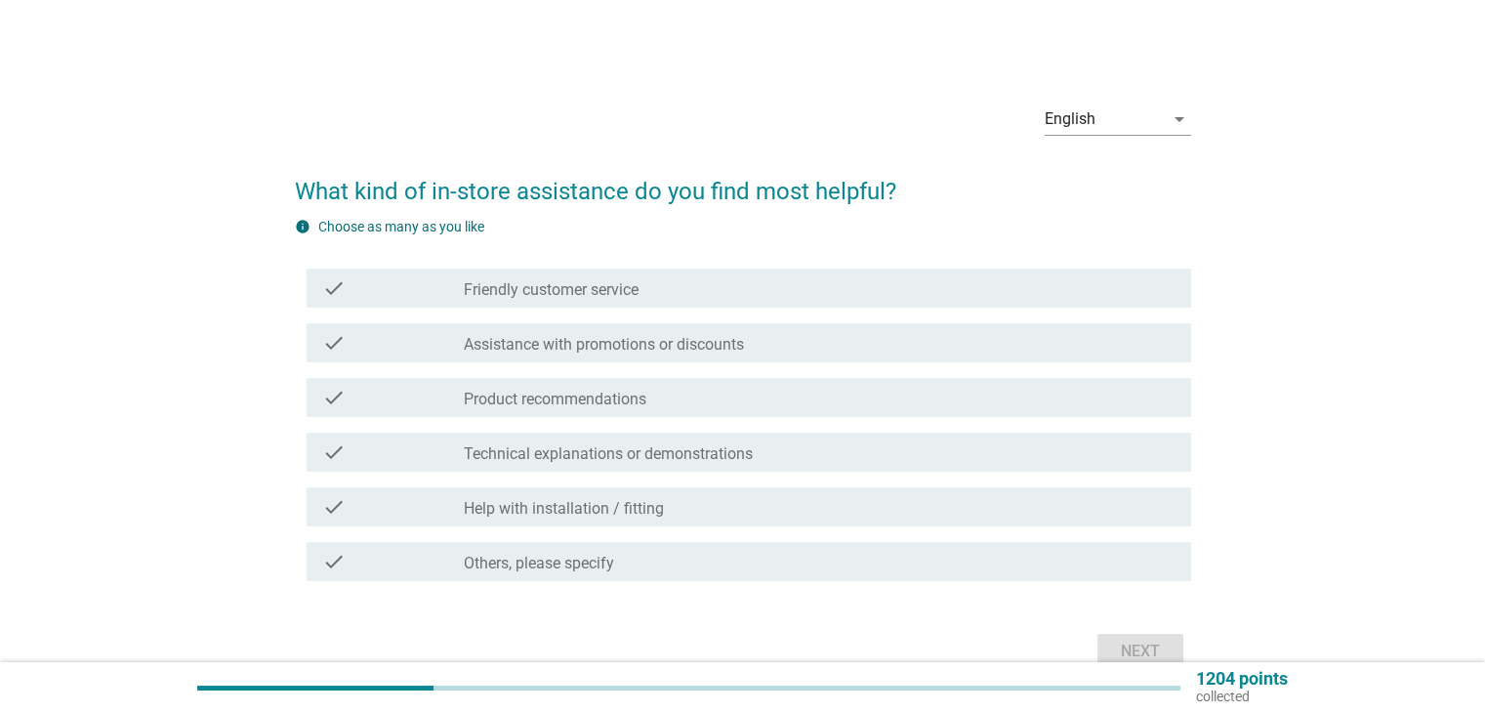
click at [910, 403] on div "check_box_outline_blank Product recommendations" at bounding box center [819, 397] width 711 height 23
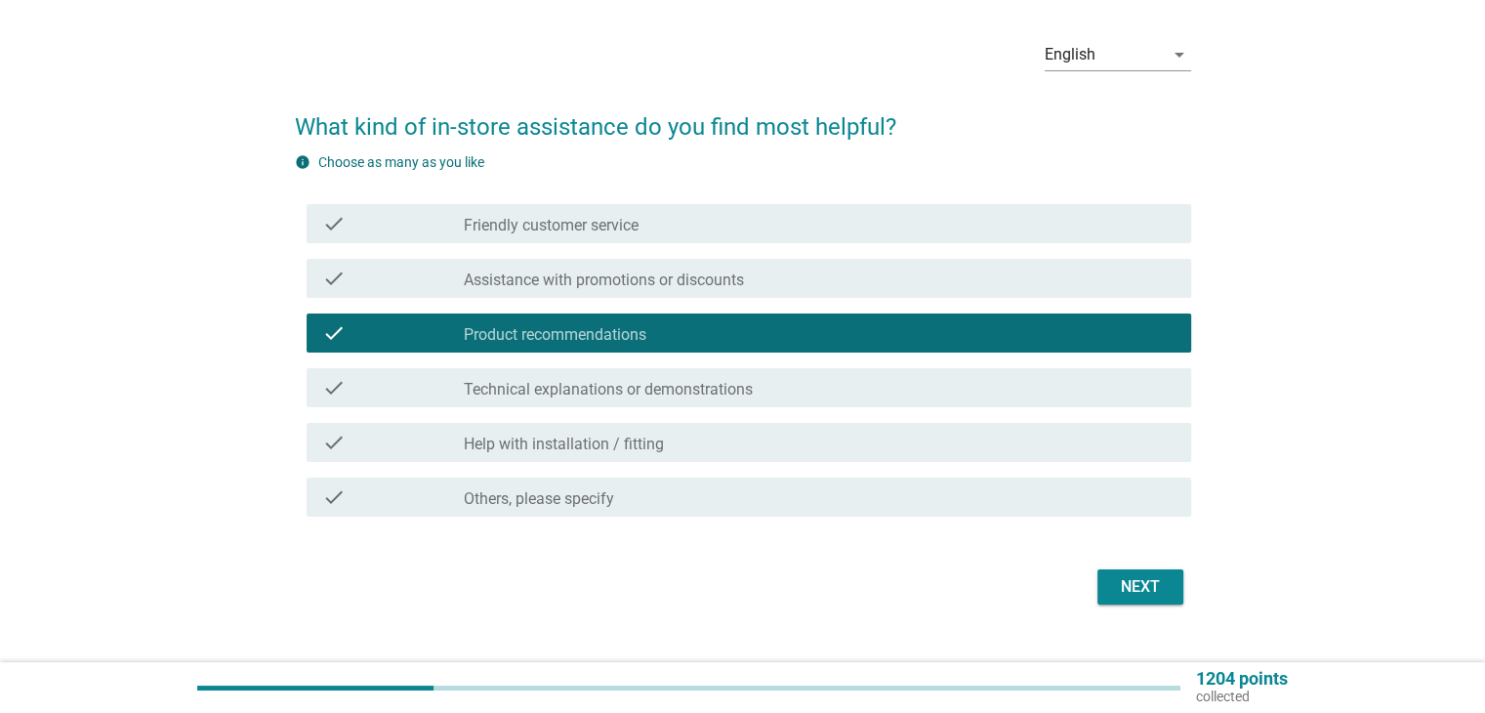
scroll to position [98, 0]
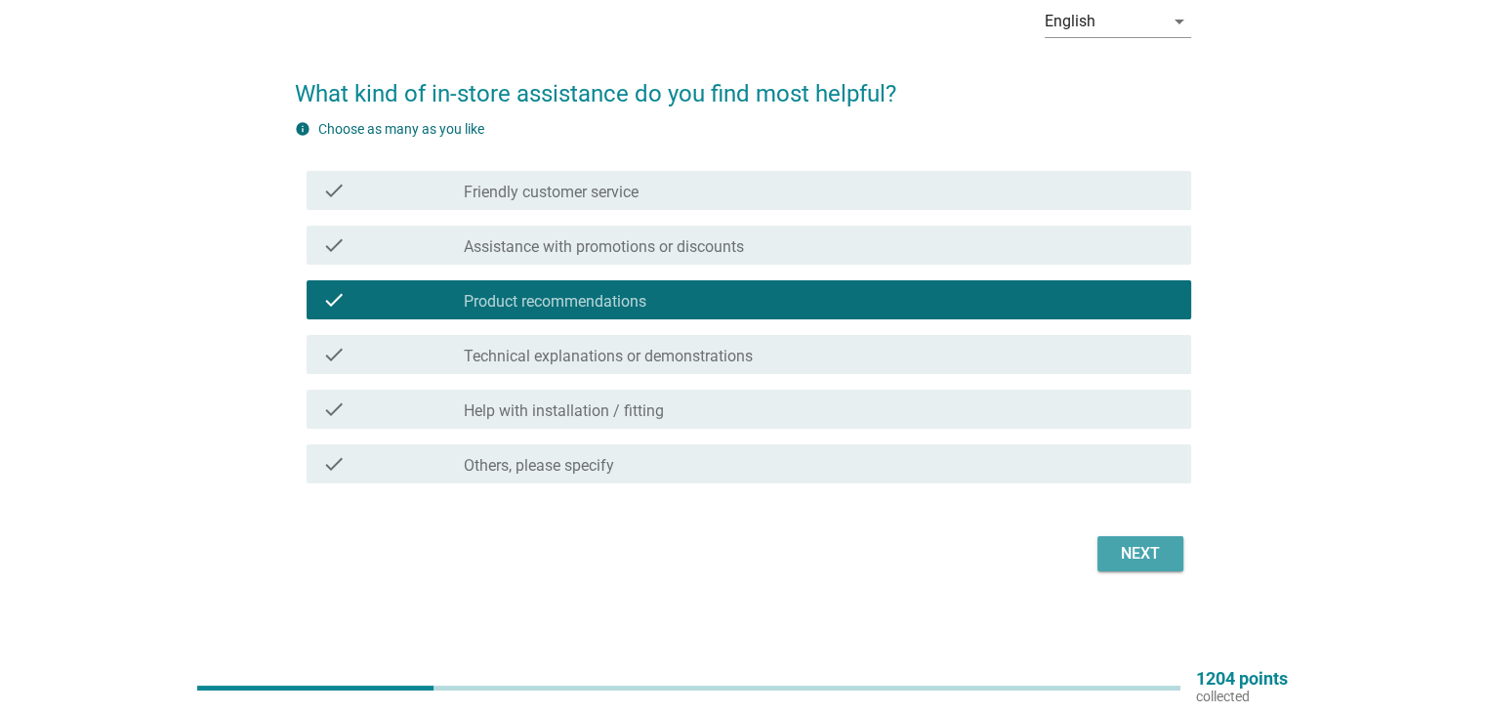
click at [1118, 552] on div "Next" at bounding box center [1140, 553] width 55 height 23
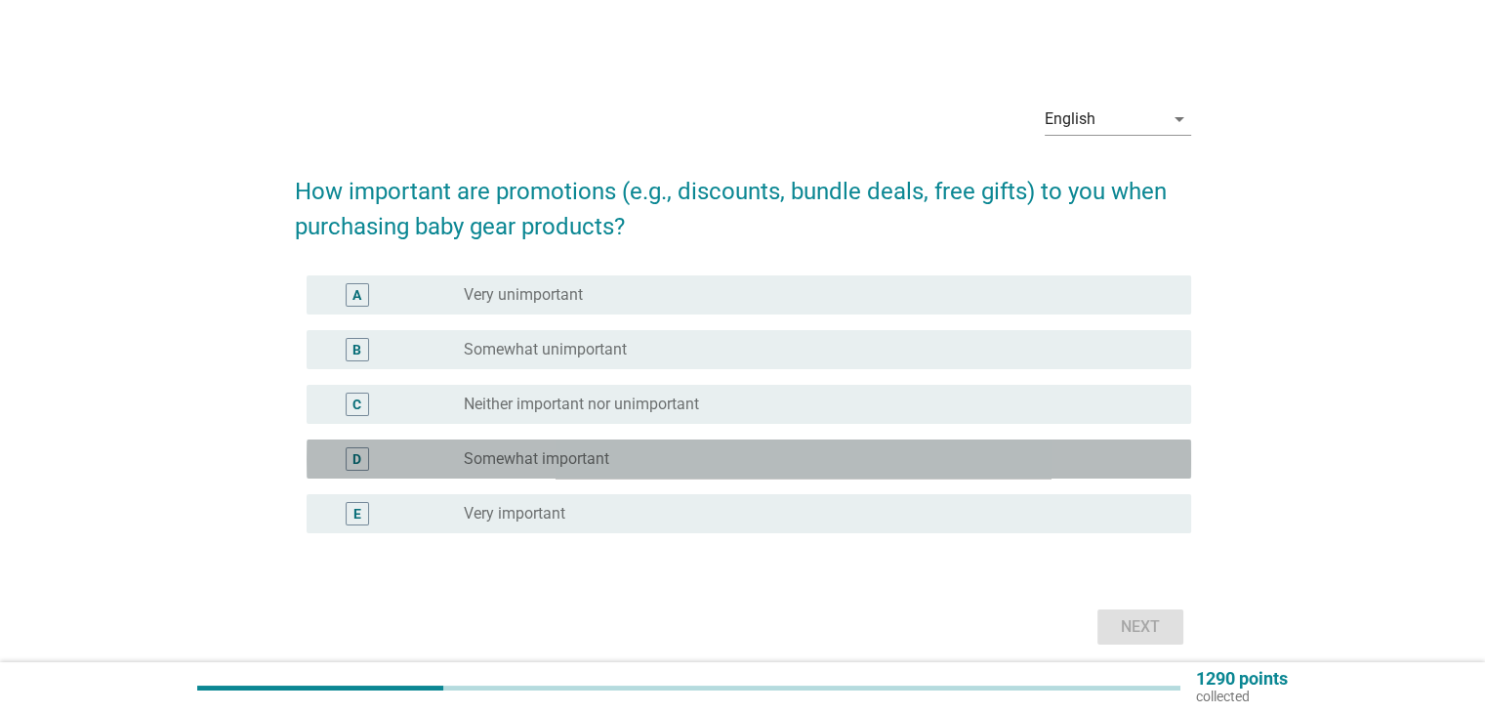
click at [872, 445] on div "D radio_button_unchecked Somewhat important" at bounding box center [749, 458] width 884 height 39
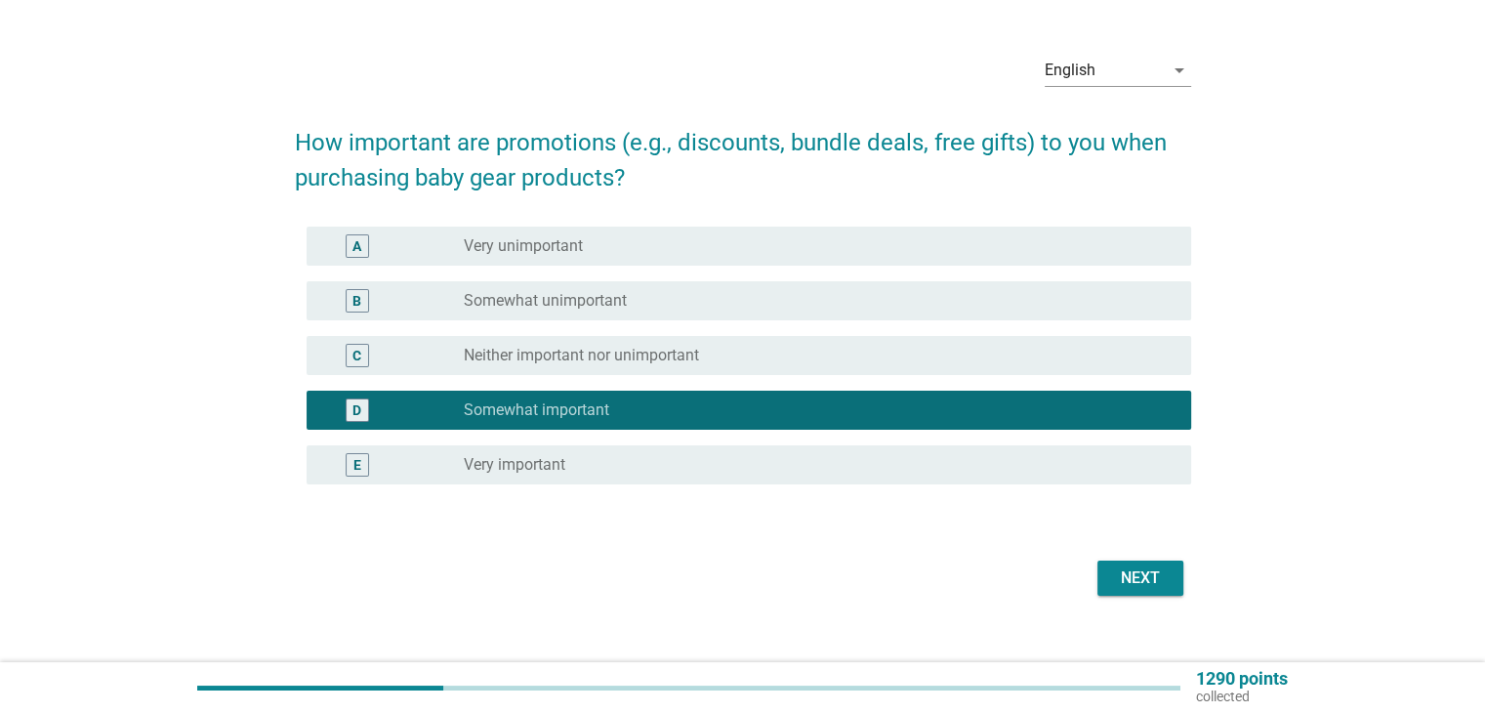
scroll to position [76, 0]
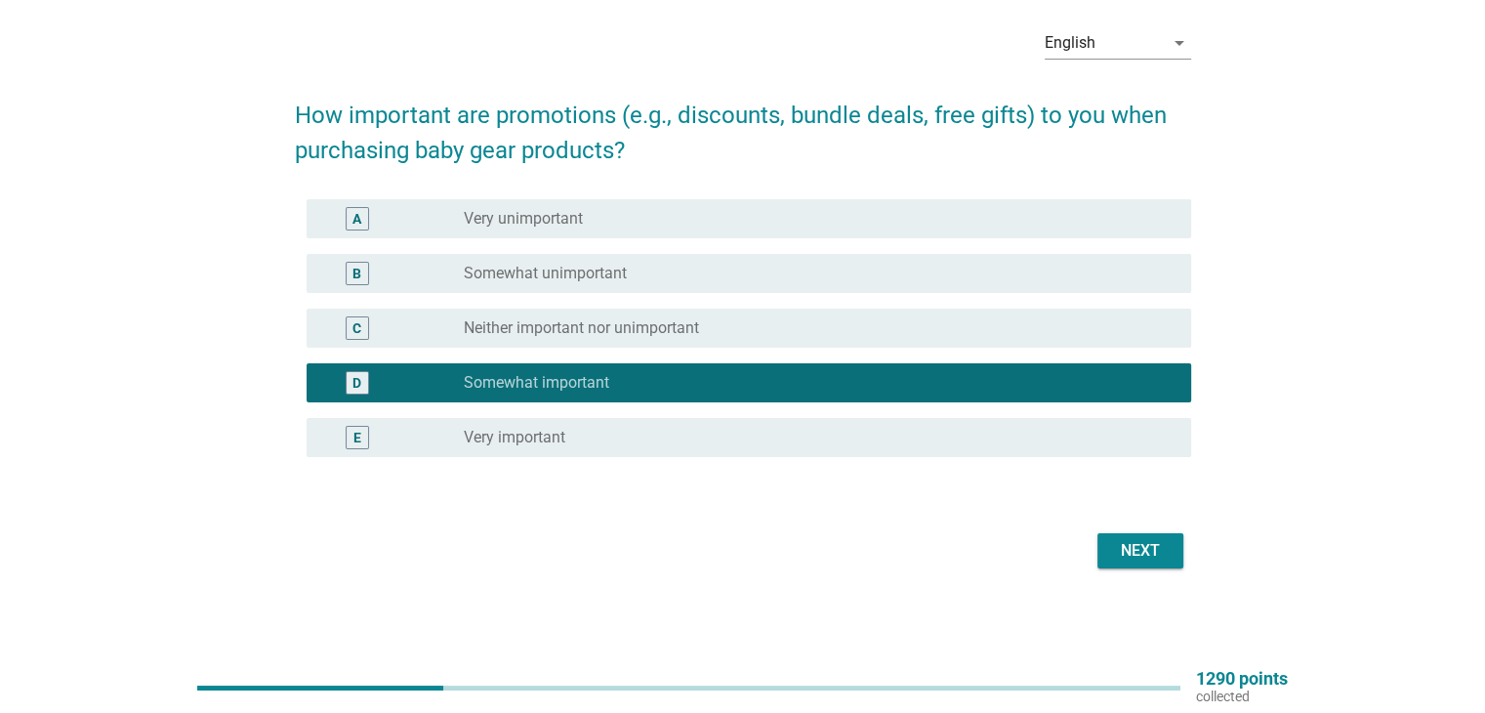
click at [1136, 546] on div "Next" at bounding box center [1140, 550] width 55 height 23
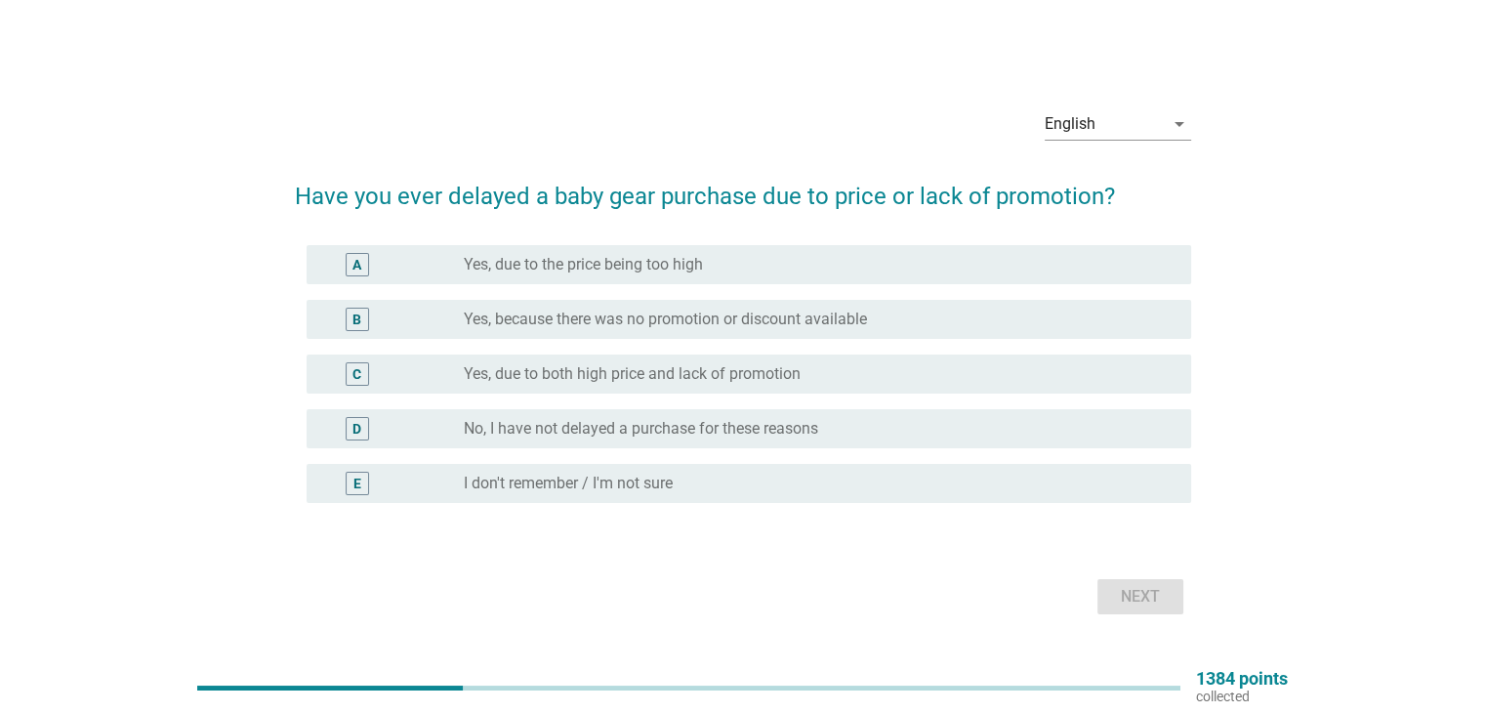
click at [1001, 376] on div "radio_button_unchecked Yes, due to both high price and lack of promotion" at bounding box center [811, 374] width 695 height 20
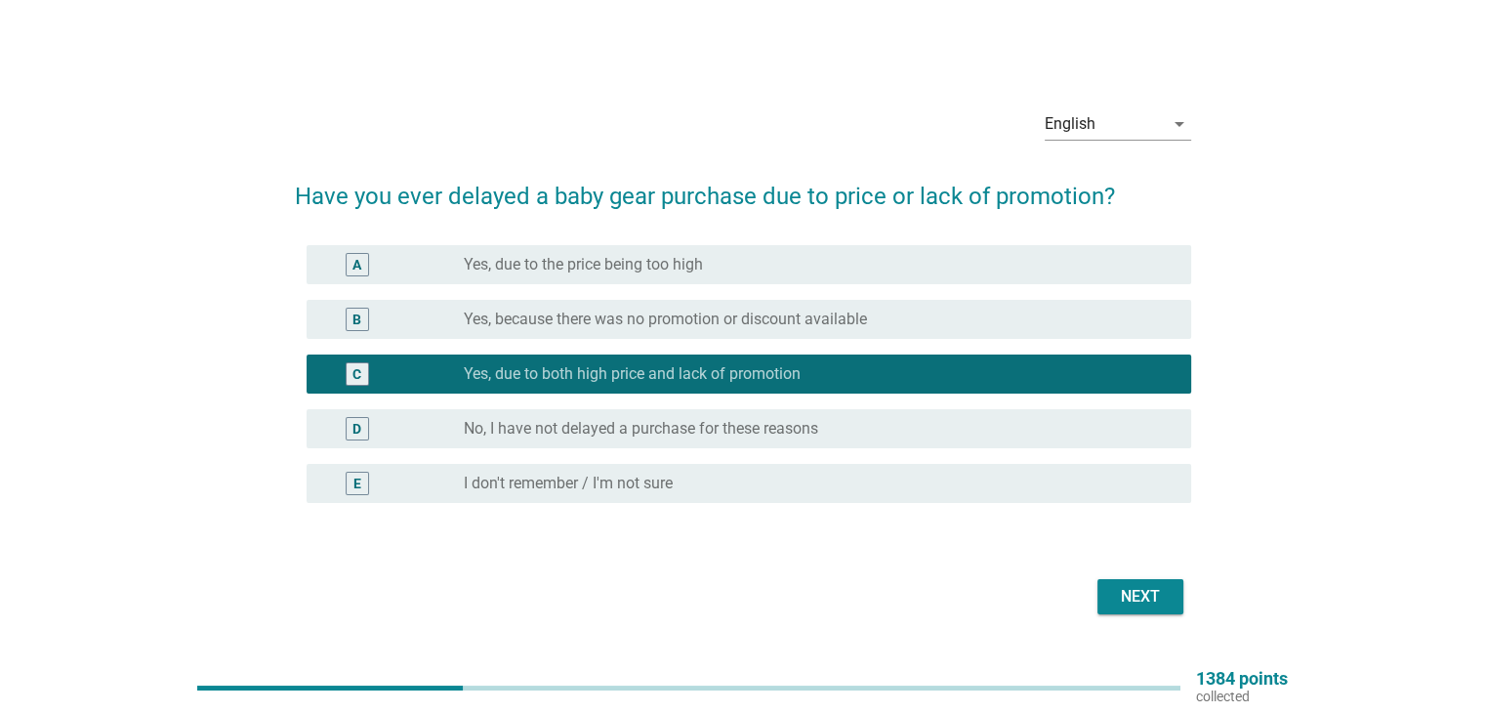
click at [1147, 591] on div "Next" at bounding box center [1140, 596] width 55 height 23
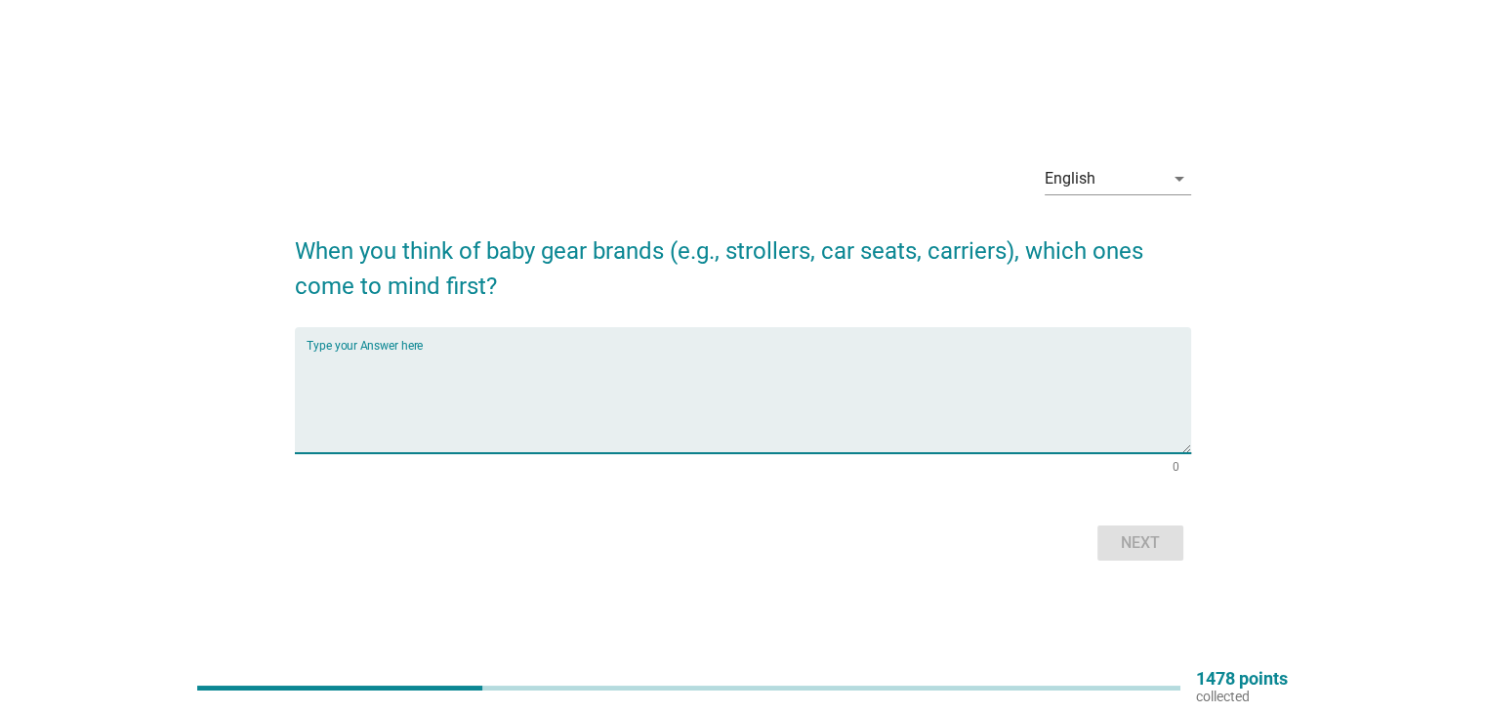
click at [953, 417] on textarea "Type your Answer here" at bounding box center [749, 401] width 884 height 103
type textarea "kooper"
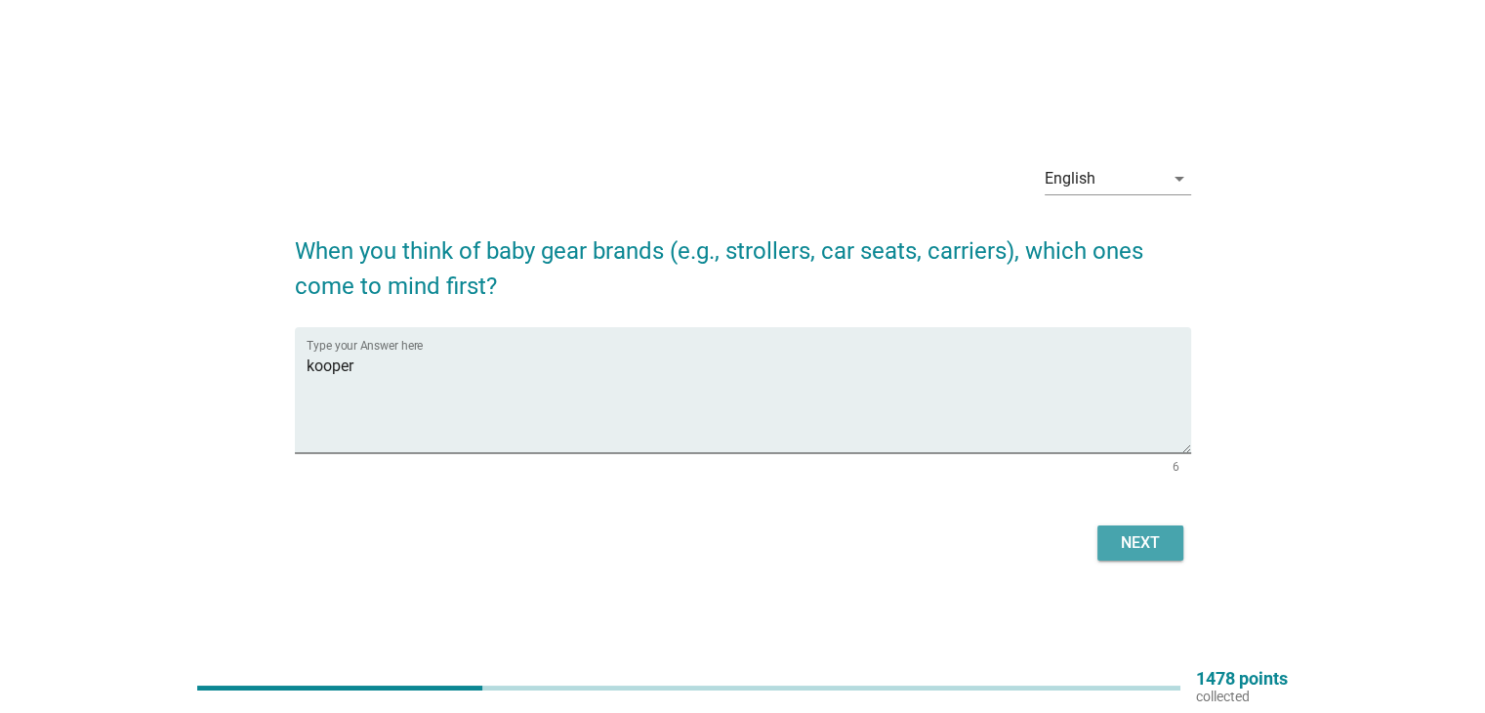
click at [1136, 540] on div "Next" at bounding box center [1140, 542] width 55 height 23
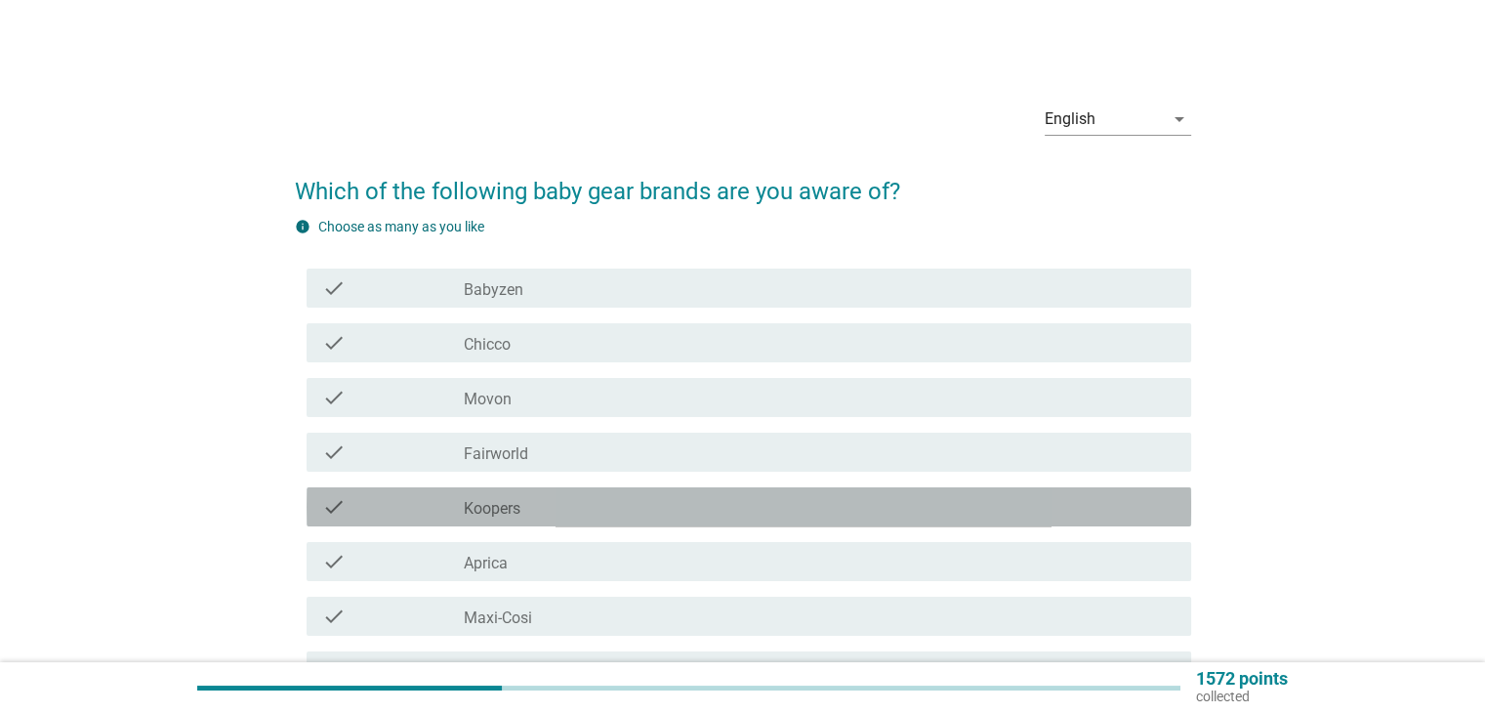
click at [730, 511] on div "check_box_outline_blank Koopers" at bounding box center [819, 506] width 711 height 23
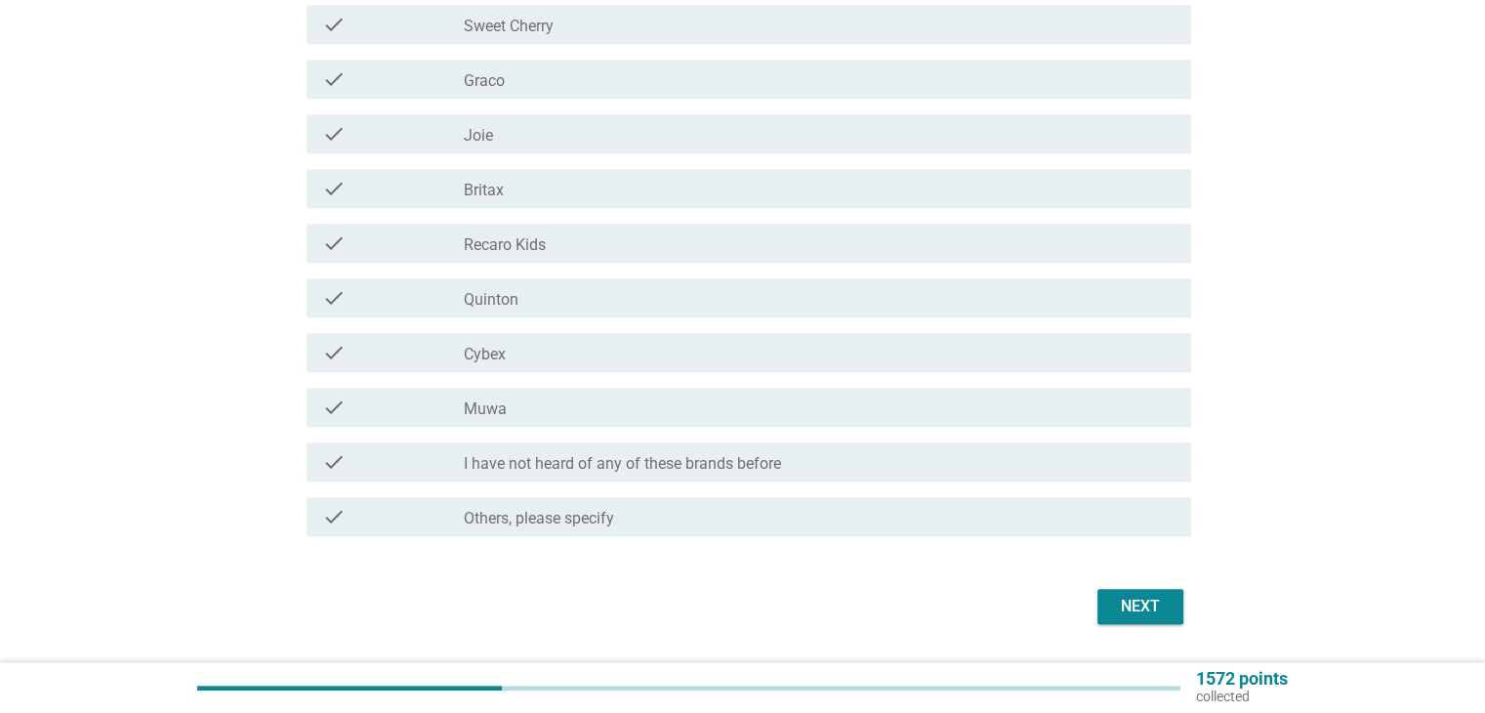
scroll to position [976, 0]
click at [1146, 599] on div "Next" at bounding box center [1140, 604] width 55 height 23
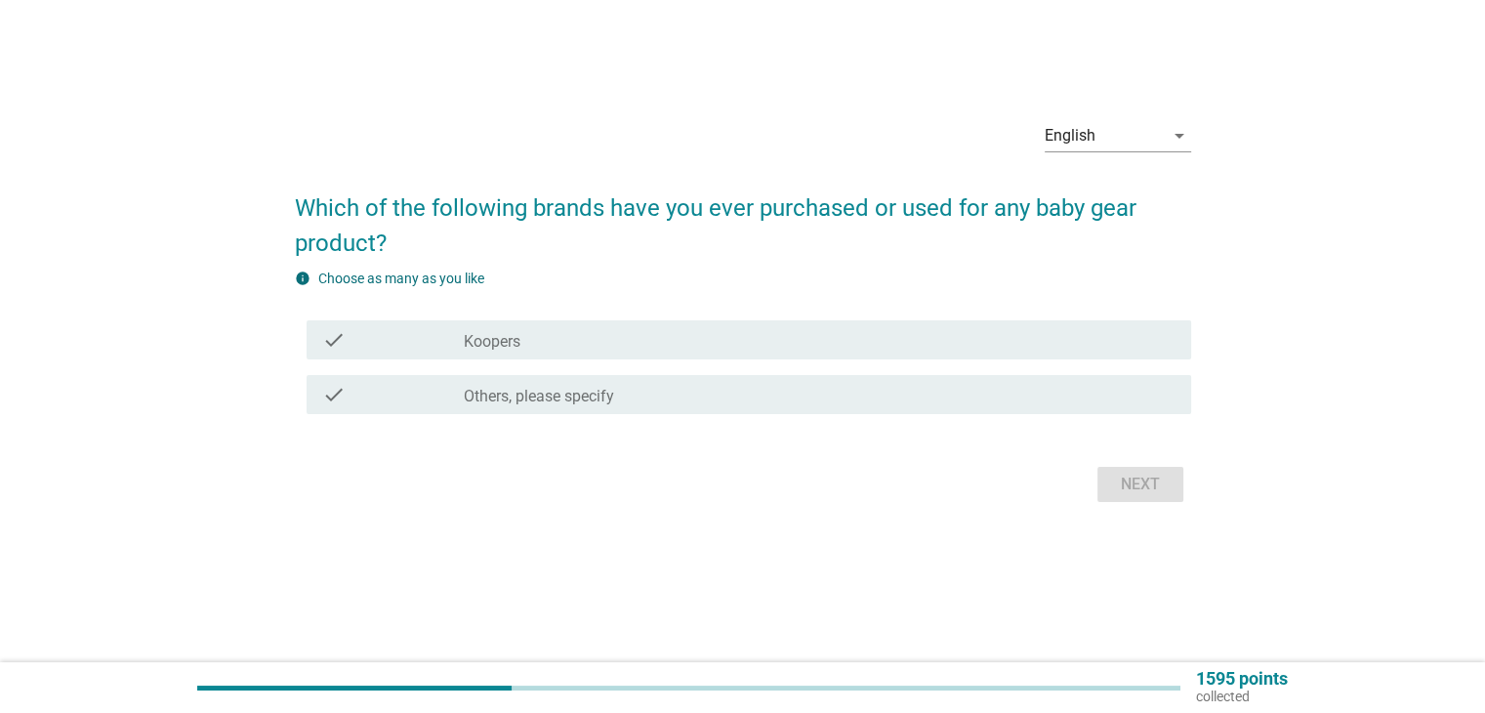
scroll to position [0, 0]
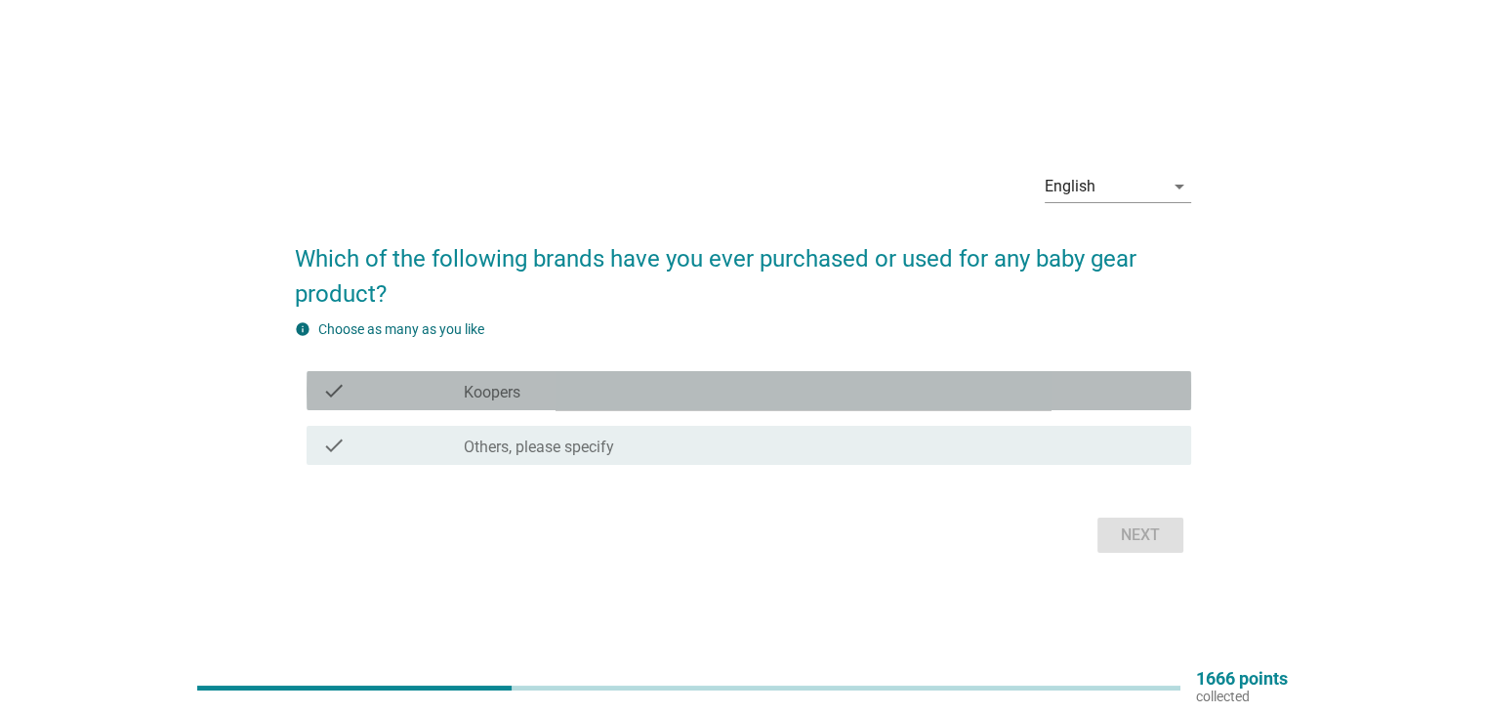
click at [738, 391] on div "check_box_outline_blank Koopers" at bounding box center [819, 390] width 711 height 23
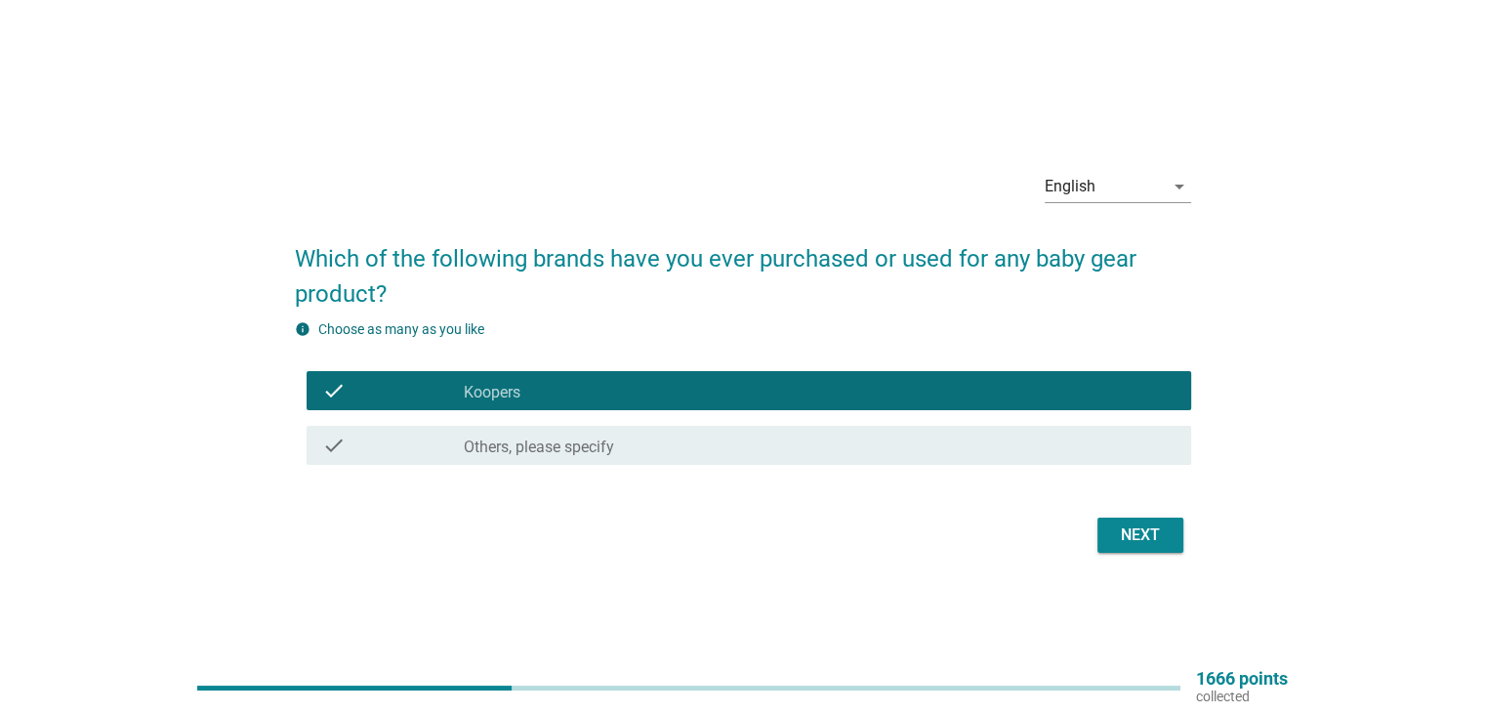
click at [1123, 544] on div "Next" at bounding box center [1140, 534] width 55 height 23
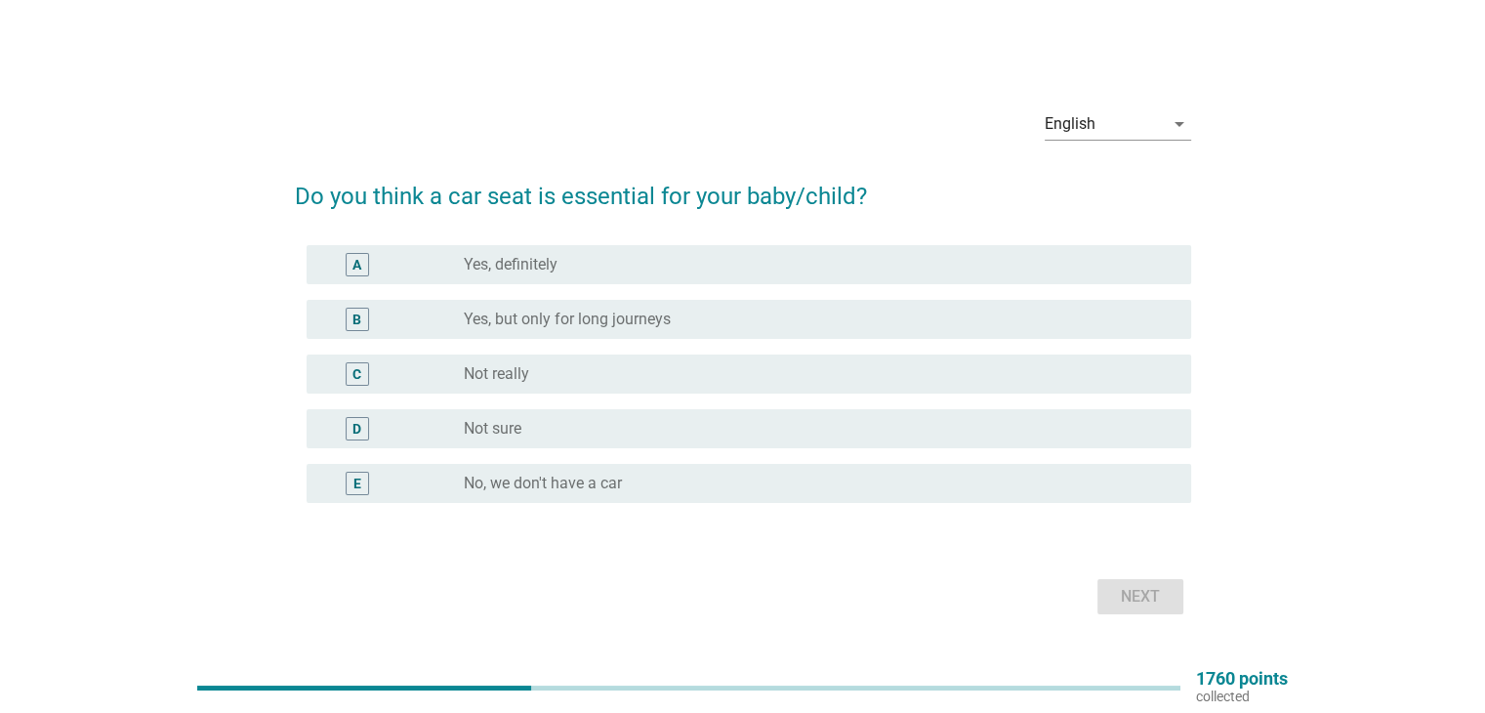
click at [660, 278] on div "A radio_button_unchecked Yes, definitely" at bounding box center [749, 264] width 884 height 39
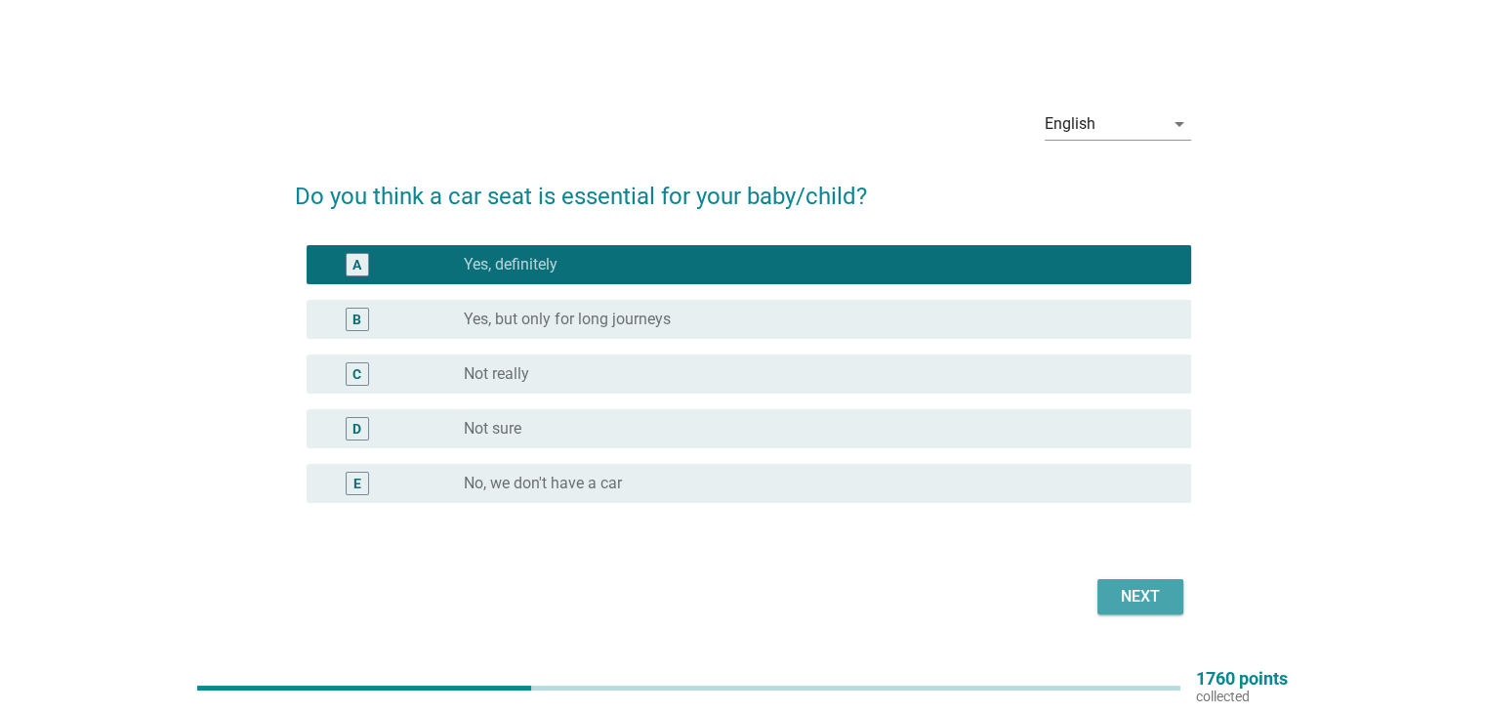
click at [1139, 591] on div "Next" at bounding box center [1140, 596] width 55 height 23
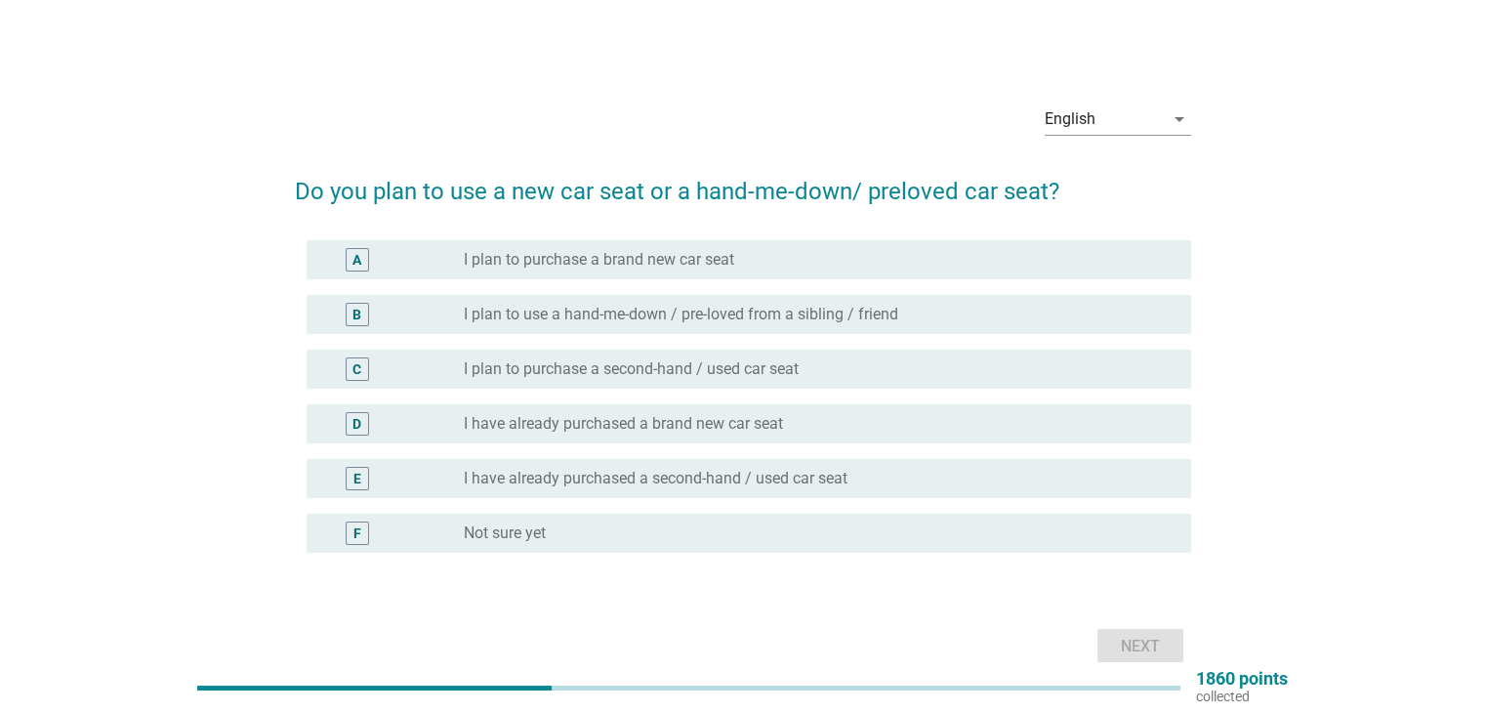
click at [827, 467] on div "radio_button_unchecked I have already purchased a second-hand / used car seat" at bounding box center [819, 478] width 711 height 23
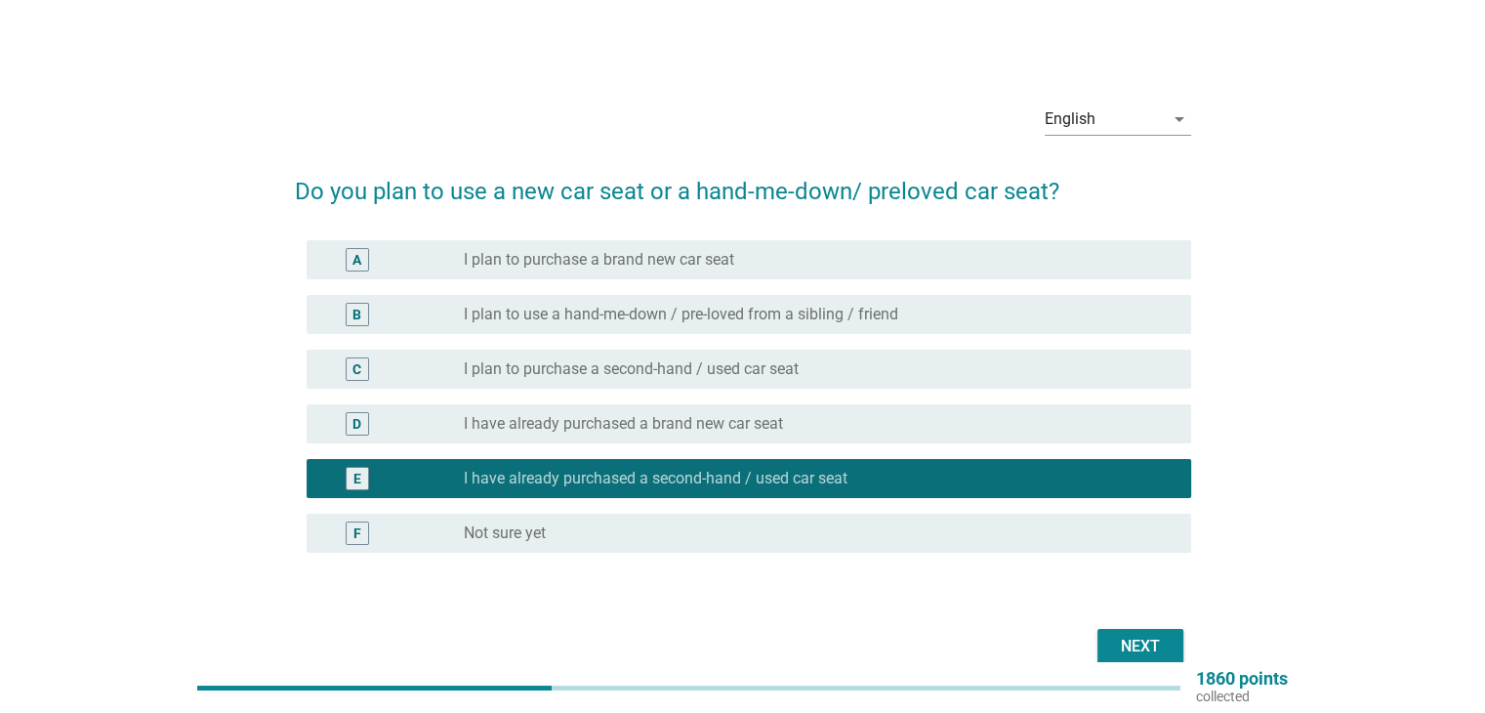
click at [851, 427] on div "radio_button_unchecked I have already purchased a brand new car seat" at bounding box center [811, 424] width 695 height 20
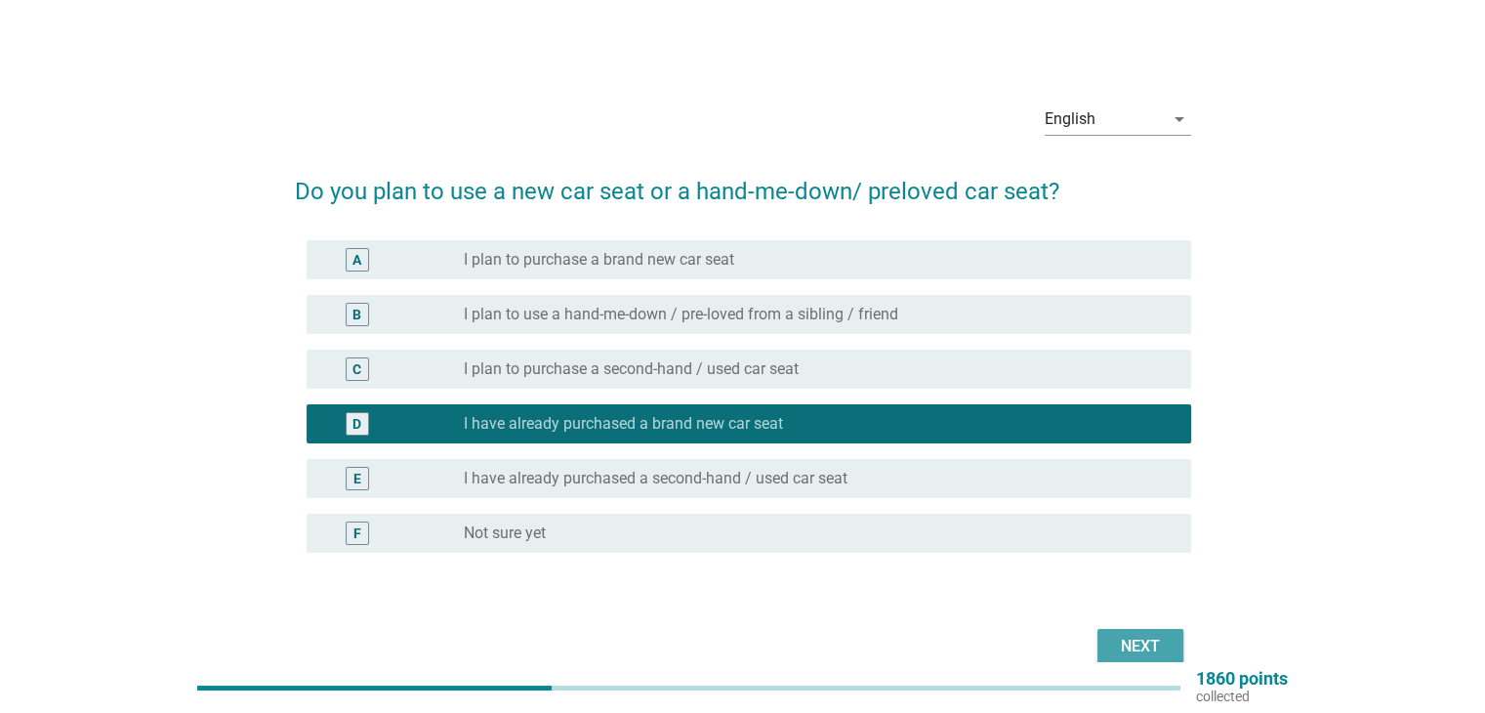
click at [1131, 647] on div "Next" at bounding box center [1140, 646] width 55 height 23
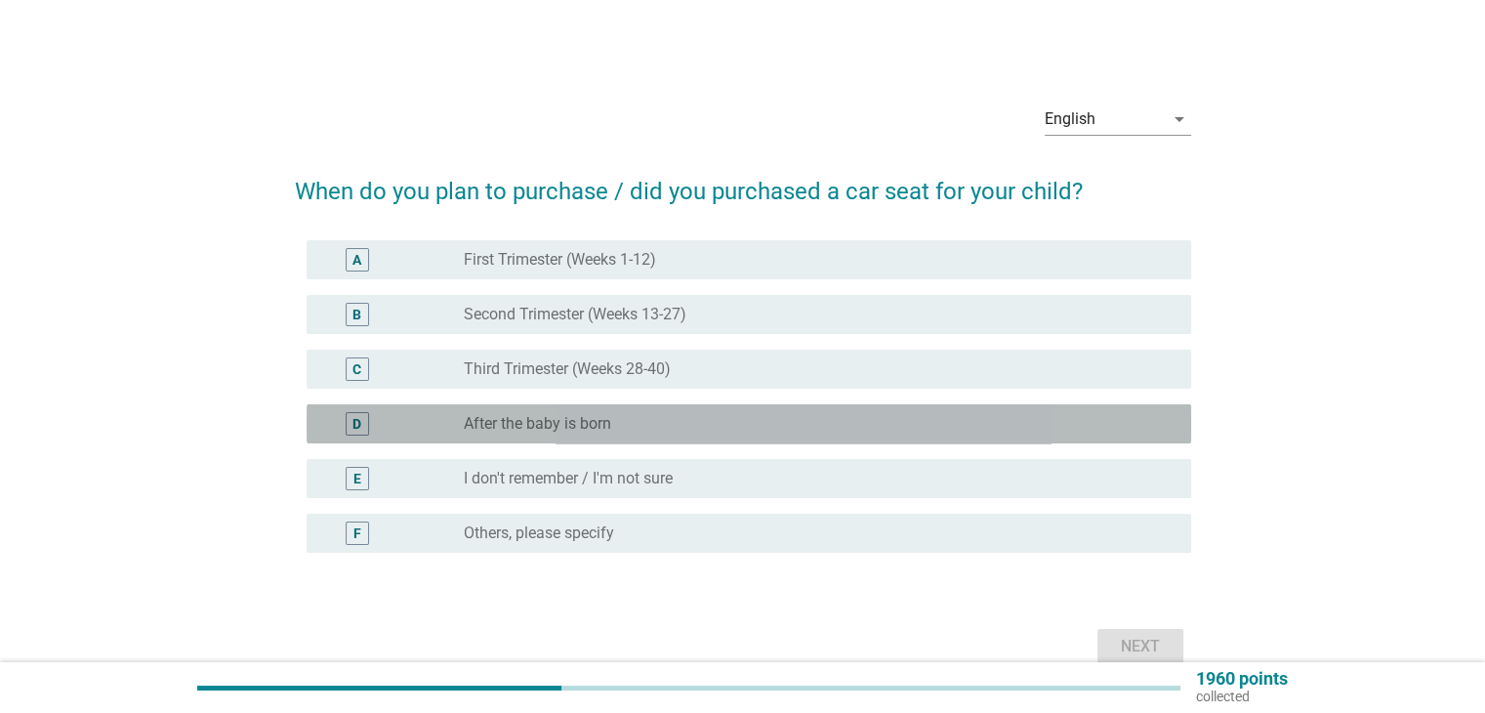
click at [698, 418] on div "radio_button_unchecked After the baby is born" at bounding box center [811, 424] width 695 height 20
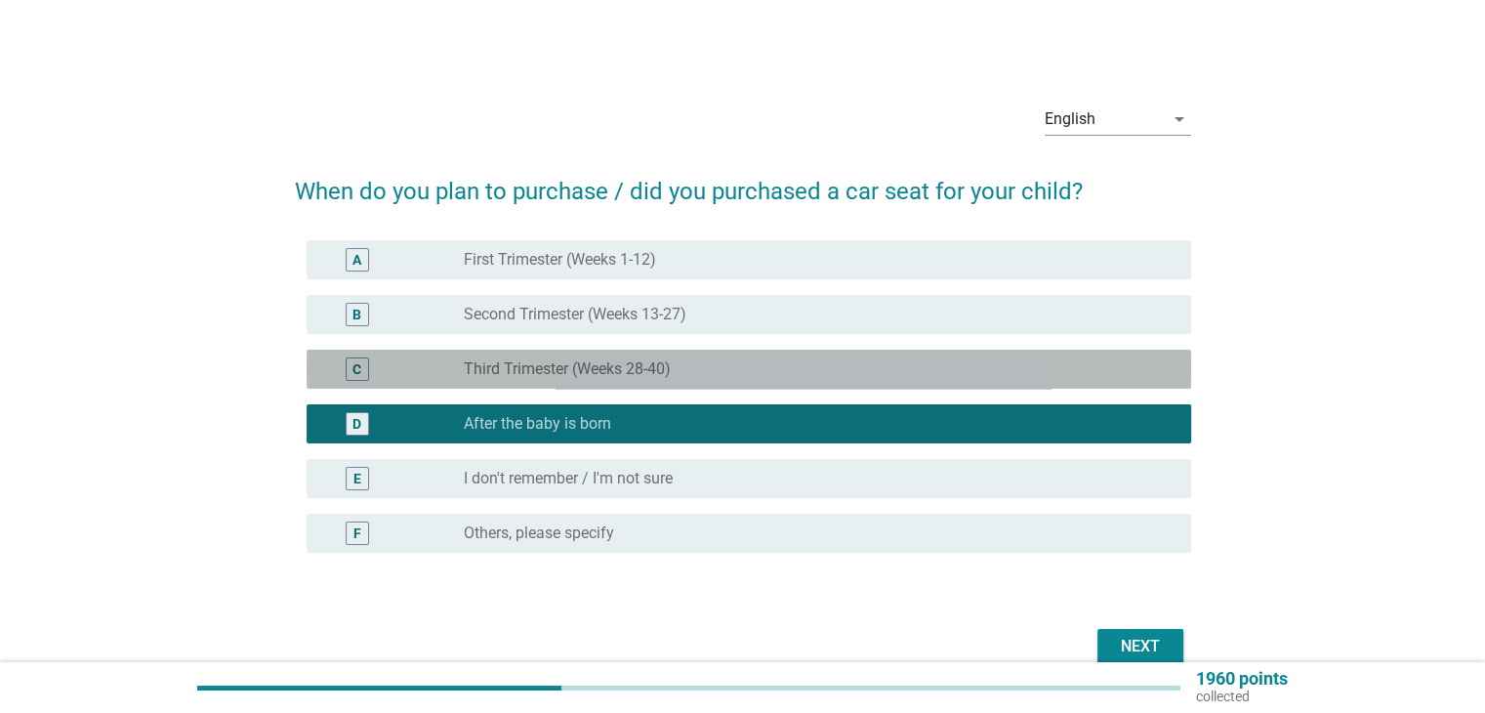
click at [702, 380] on div "radio_button_unchecked Third Trimester (Weeks 28-40)" at bounding box center [819, 368] width 711 height 23
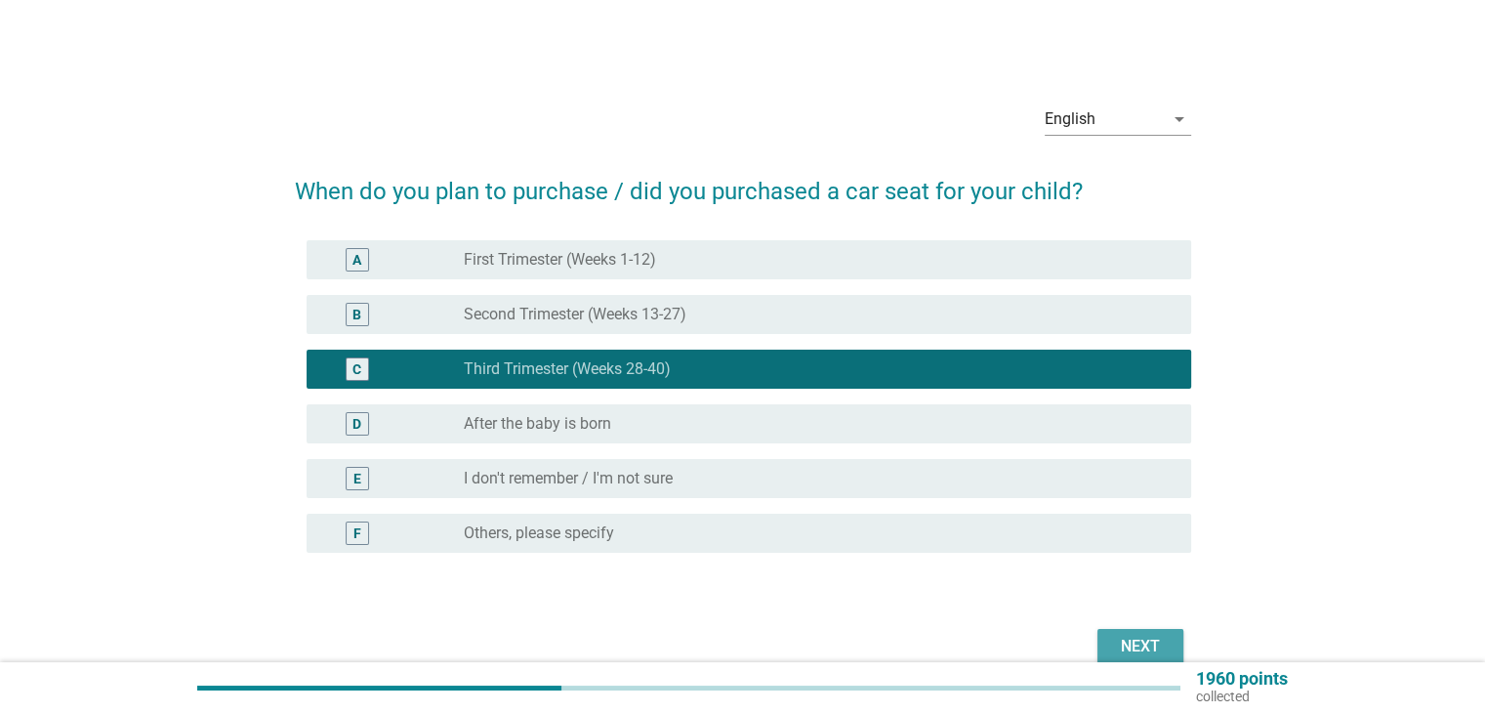
click at [1146, 646] on div "Next" at bounding box center [1140, 646] width 55 height 23
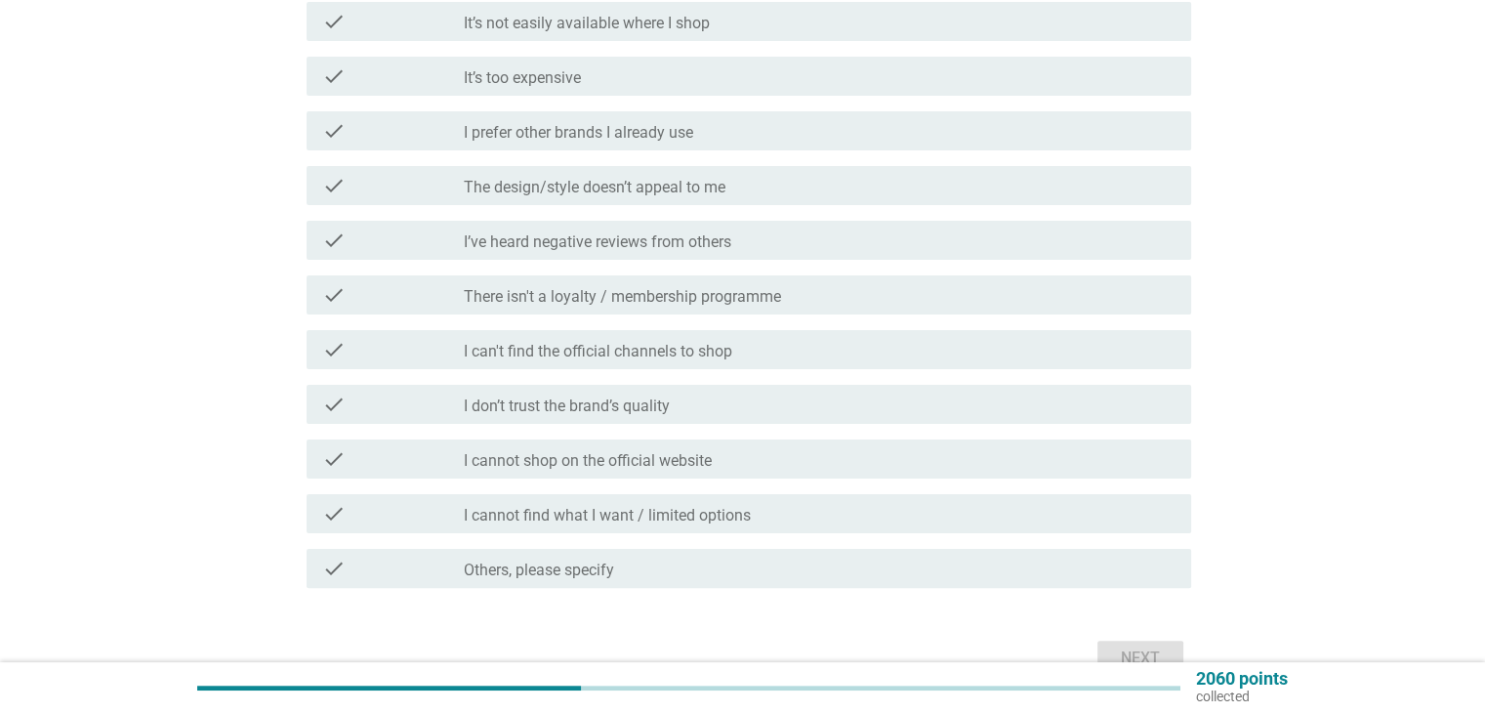
scroll to position [390, 0]
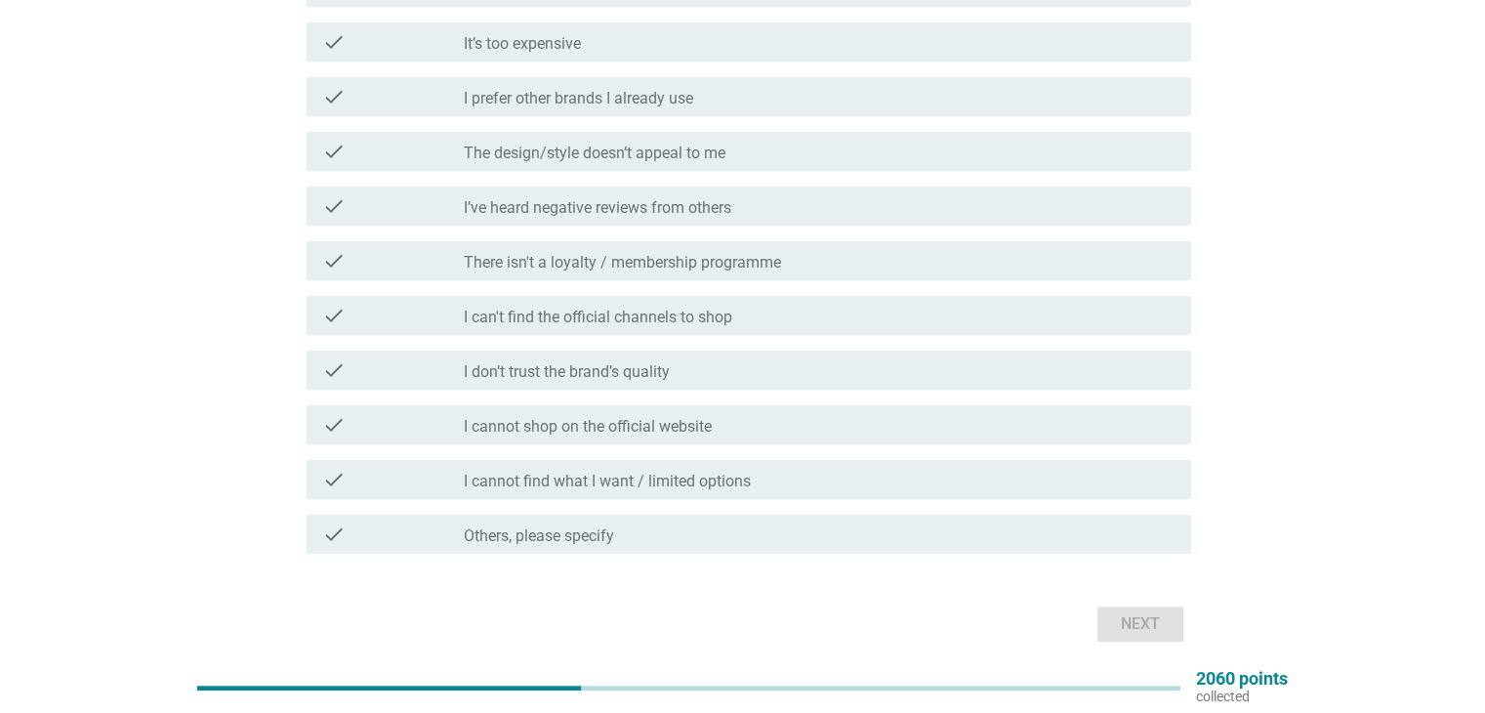
click at [540, 526] on label "Others, please specify" at bounding box center [539, 536] width 150 height 20
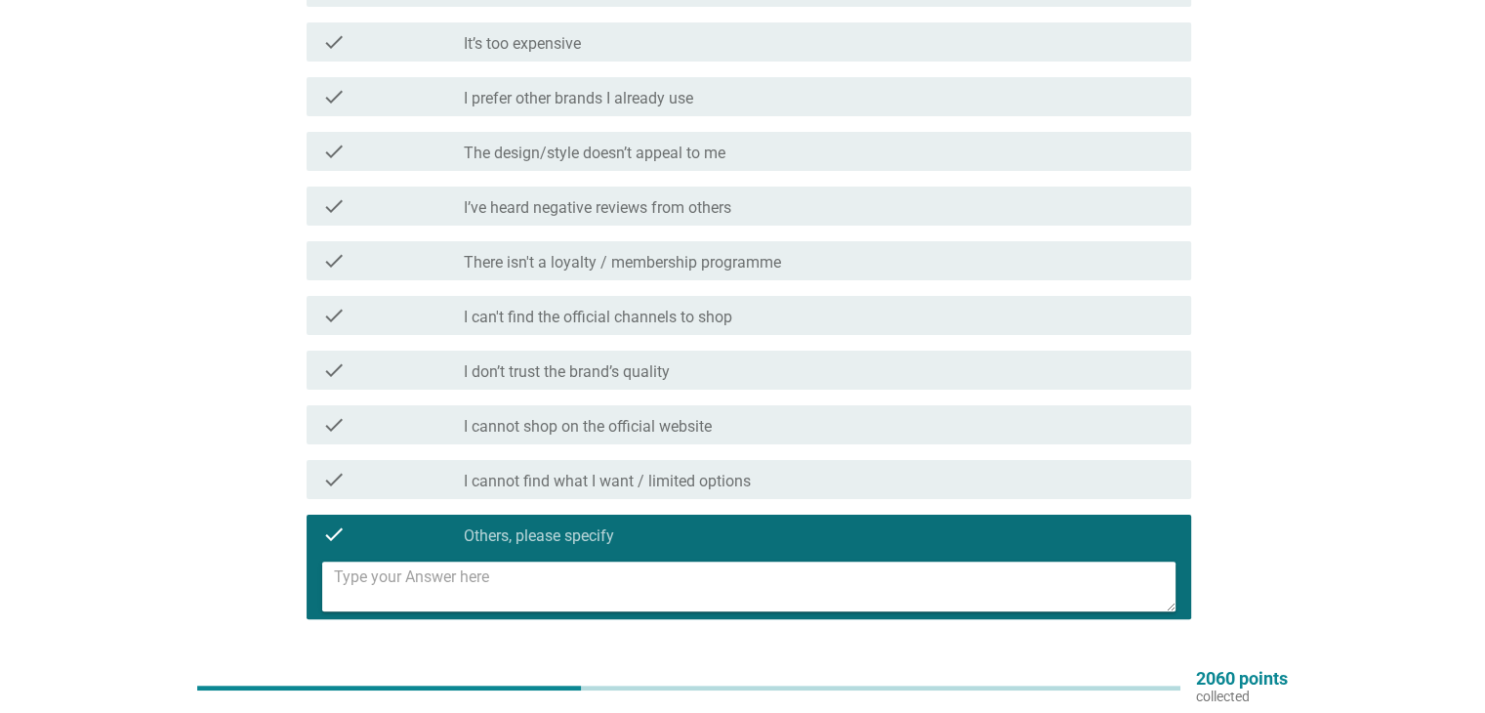
click at [602, 567] on textarea at bounding box center [755, 586] width 842 height 50
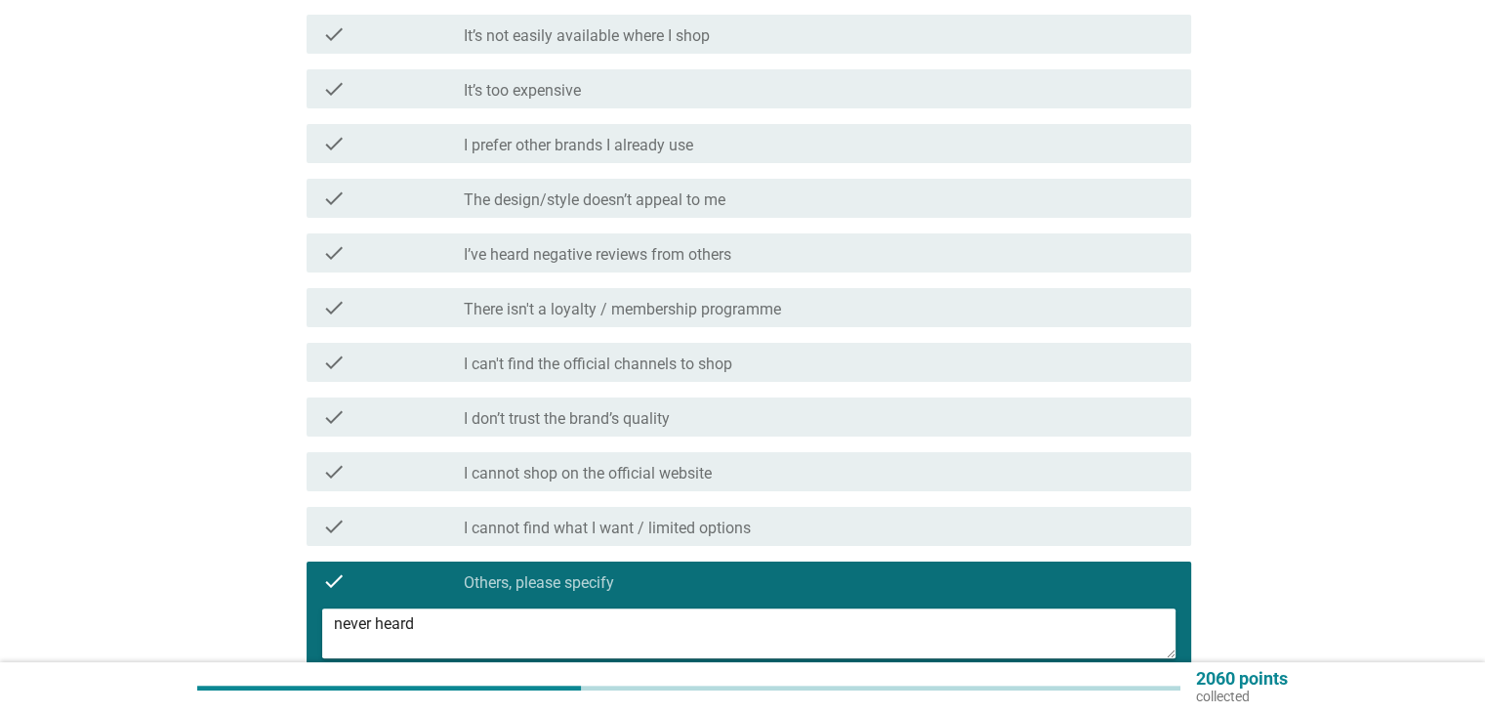
scroll to position [488, 0]
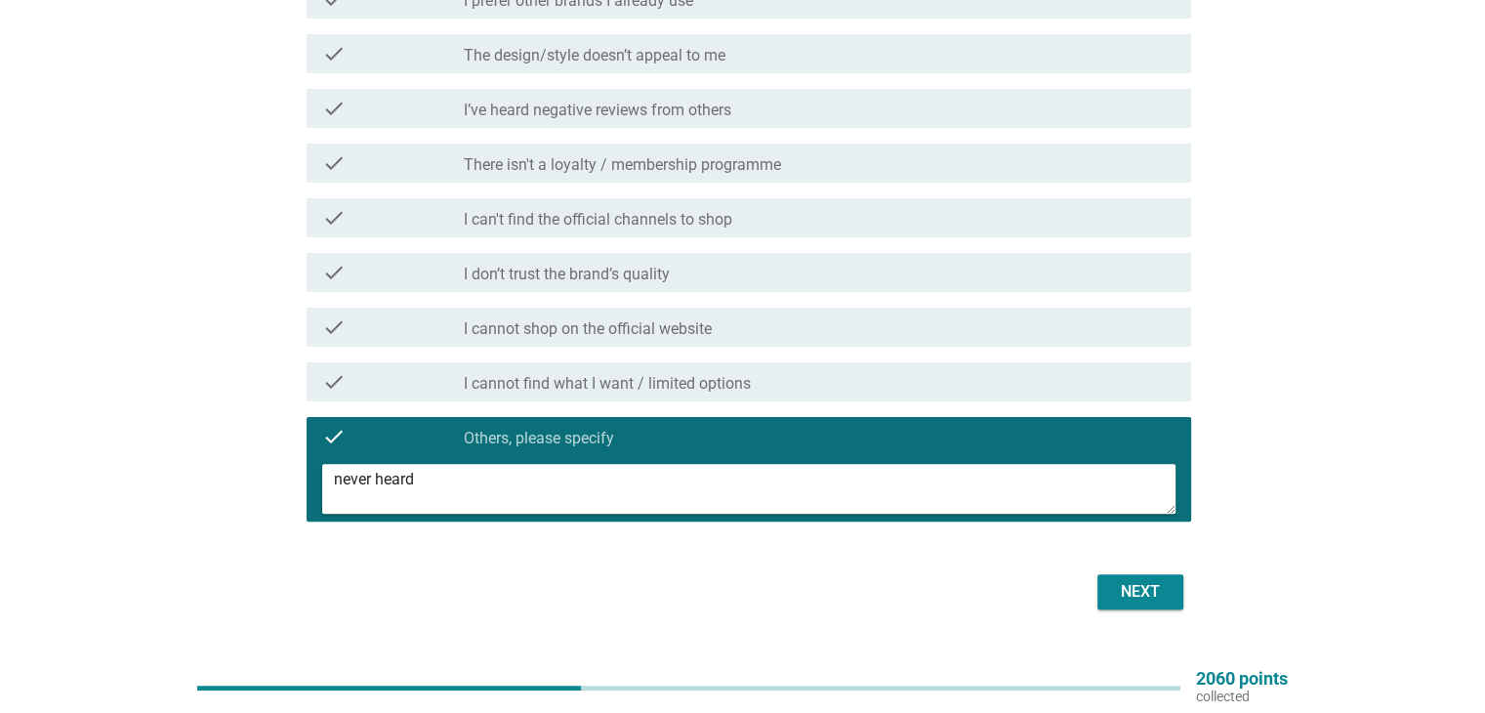
type textarea "never heard"
click at [1133, 580] on div "Next" at bounding box center [1140, 591] width 55 height 23
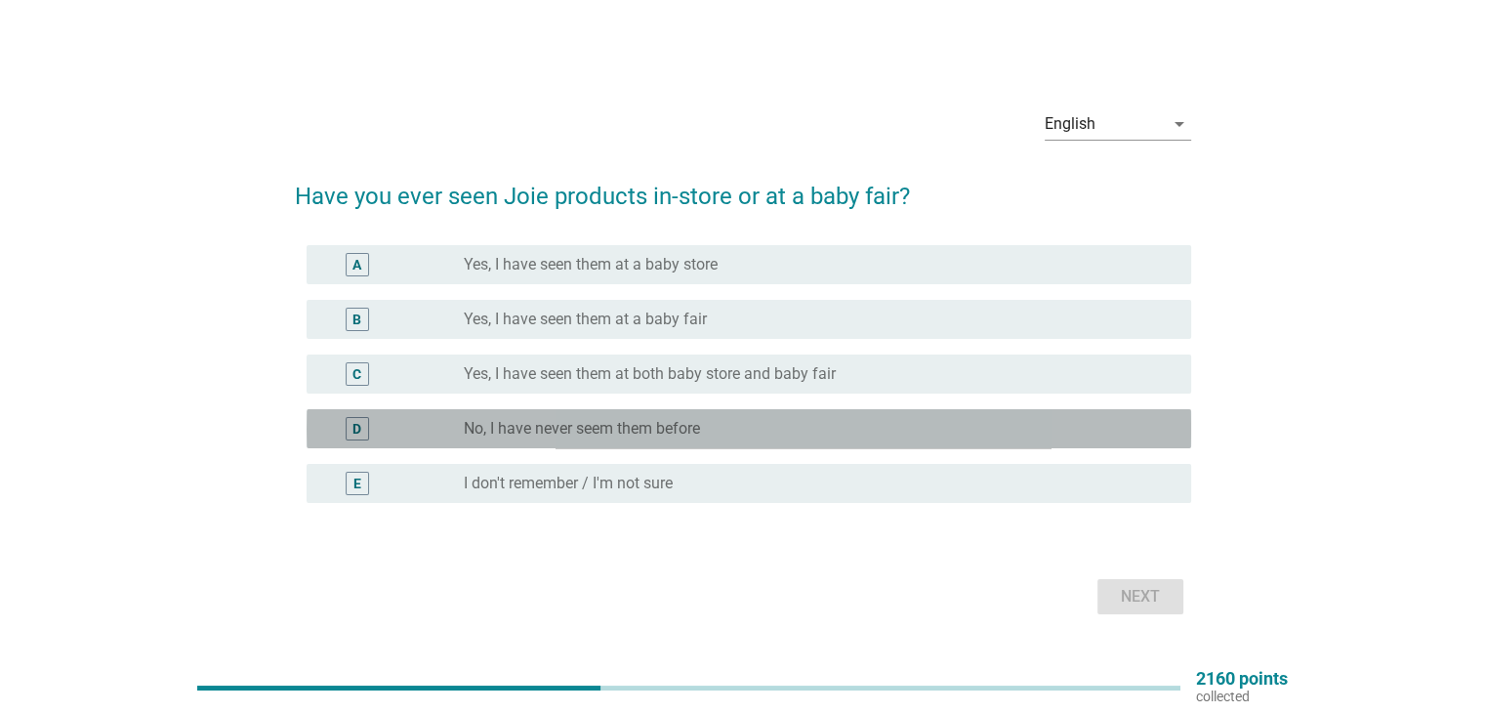
click at [761, 434] on div "radio_button_unchecked No, I have never seem them before" at bounding box center [811, 429] width 695 height 20
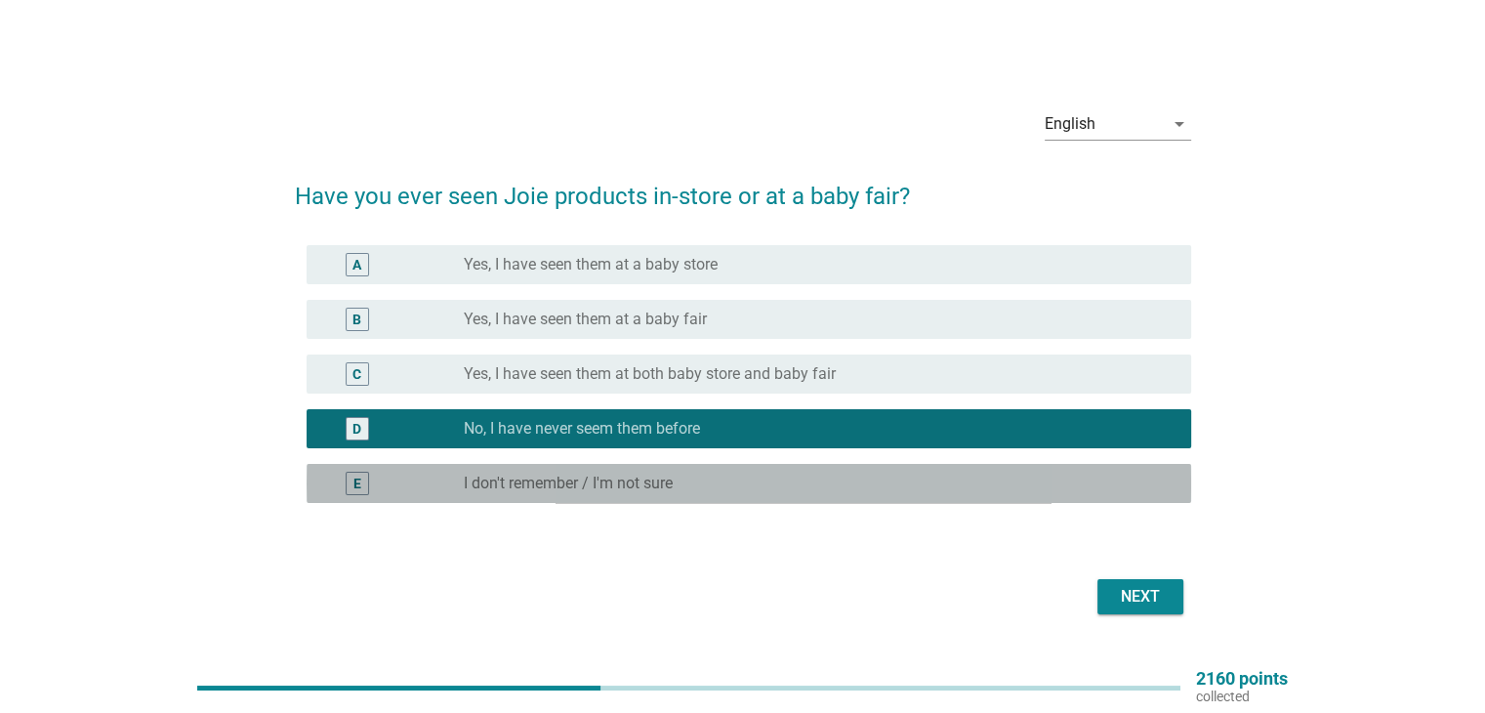
click at [898, 484] on div "radio_button_unchecked I don't remember / I'm not sure" at bounding box center [811, 483] width 695 height 20
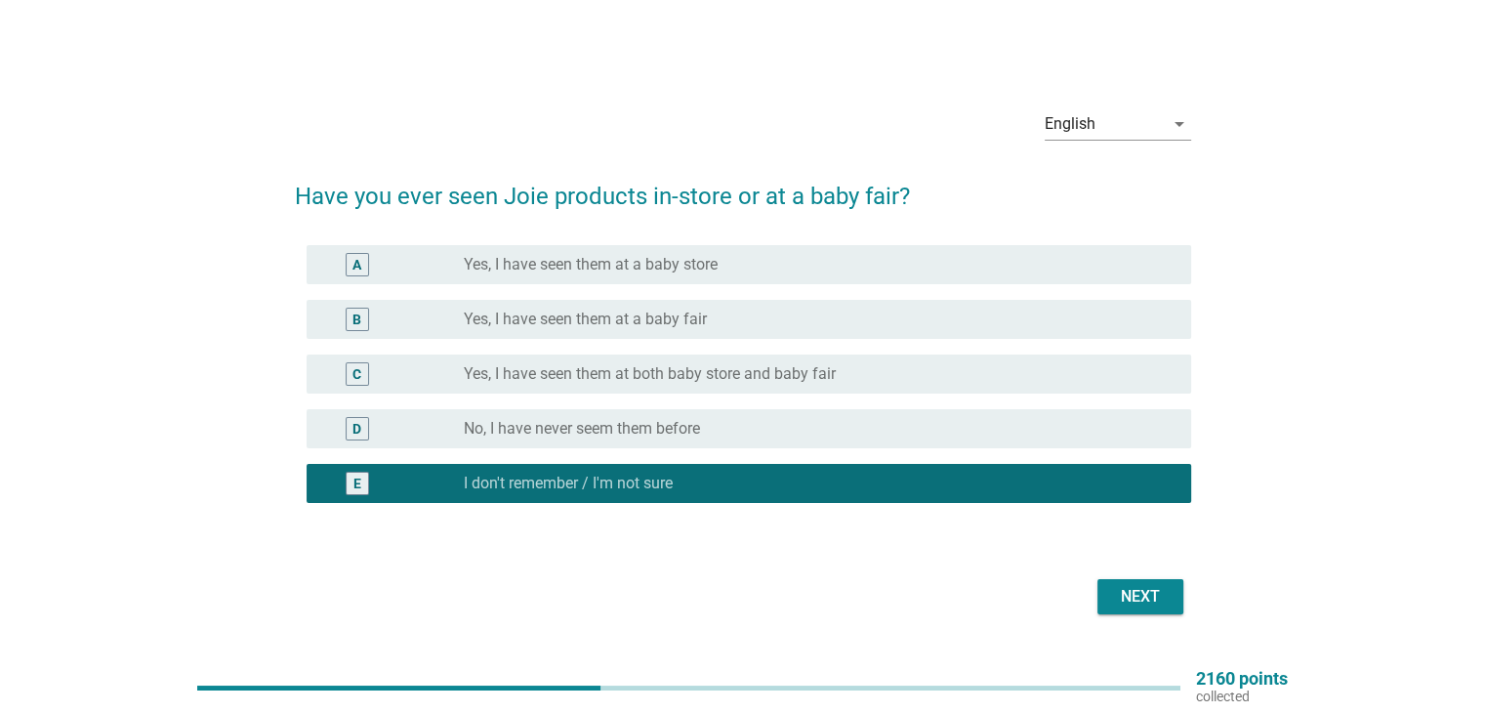
click at [1160, 594] on div "Next" at bounding box center [1140, 596] width 55 height 23
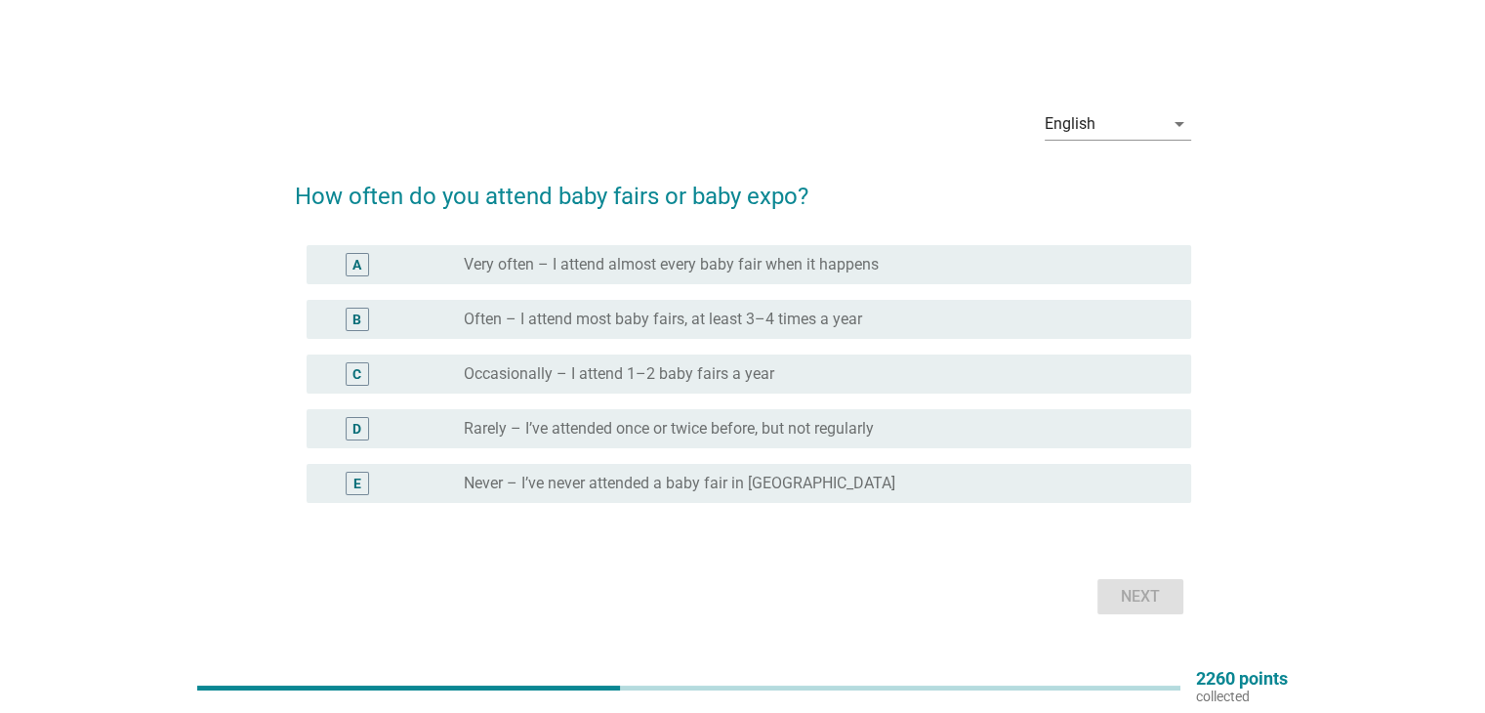
click at [801, 431] on label "Rarely – I’ve attended once or twice before, but not regularly" at bounding box center [669, 429] width 410 height 20
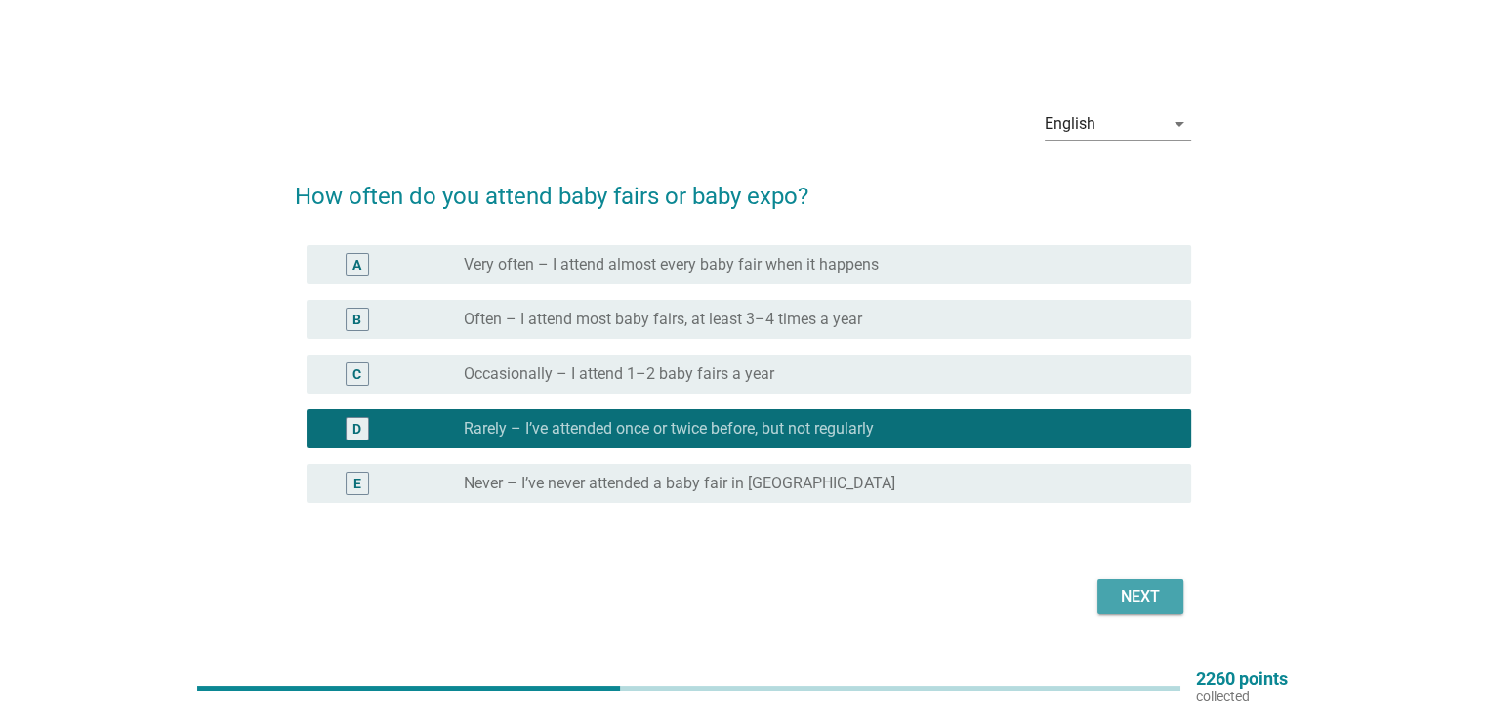
click at [1154, 599] on div "Next" at bounding box center [1140, 596] width 55 height 23
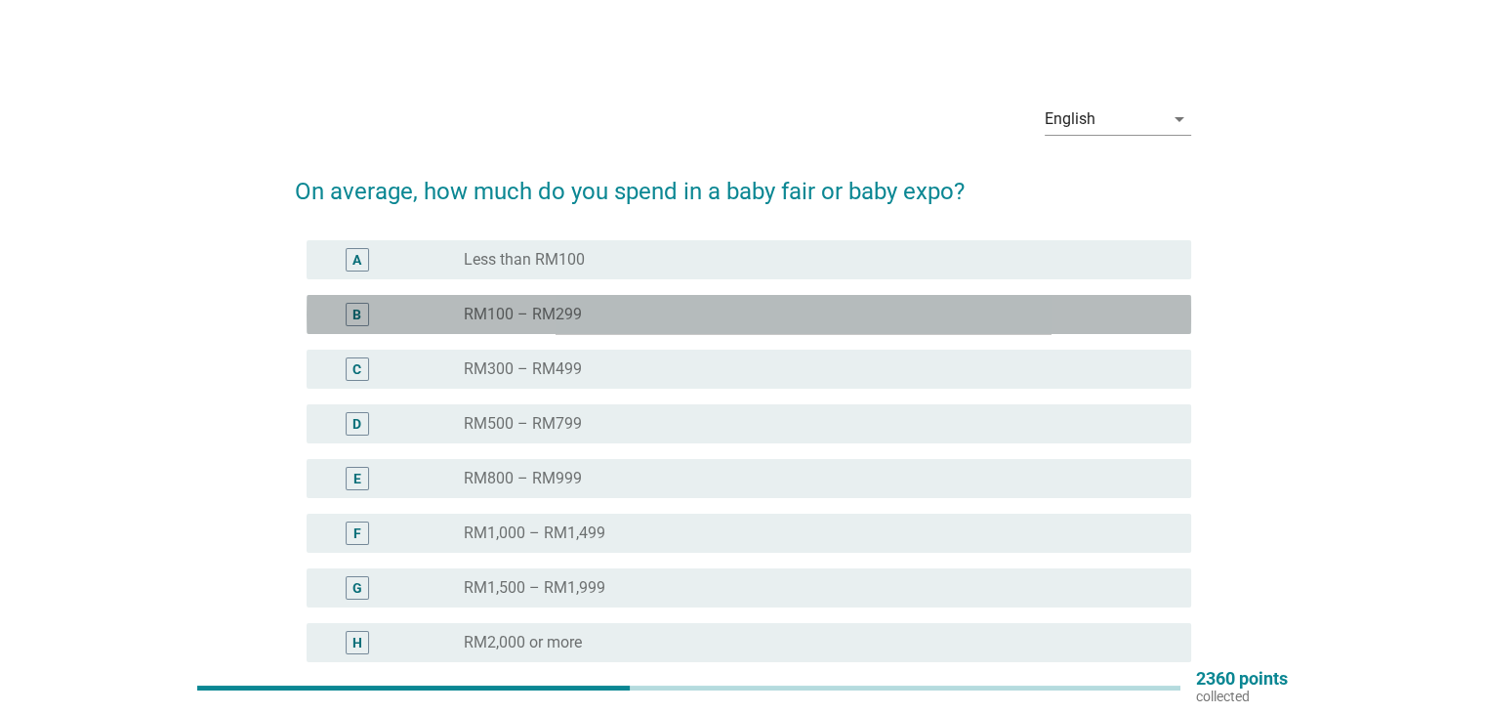
click at [879, 317] on div "radio_button_unchecked RM100 – RM299" at bounding box center [811, 315] width 695 height 20
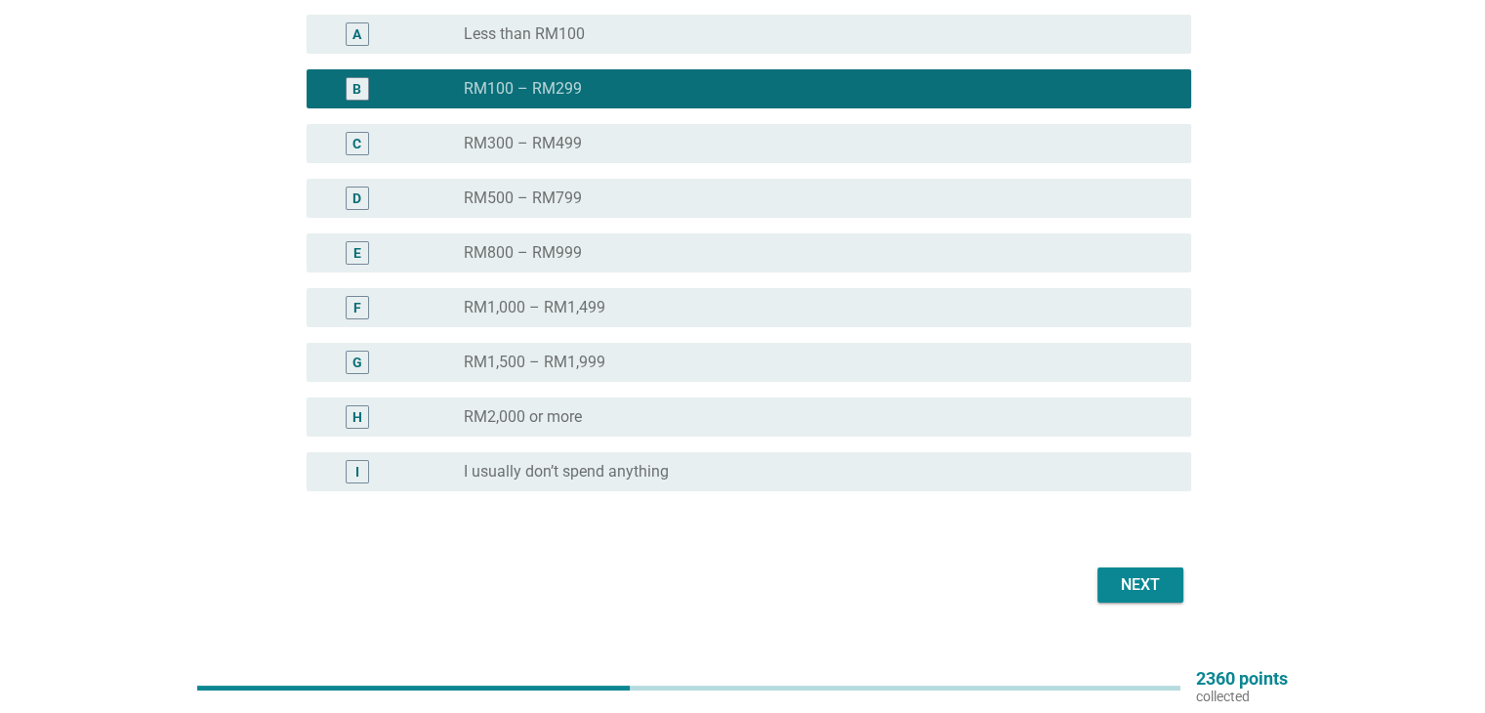
scroll to position [260, 0]
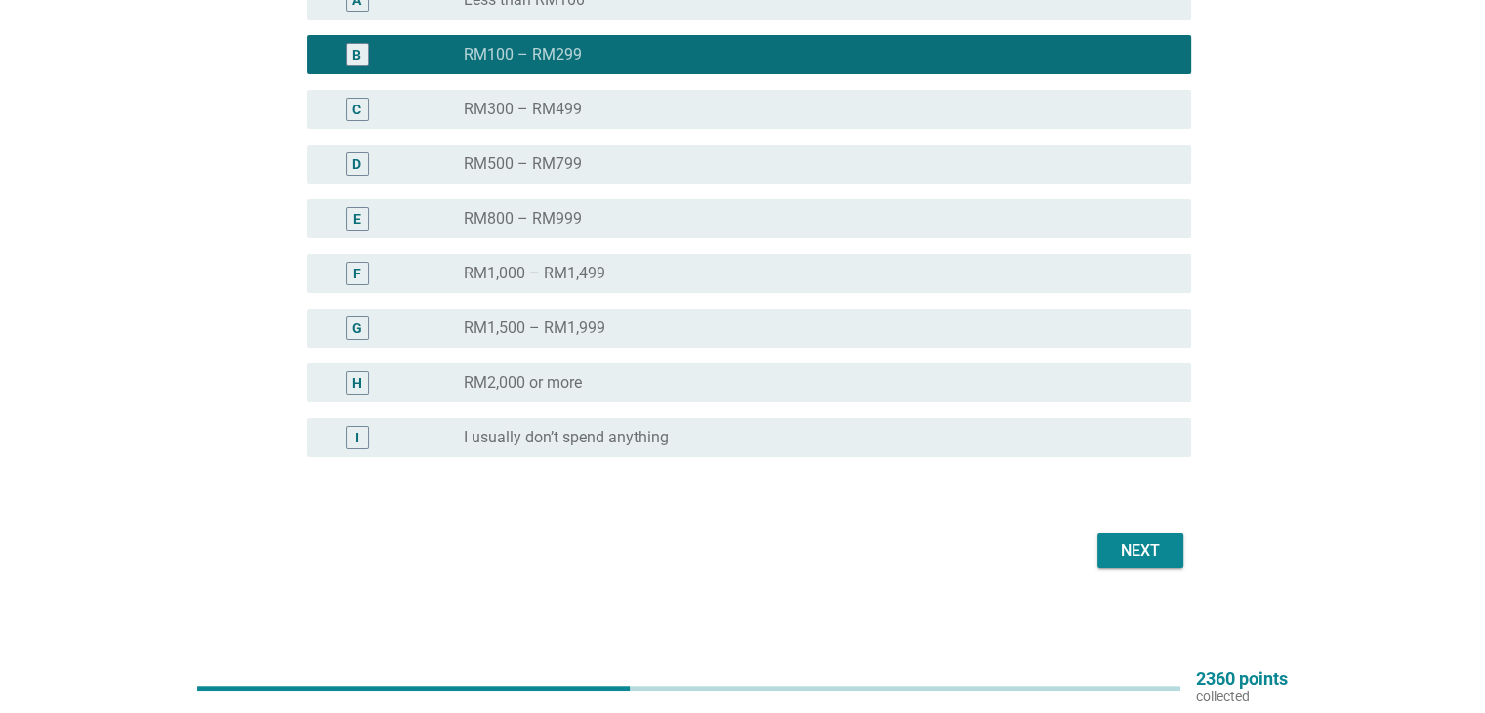
click at [770, 103] on div "radio_button_unchecked RM300 – RM499" at bounding box center [811, 110] width 695 height 20
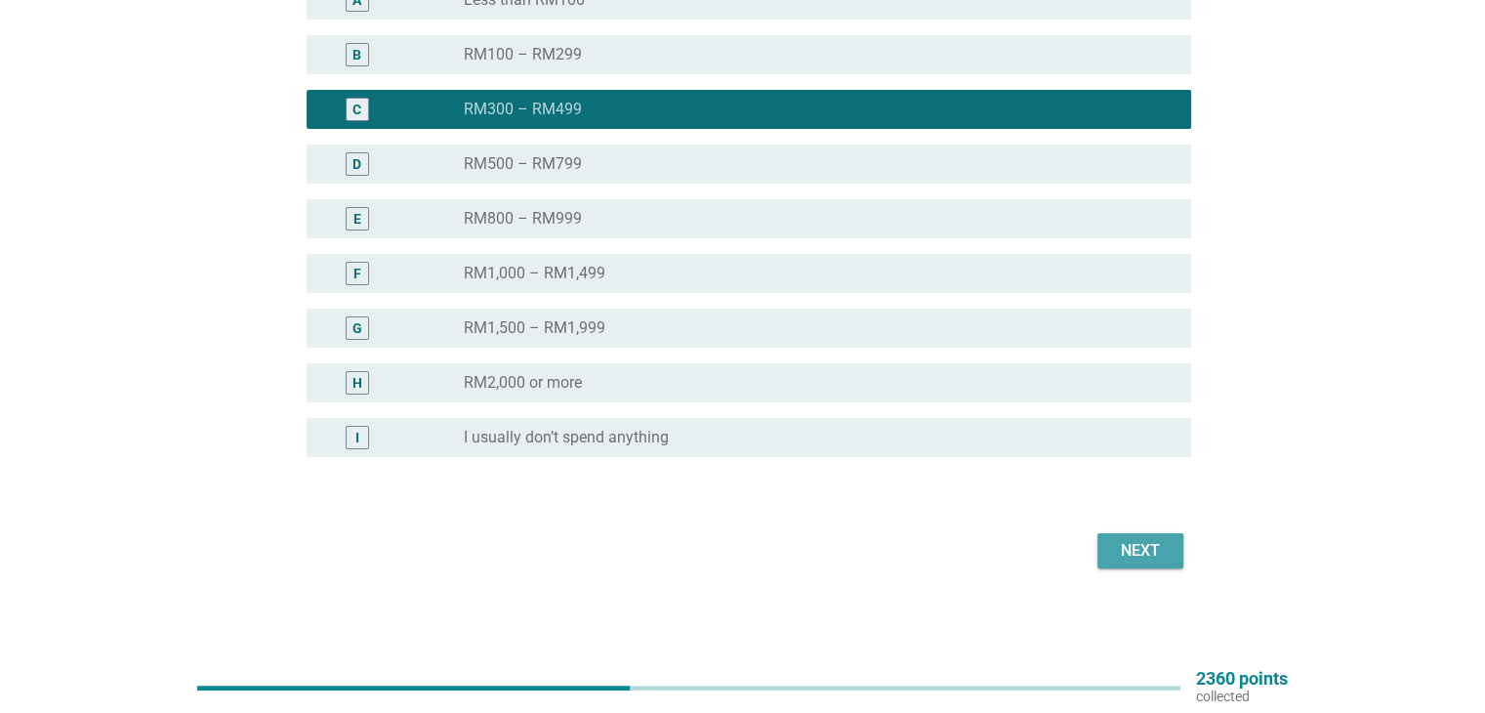
click at [1144, 545] on div "Next" at bounding box center [1140, 550] width 55 height 23
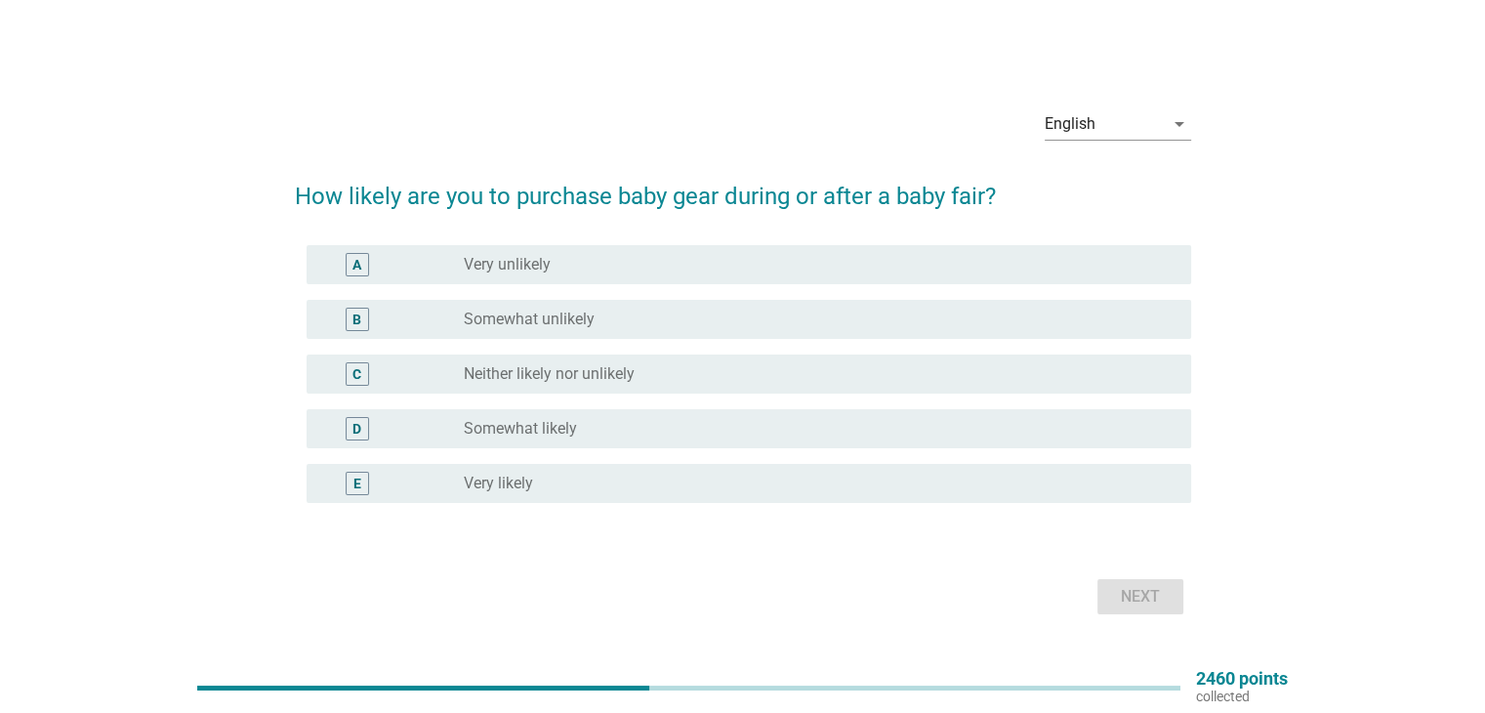
click at [977, 427] on div "radio_button_unchecked Somewhat likely" at bounding box center [811, 429] width 695 height 20
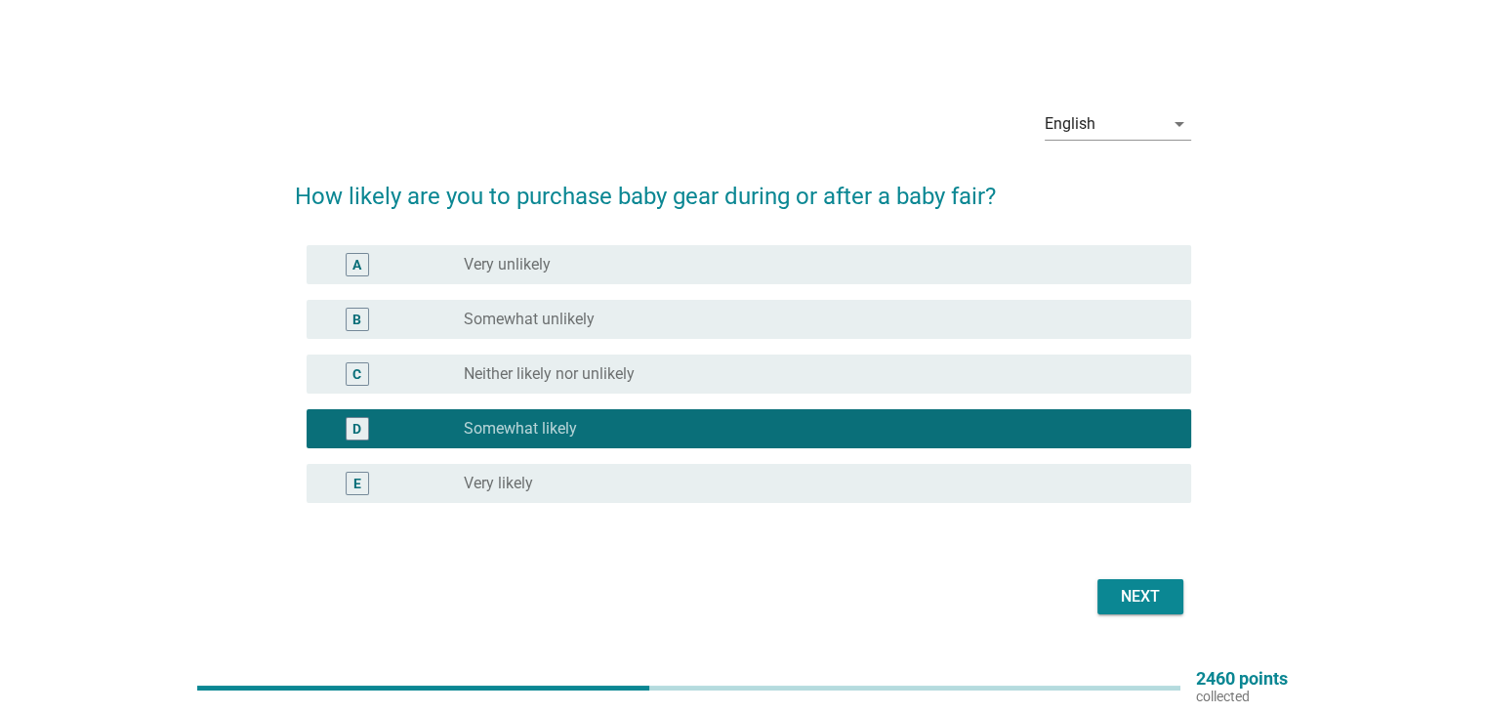
click at [1129, 579] on button "Next" at bounding box center [1140, 596] width 86 height 35
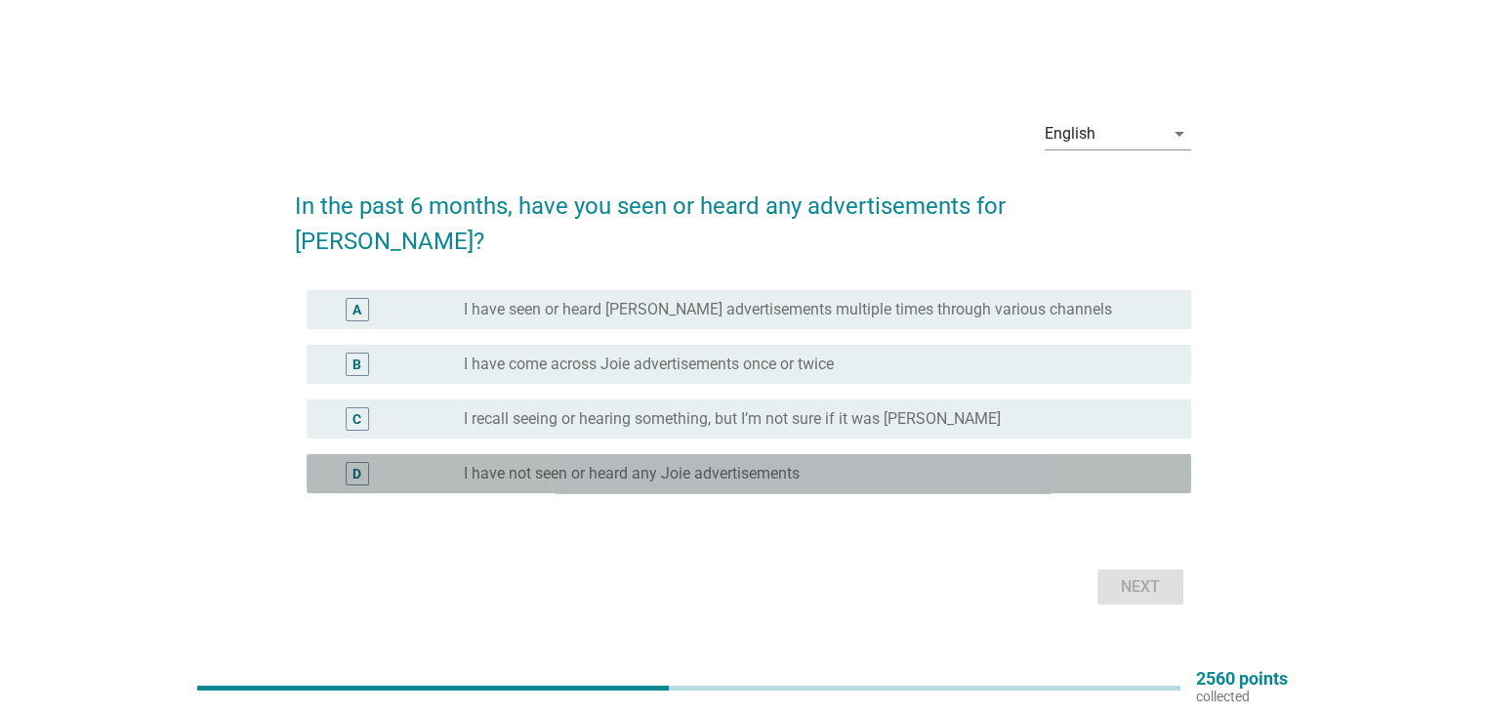
click at [886, 464] on div "radio_button_unchecked I have not seen or heard any Joie advertisements" at bounding box center [811, 474] width 695 height 20
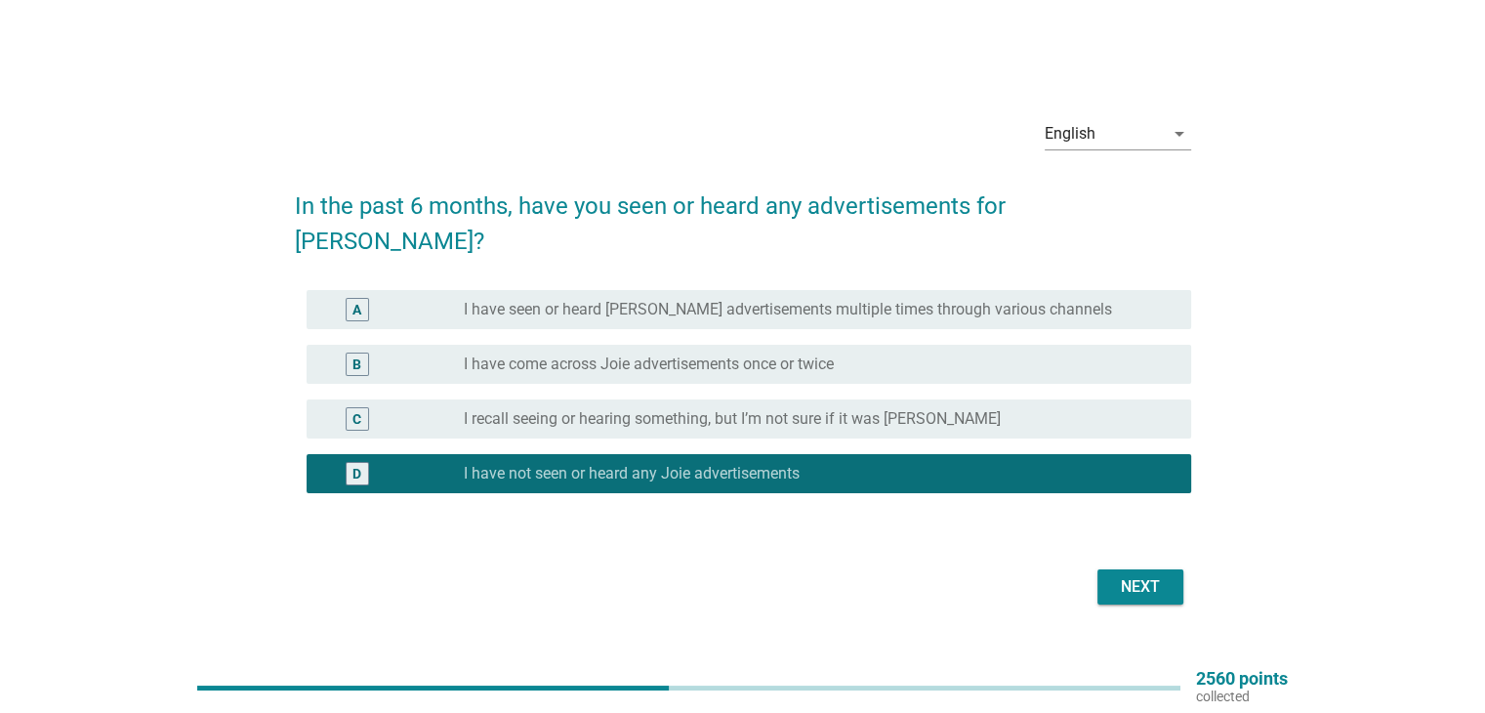
click at [1134, 575] on div "Next" at bounding box center [1140, 586] width 55 height 23
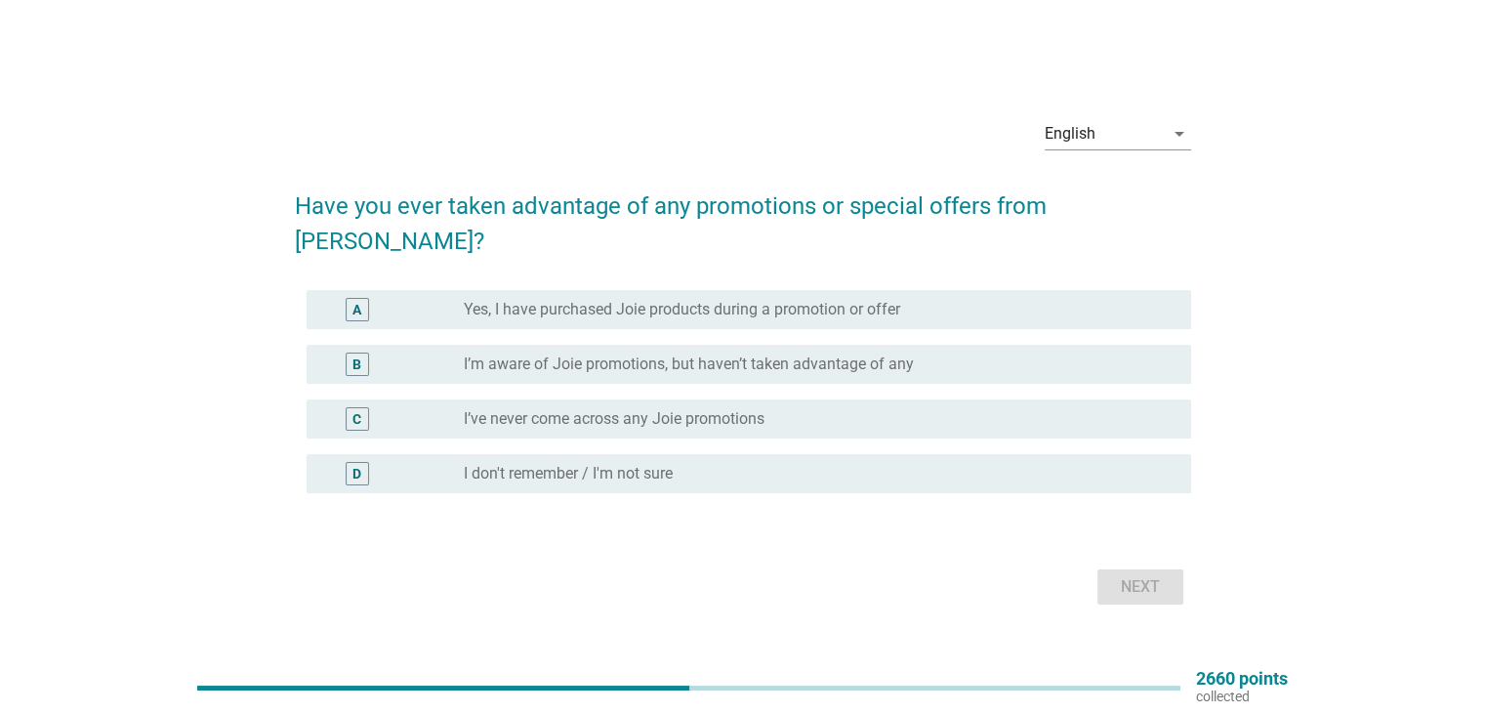
click at [895, 468] on div "D radio_button_unchecked I don't remember / I'm not sure" at bounding box center [749, 473] width 884 height 39
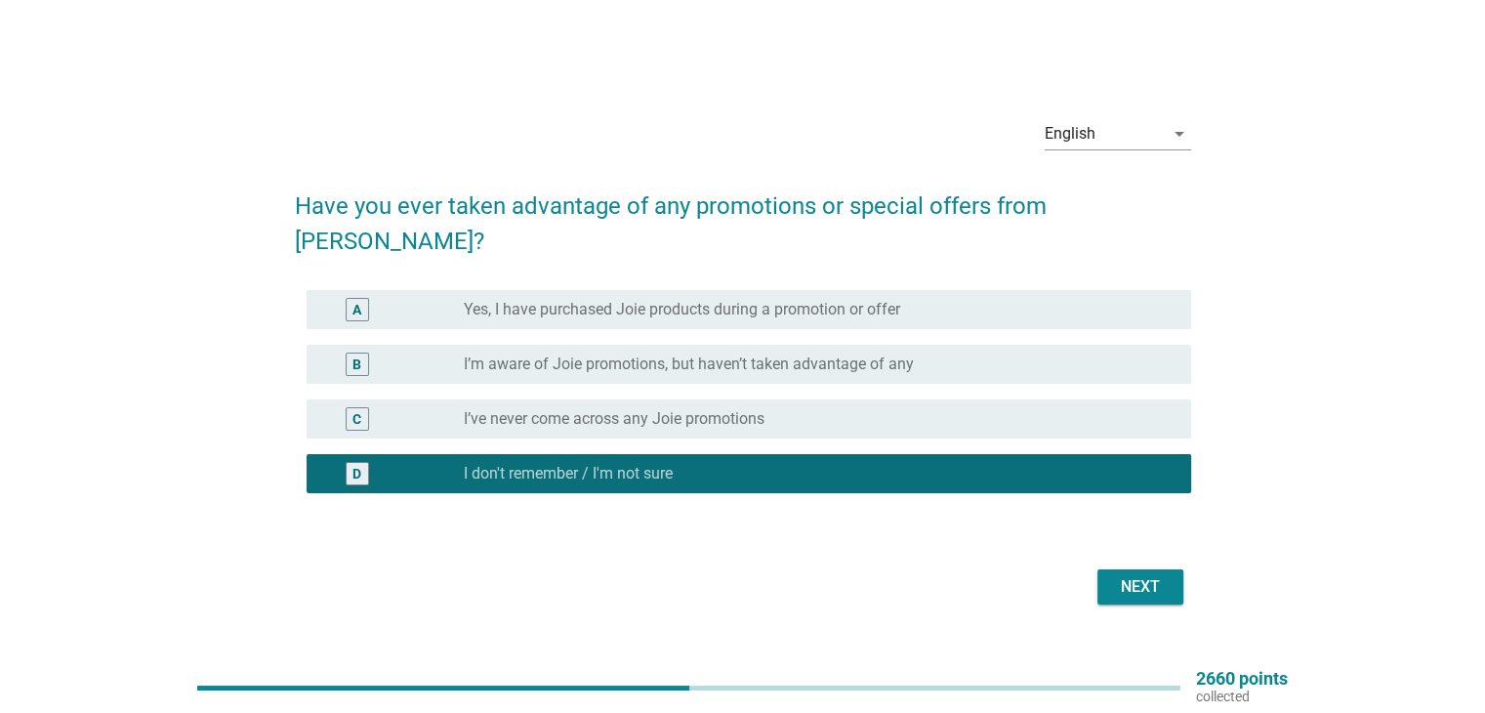
click at [904, 409] on div "radio_button_unchecked I’ve never come across any Joie promotions" at bounding box center [811, 419] width 695 height 20
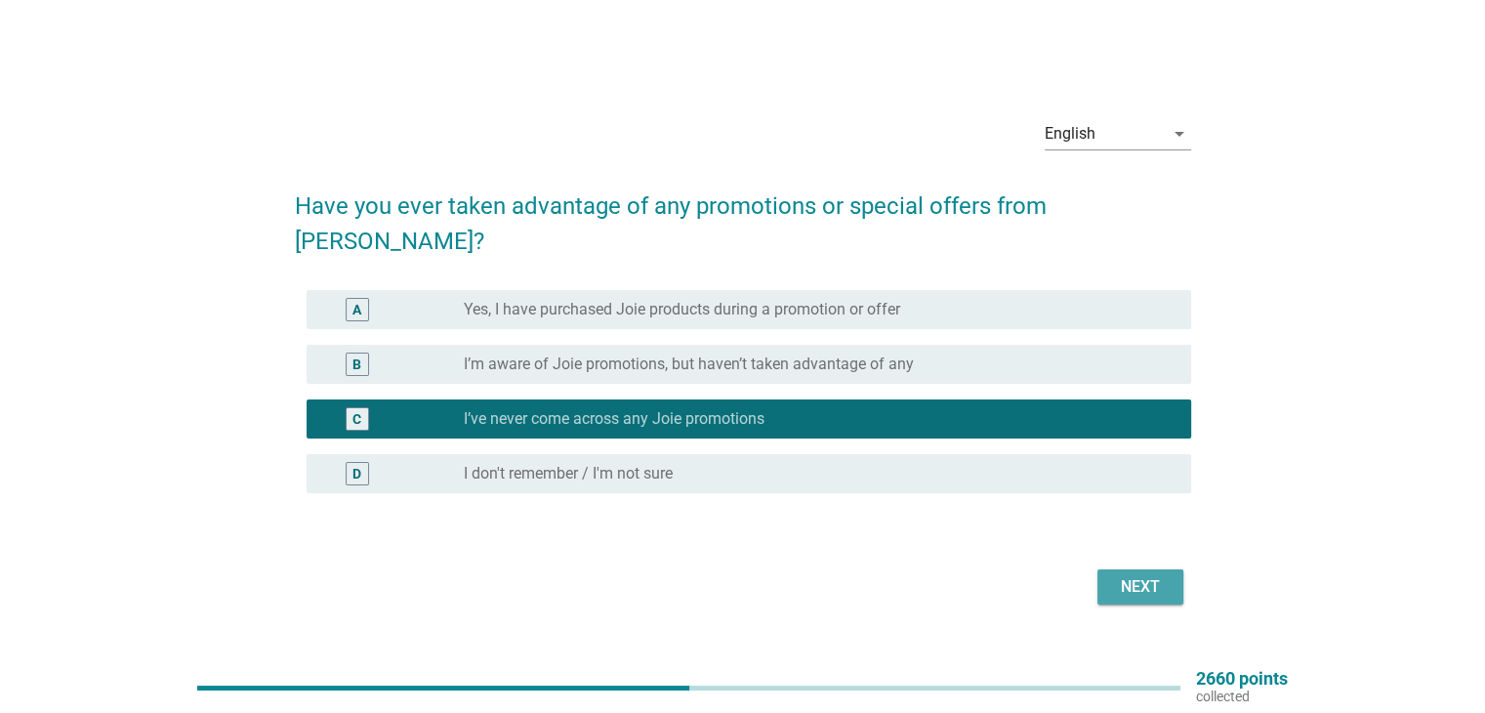
click at [1148, 575] on div "Next" at bounding box center [1140, 586] width 55 height 23
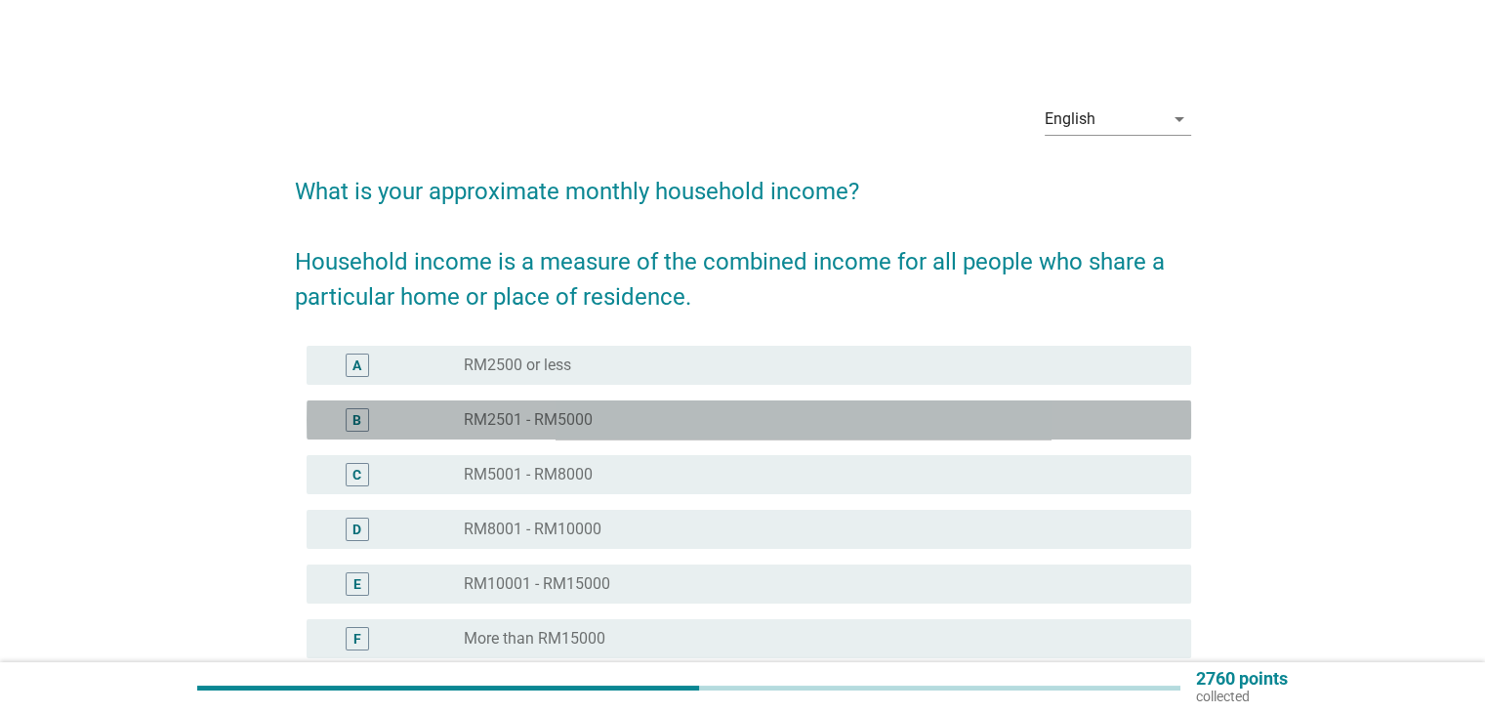
click at [826, 423] on div "radio_button_unchecked RM2501 - RM5000" at bounding box center [811, 420] width 695 height 20
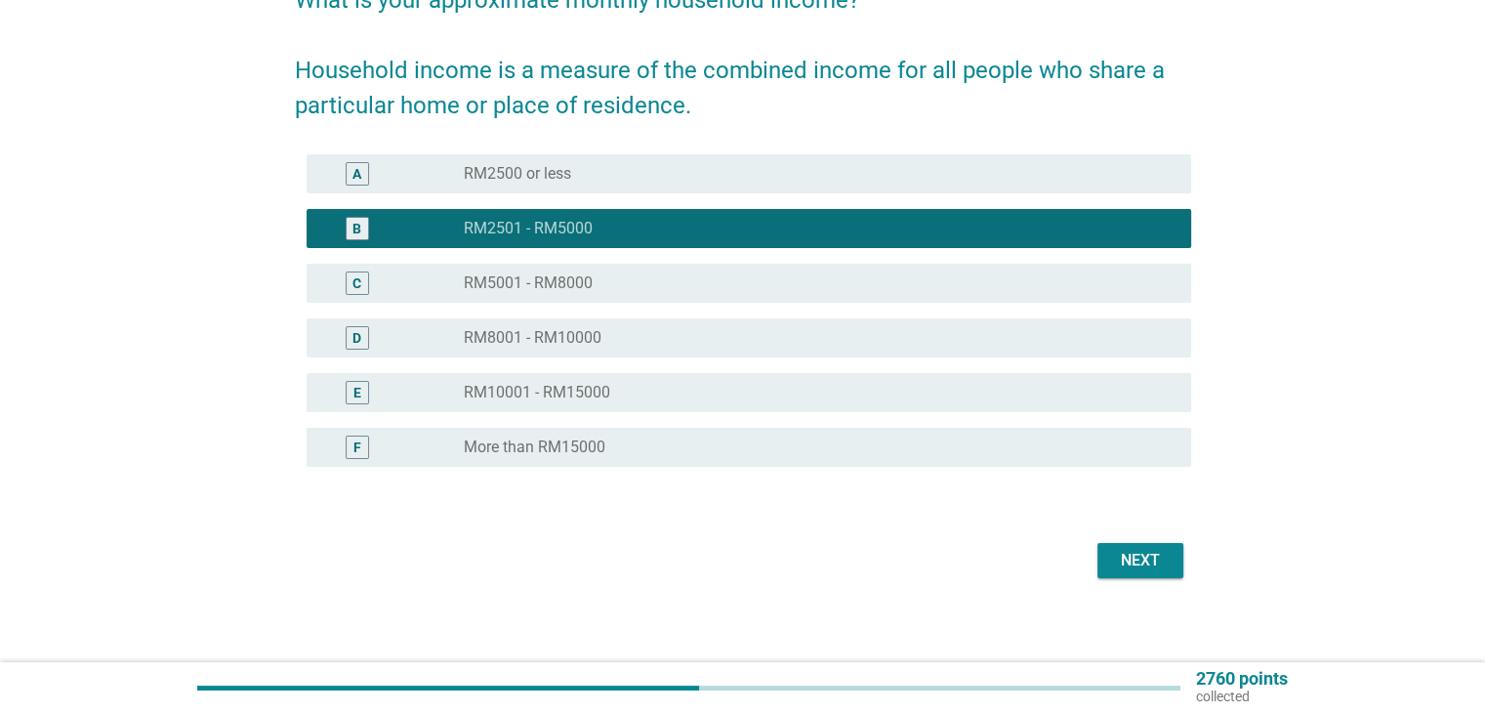
scroll to position [201, 0]
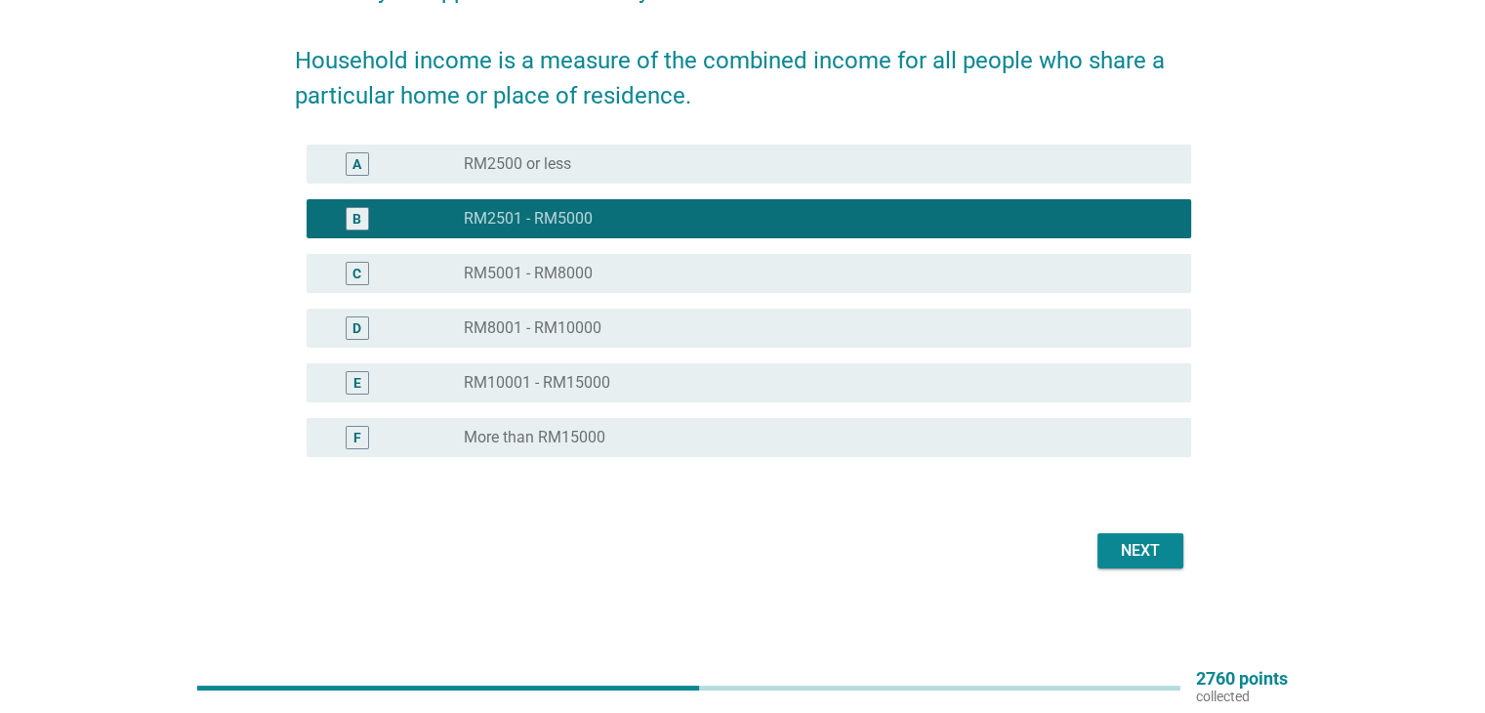
click at [1139, 545] on div "Next" at bounding box center [1140, 550] width 55 height 23
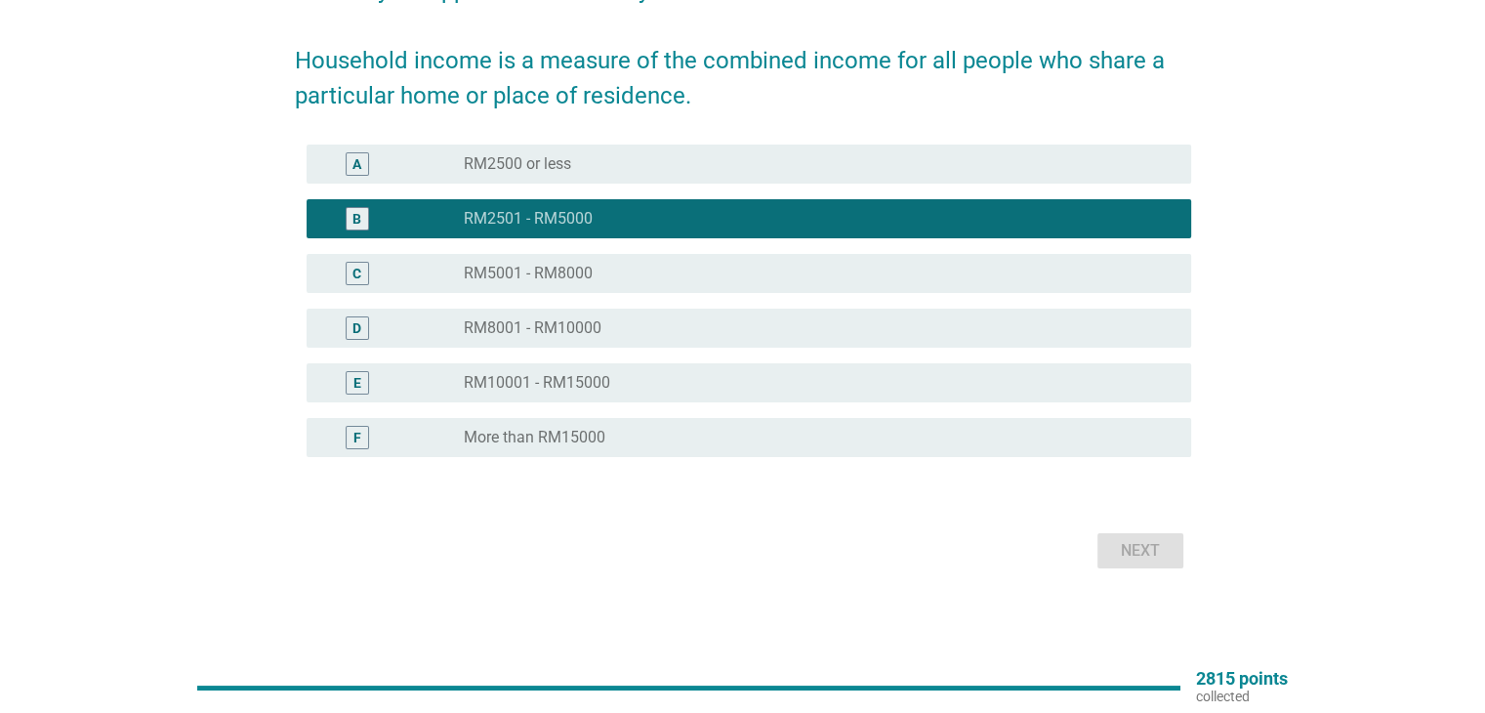
scroll to position [0, 0]
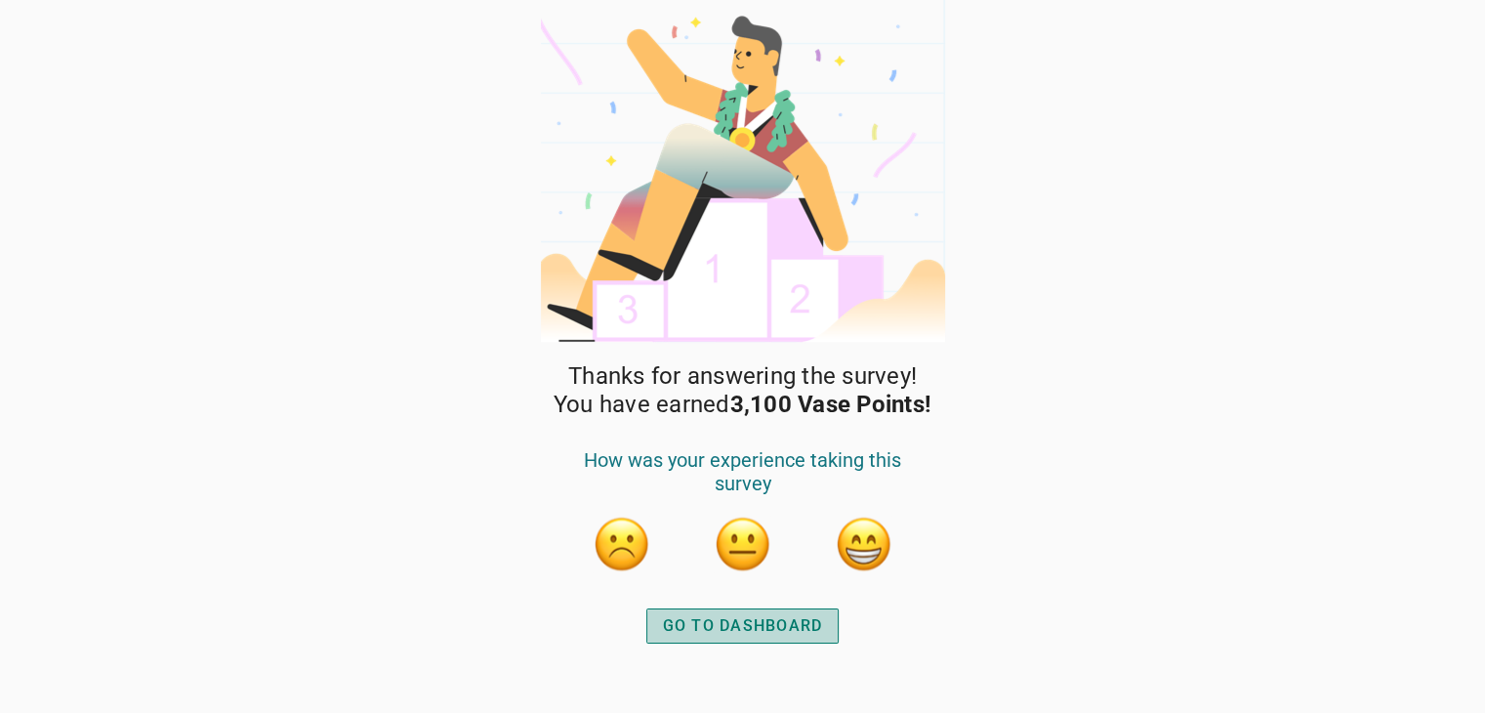
click at [762, 616] on div "GO TO DASHBOARD" at bounding box center [743, 625] width 160 height 23
